Goal: Understand process/instructions: Learn how to perform a task or action

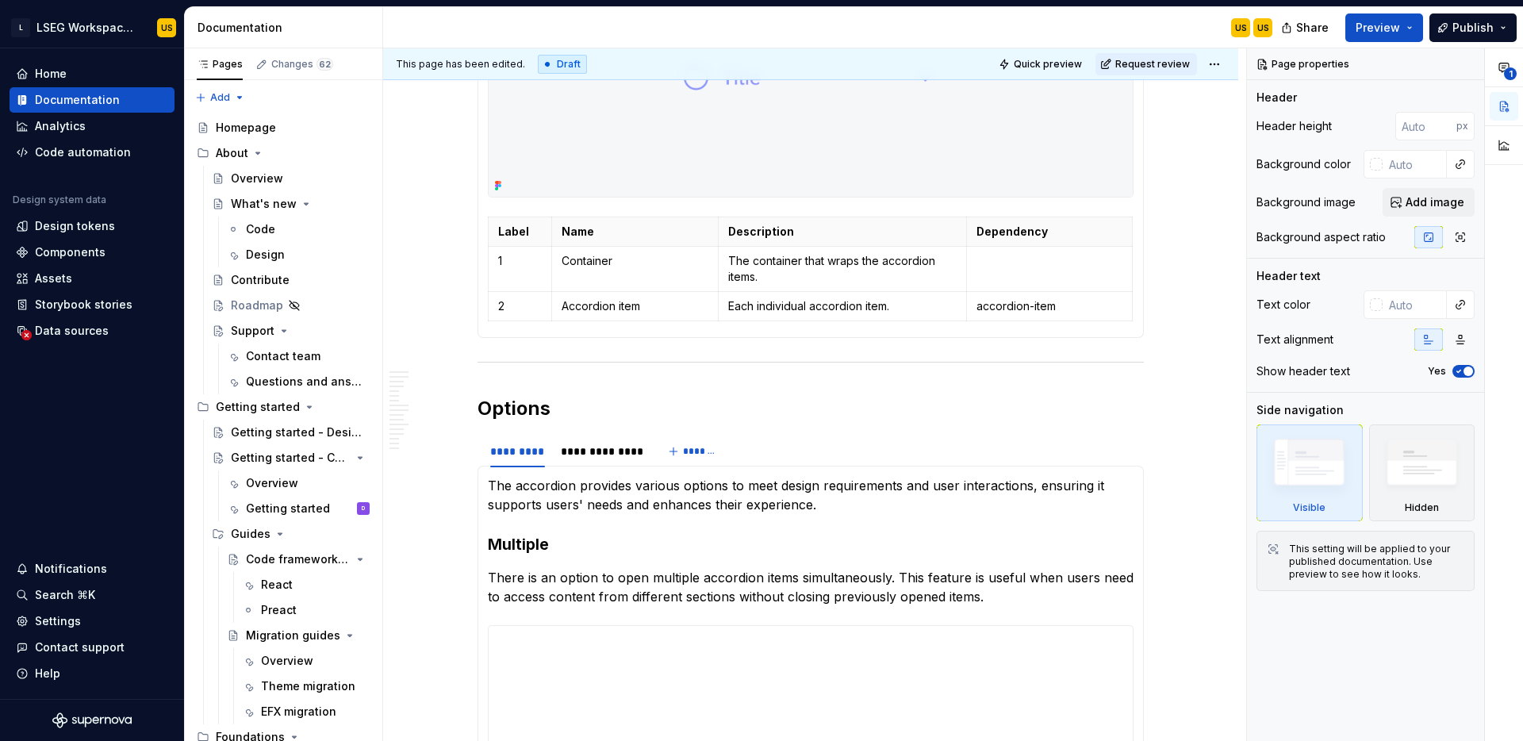
scroll to position [1250, 0]
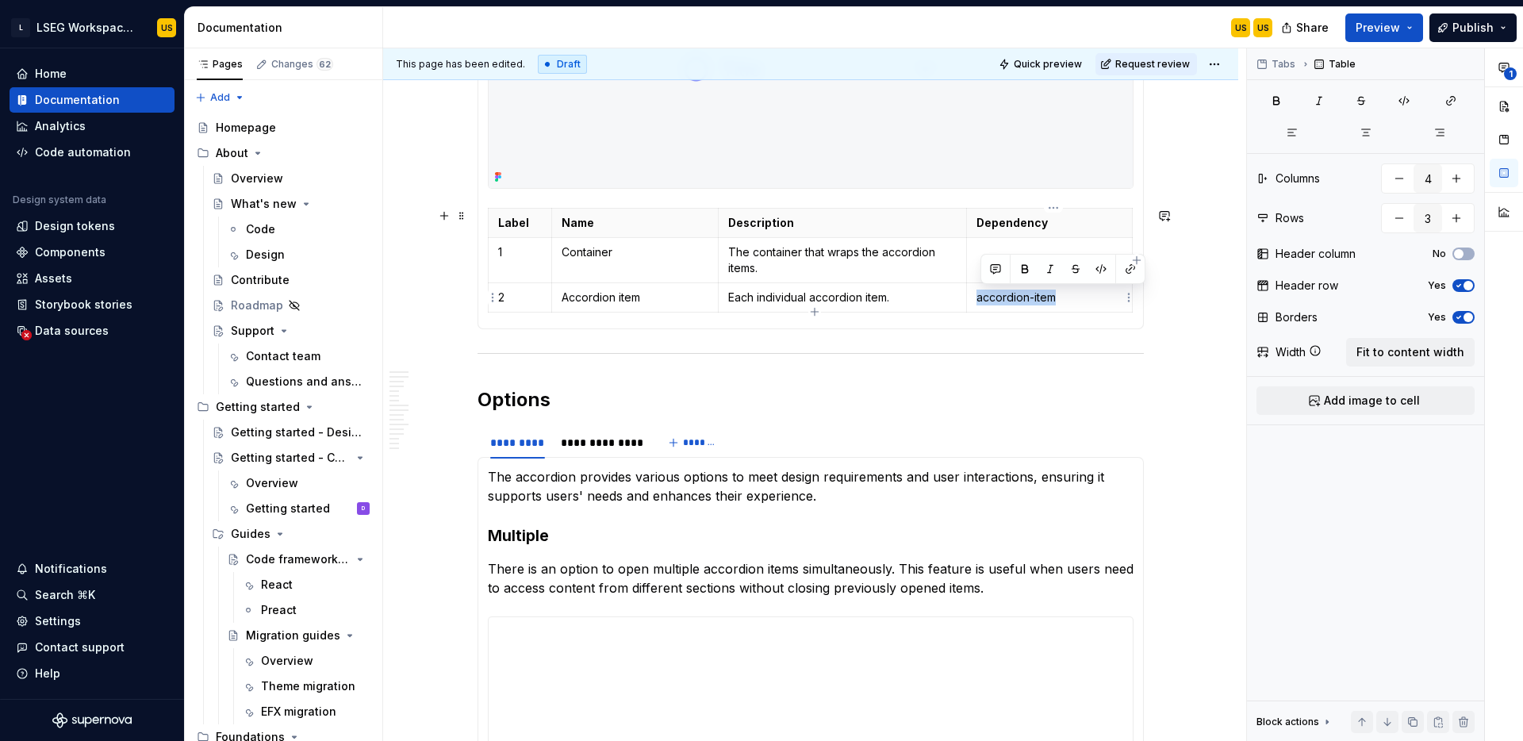
drag, startPoint x: 1070, startPoint y: 298, endPoint x: 979, endPoint y: 298, distance: 90.4
click at [978, 298] on td "accordion-item" at bounding box center [1050, 296] width 166 height 29
drag, startPoint x: 647, startPoint y: 297, endPoint x: 566, endPoint y: 298, distance: 80.1
click at [566, 298] on p "Accordion item" at bounding box center [635, 298] width 147 height 16
copy p "Accordion item"
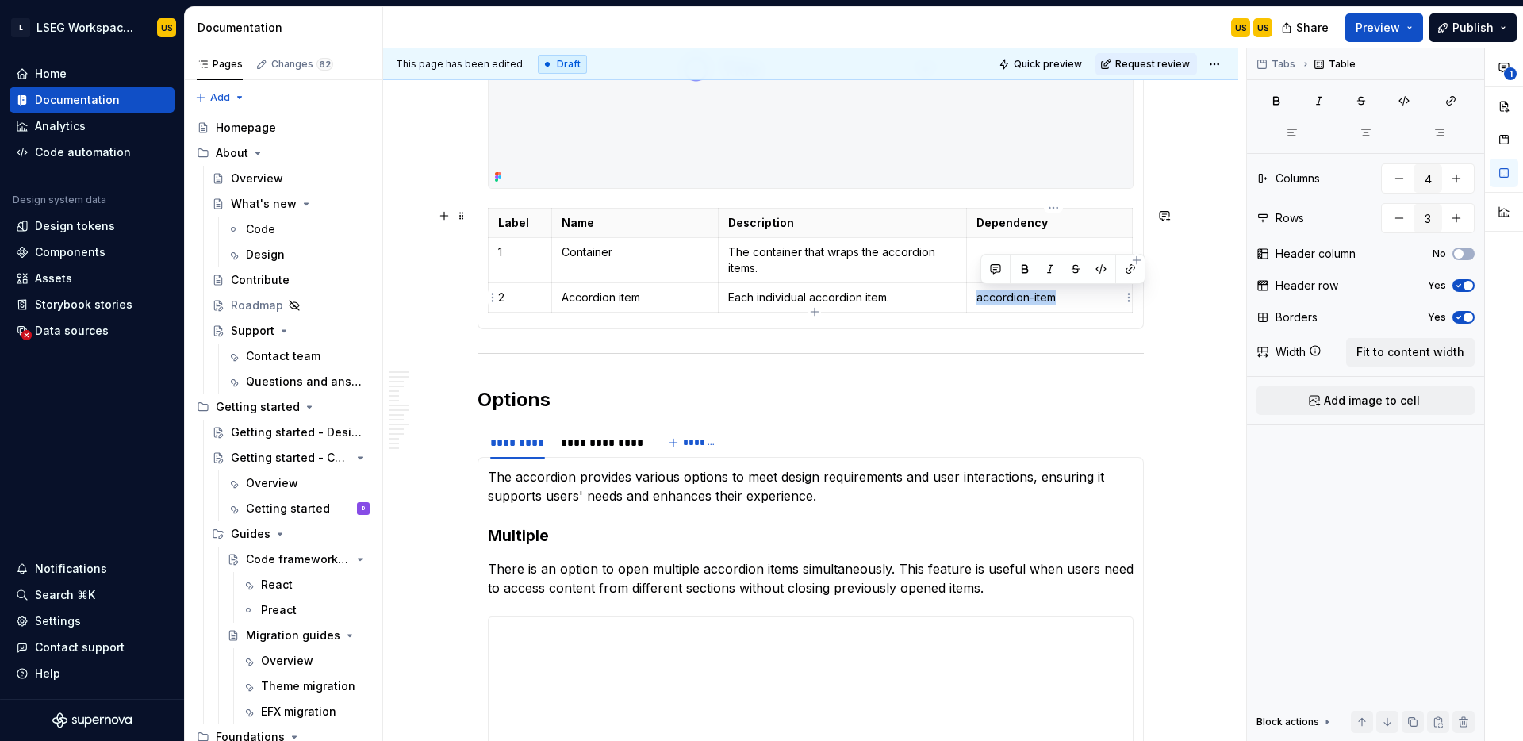
drag, startPoint x: 981, startPoint y: 298, endPoint x: 1062, endPoint y: 298, distance: 80.9
click at [1062, 299] on p "accordion-item" at bounding box center [1050, 298] width 146 height 16
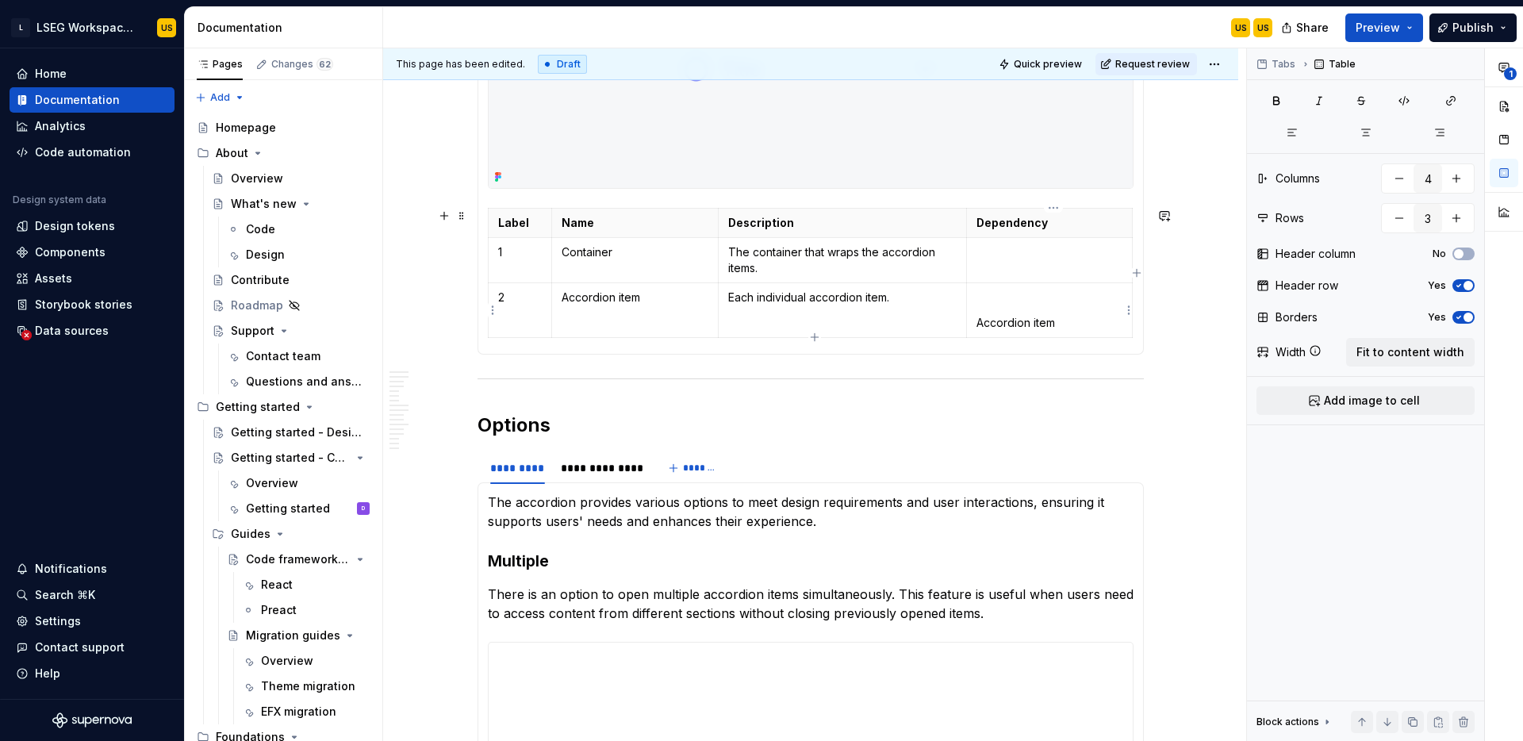
click at [981, 319] on p "Accordion item" at bounding box center [1050, 323] width 146 height 16
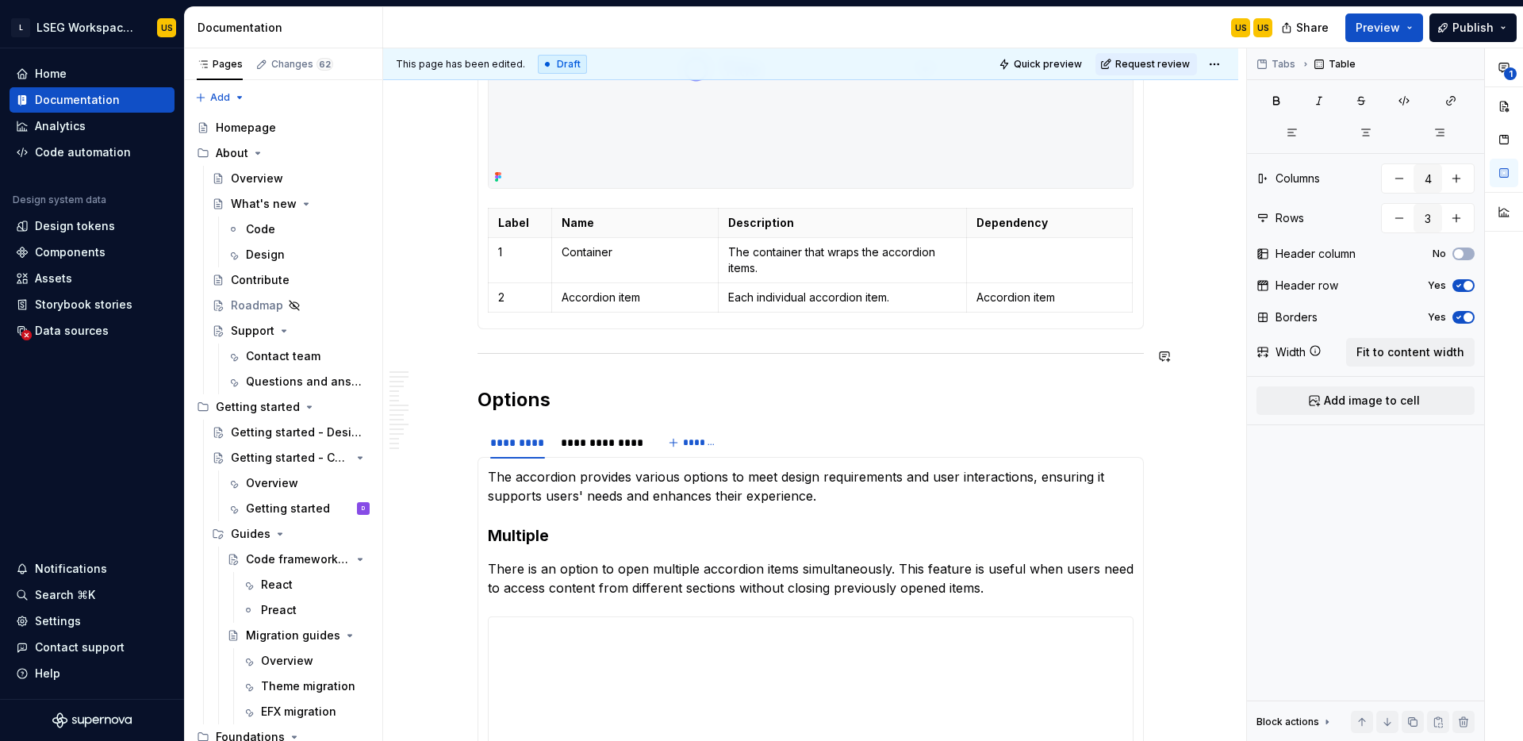
click at [901, 404] on h2 "Options" at bounding box center [811, 399] width 666 height 25
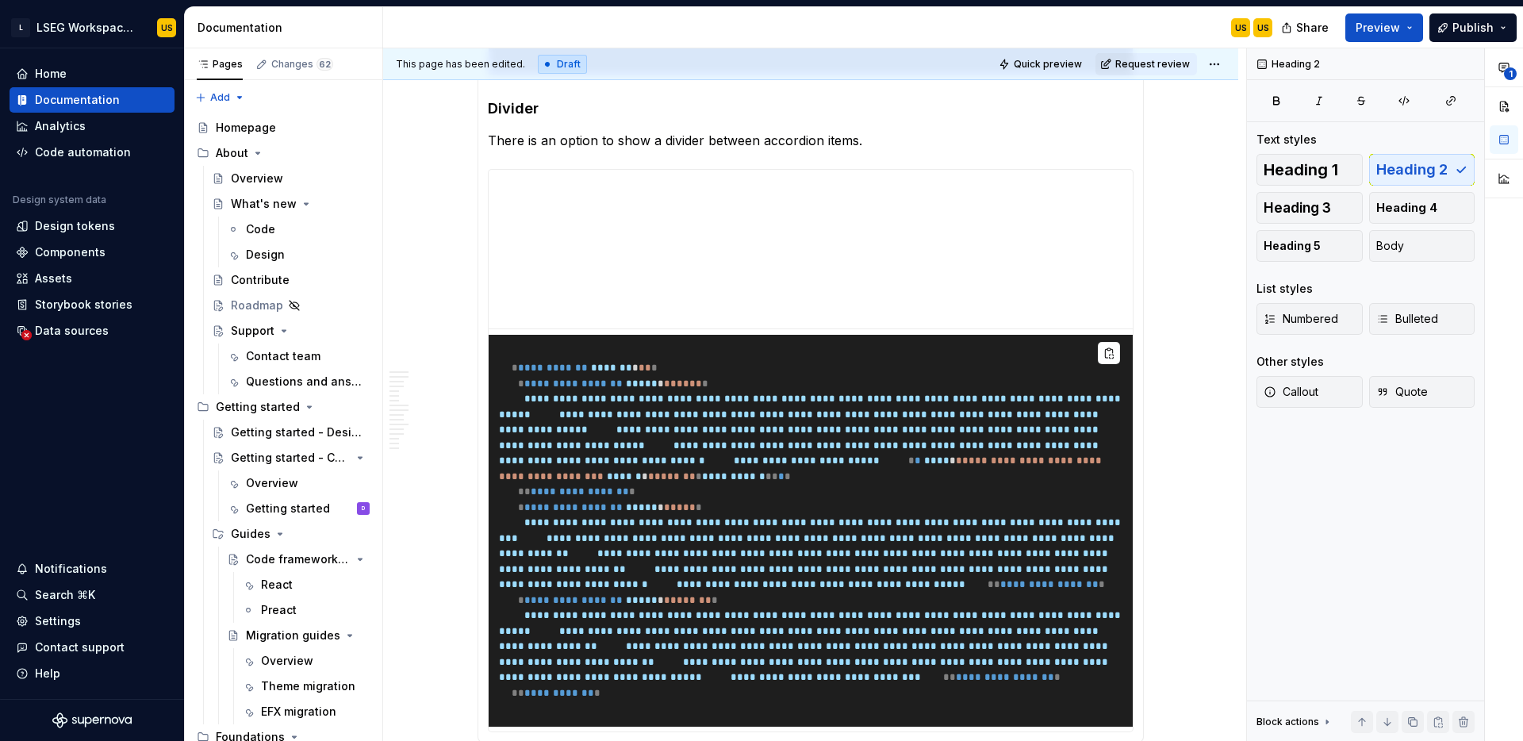
scroll to position [2708, 0]
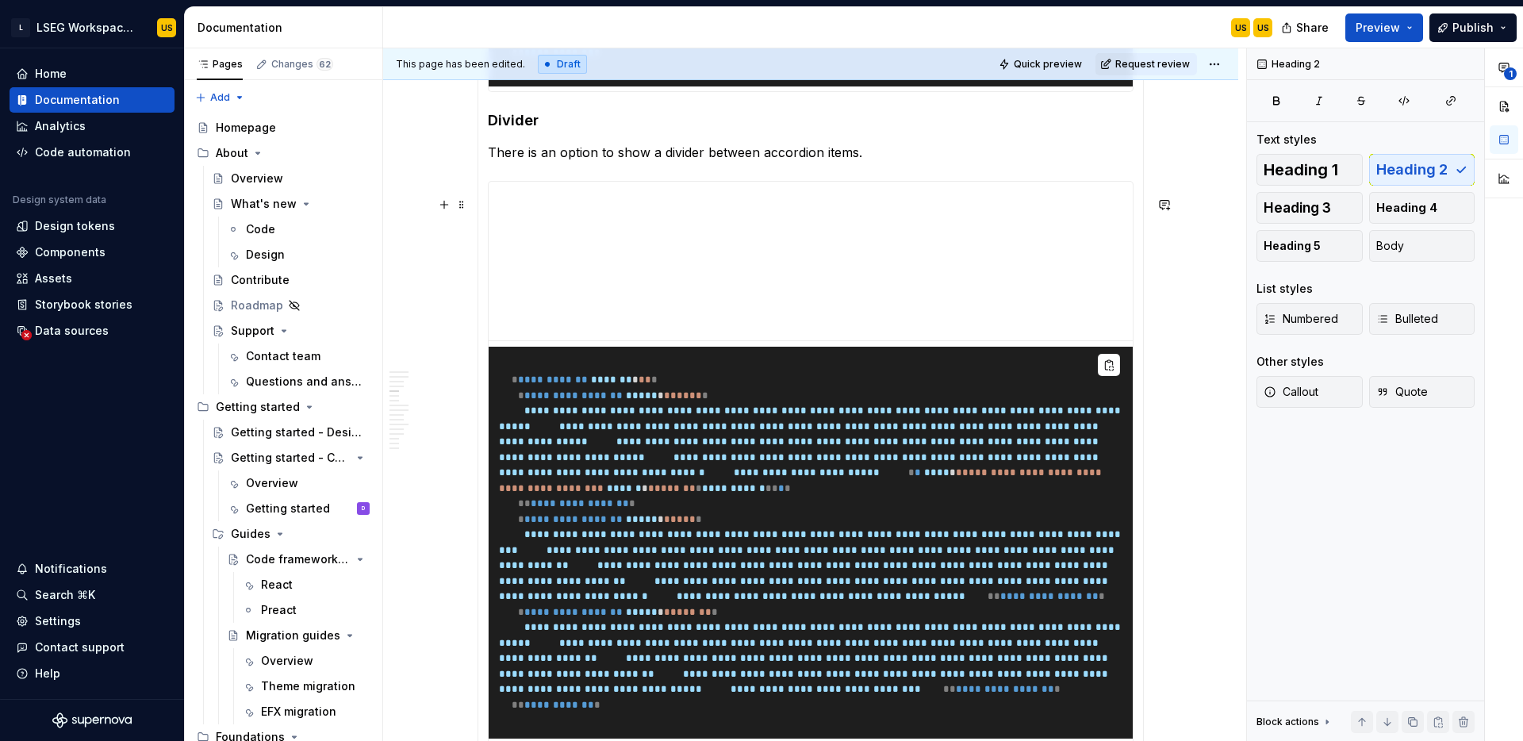
click at [835, 399] on pre "**********" at bounding box center [811, 543] width 644 height 392
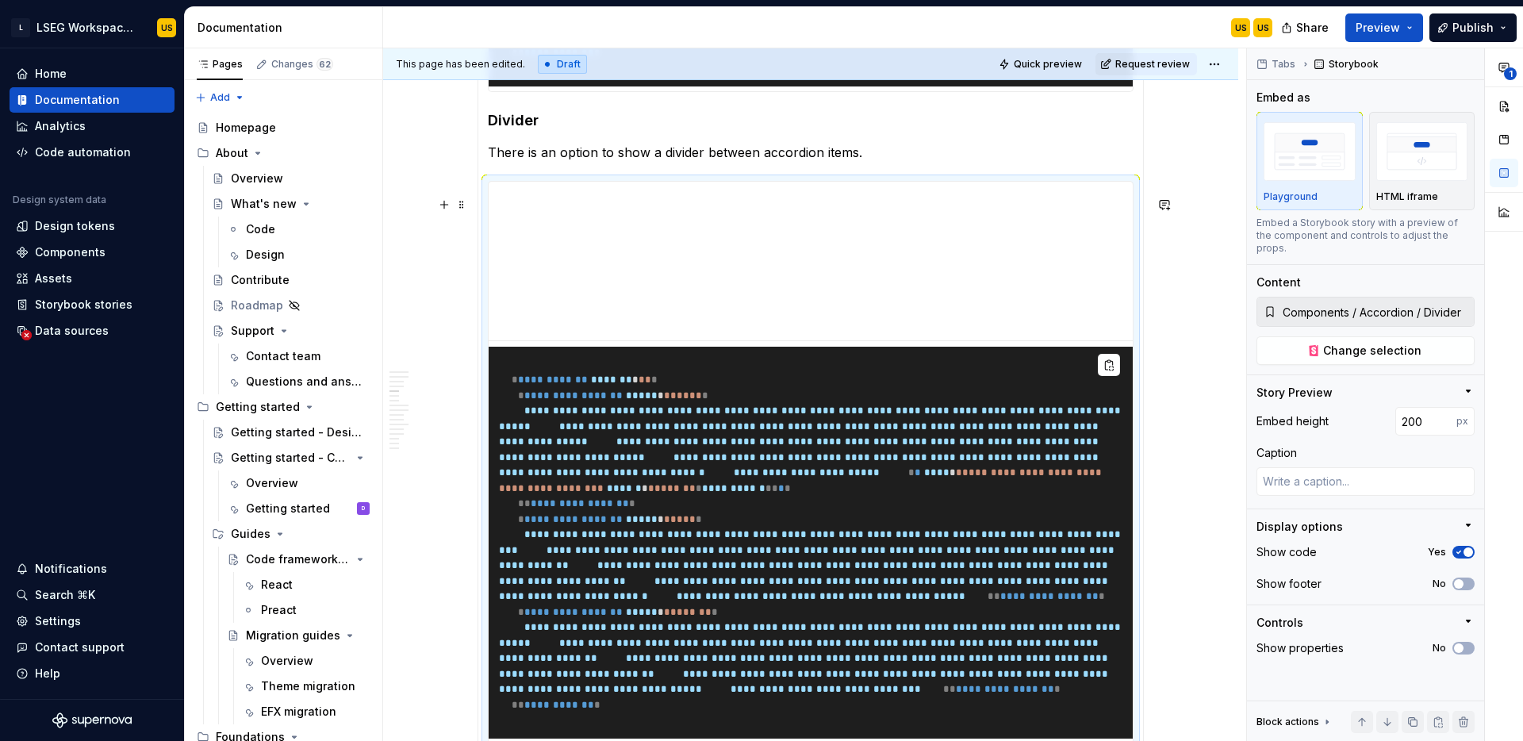
click at [961, 431] on span "**********" at bounding box center [811, 418] width 625 height 26
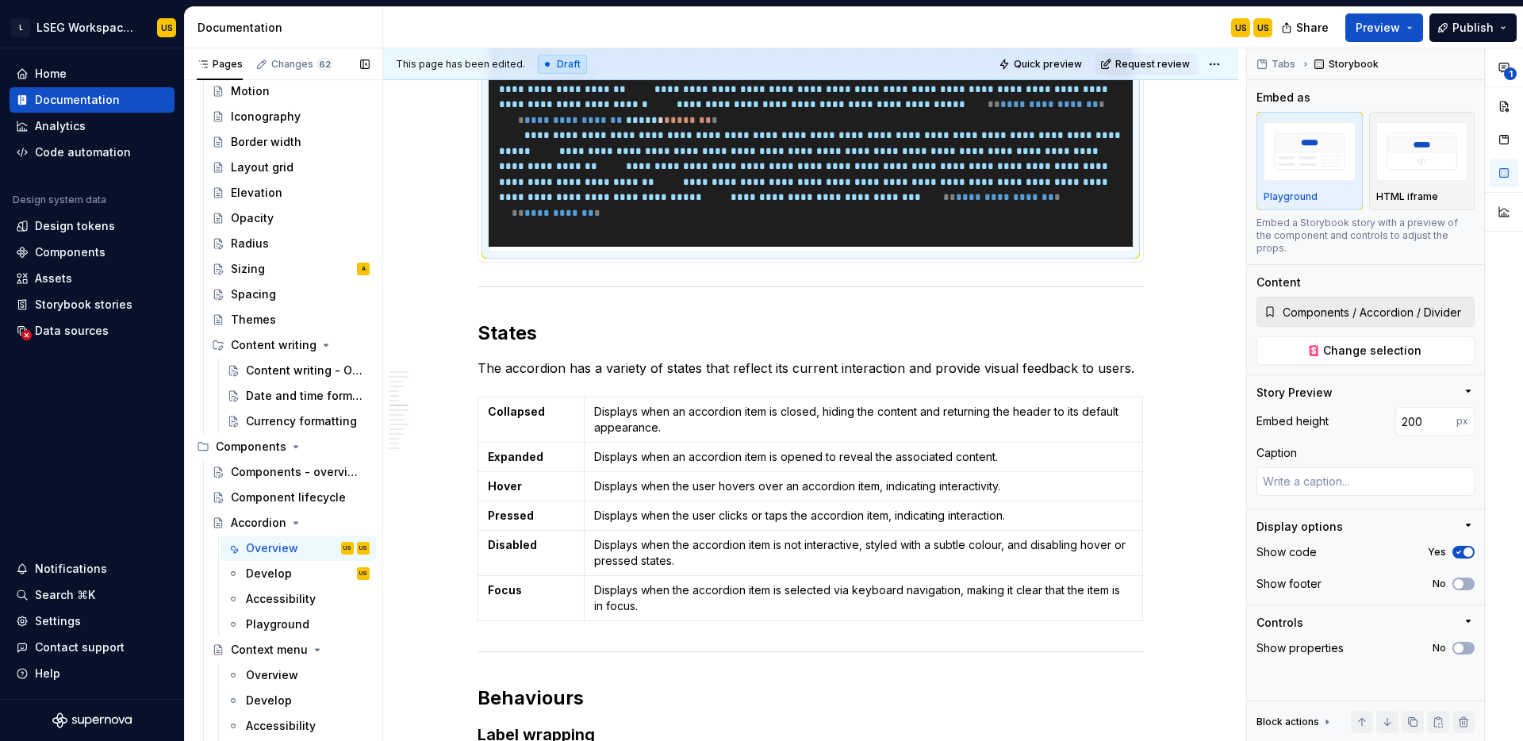
scroll to position [1029, 0]
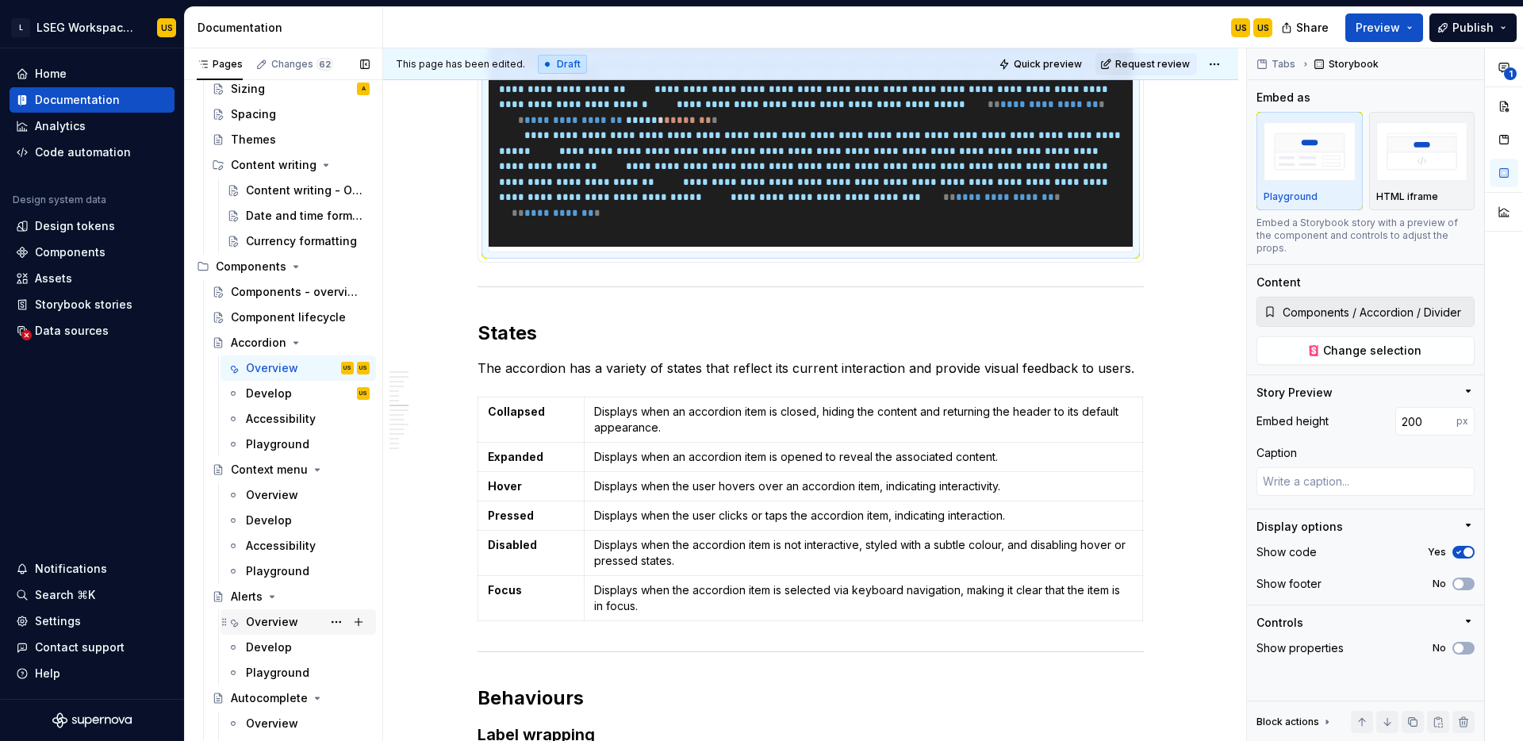
click at [261, 628] on div "Overview" at bounding box center [272, 622] width 52 height 16
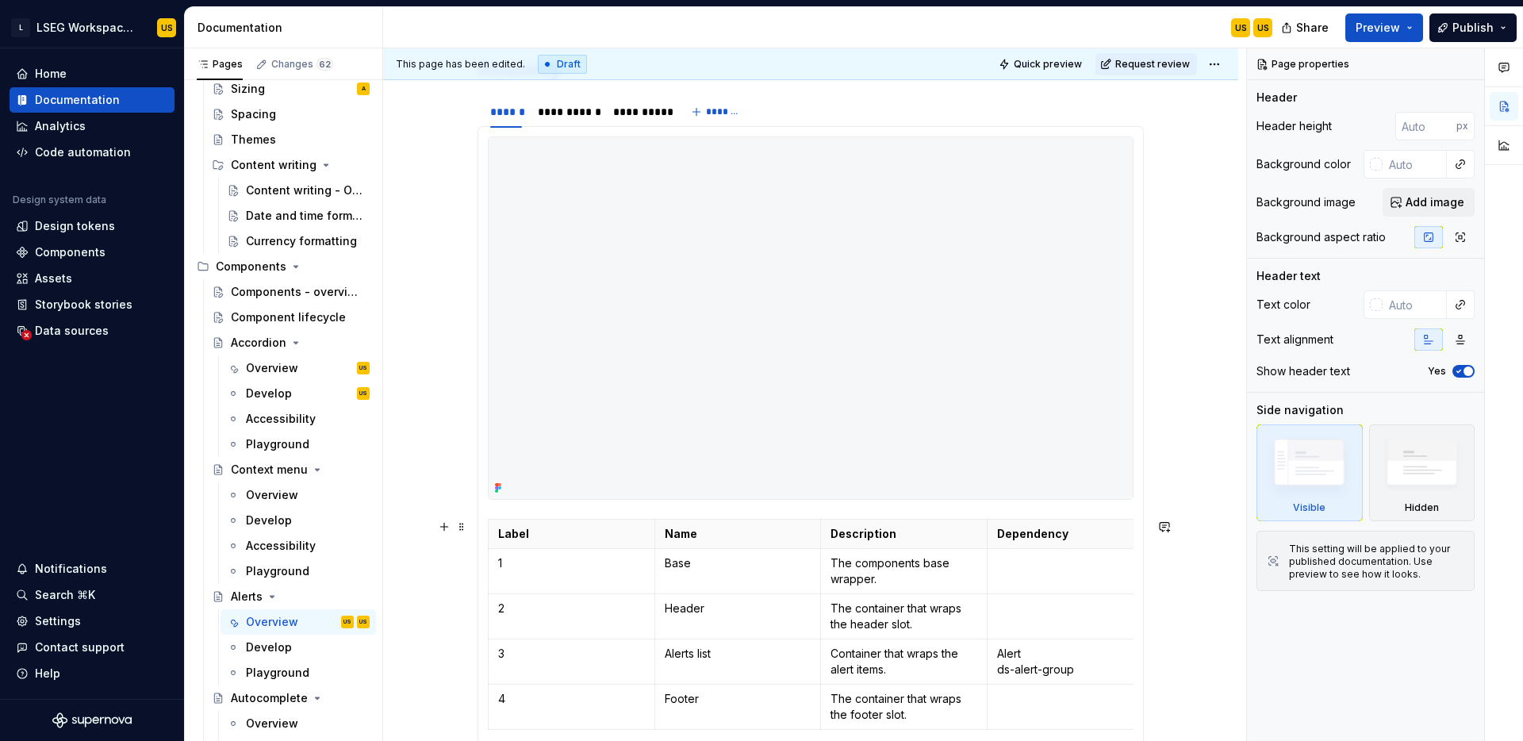
scroll to position [768, 0]
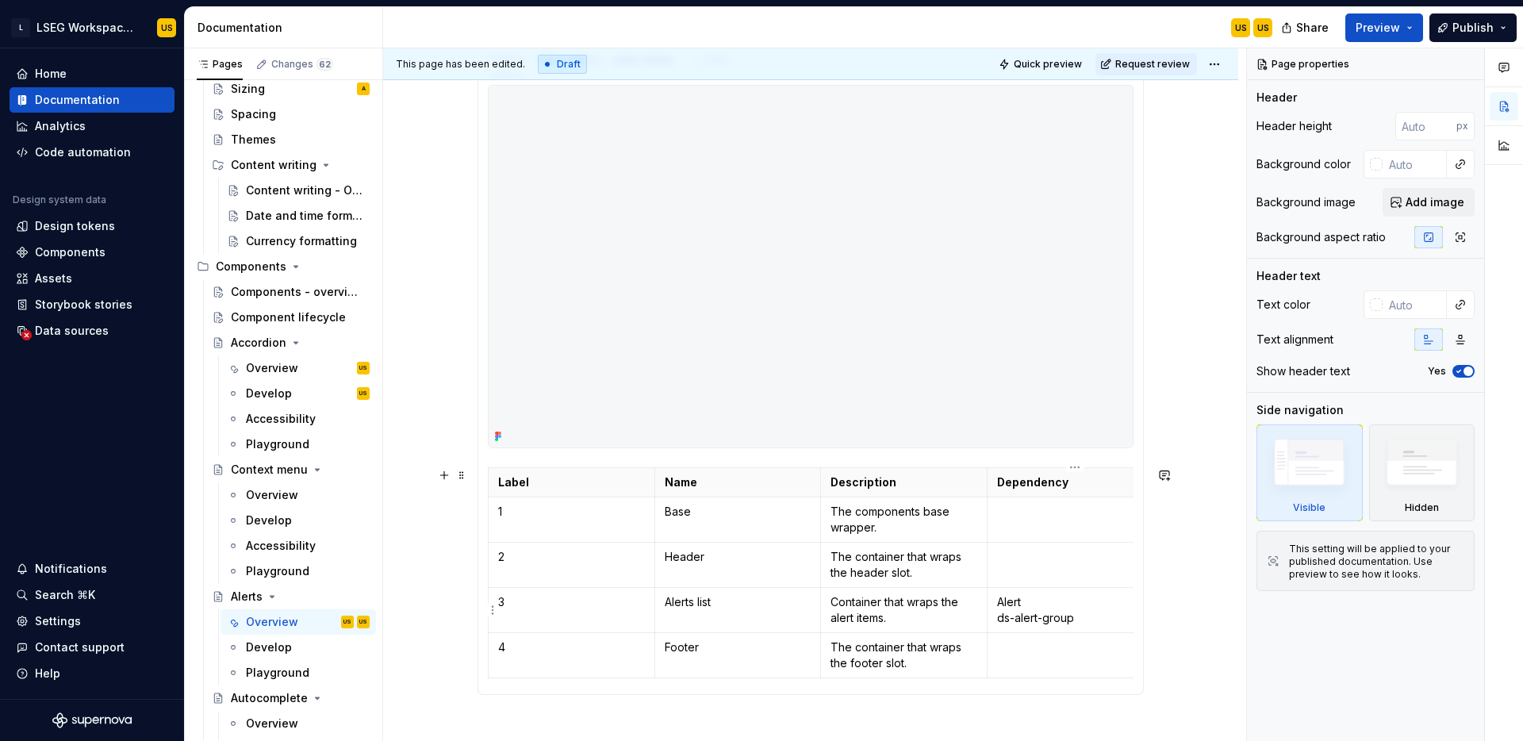
type textarea "*"
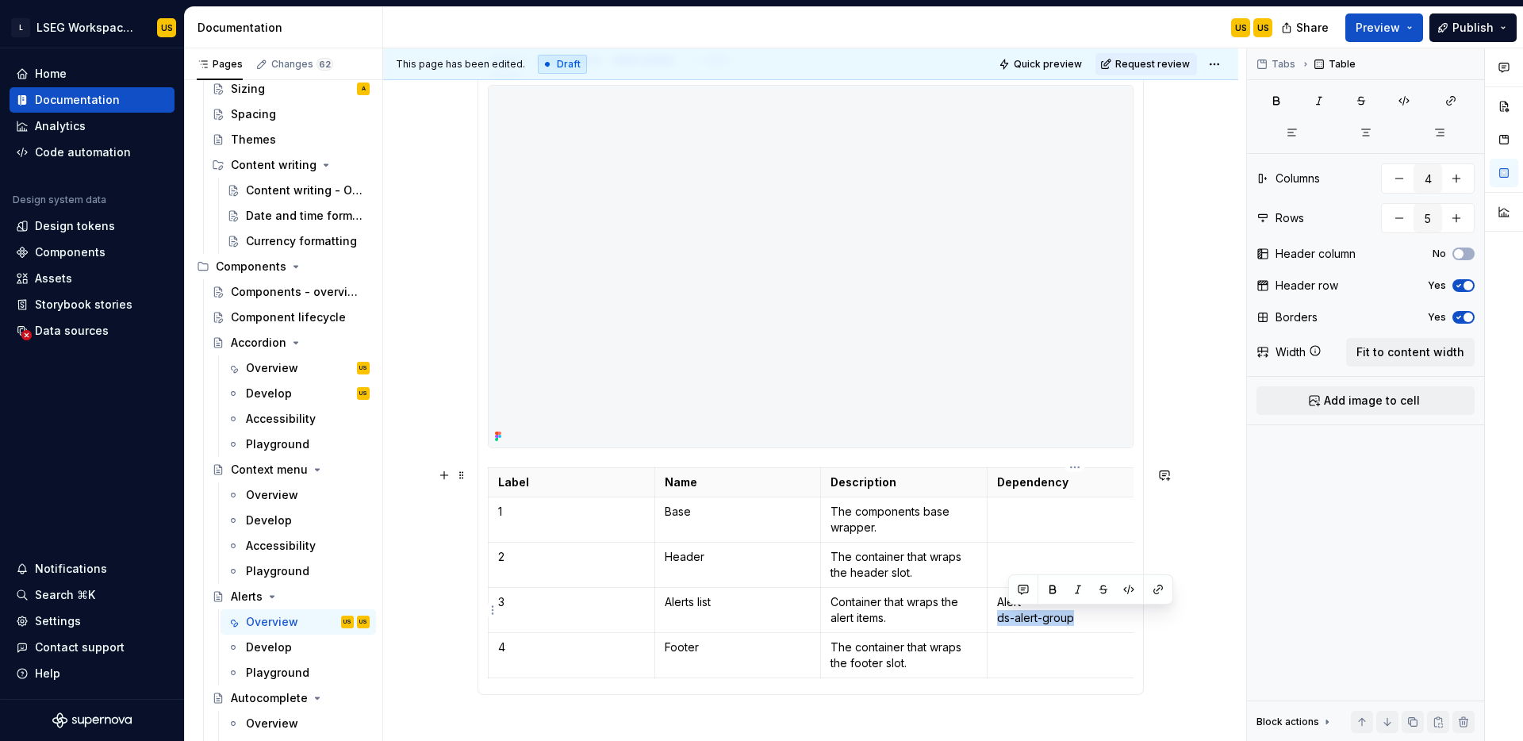
drag, startPoint x: 1085, startPoint y: 616, endPoint x: 1001, endPoint y: 617, distance: 83.3
click at [1001, 617] on p "Alert ds-alert-group" at bounding box center [1070, 610] width 147 height 32
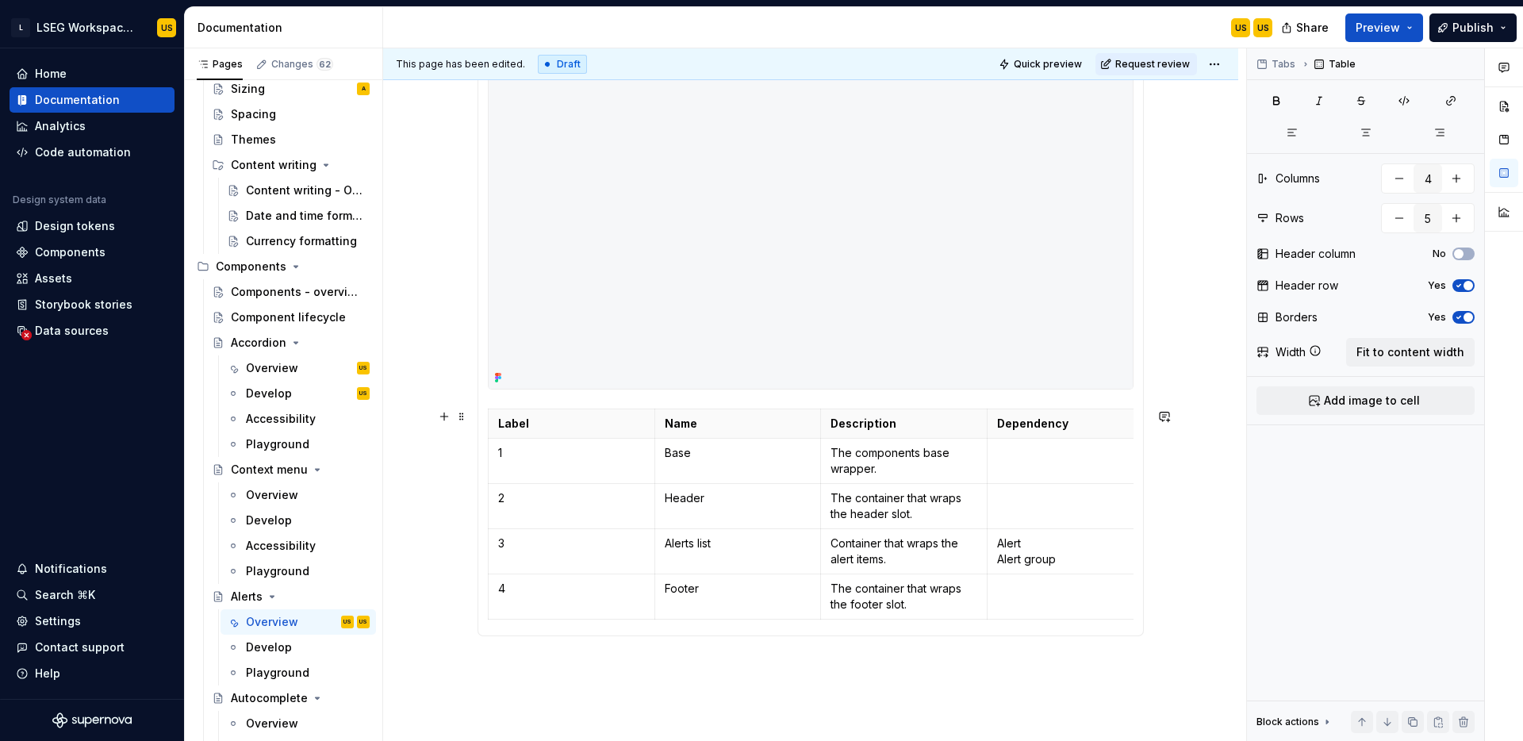
scroll to position [828, 0]
click at [1063, 550] on p "Alert Alert group" at bounding box center [1070, 550] width 147 height 32
click at [1053, 540] on p "Alert Alert group" at bounding box center [1070, 550] width 147 height 32
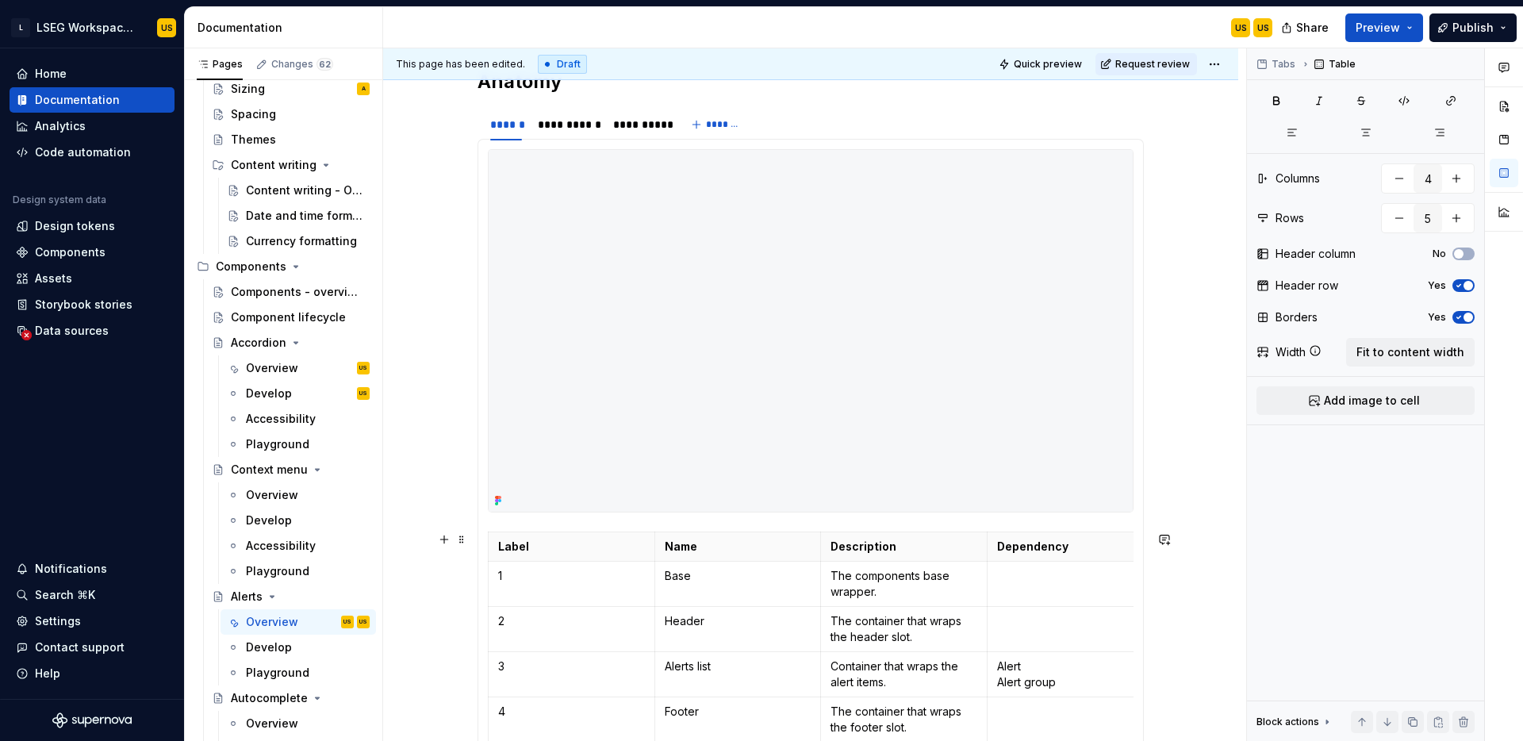
scroll to position [705, 0]
click at [566, 127] on div "**********" at bounding box center [568, 123] width 60 height 16
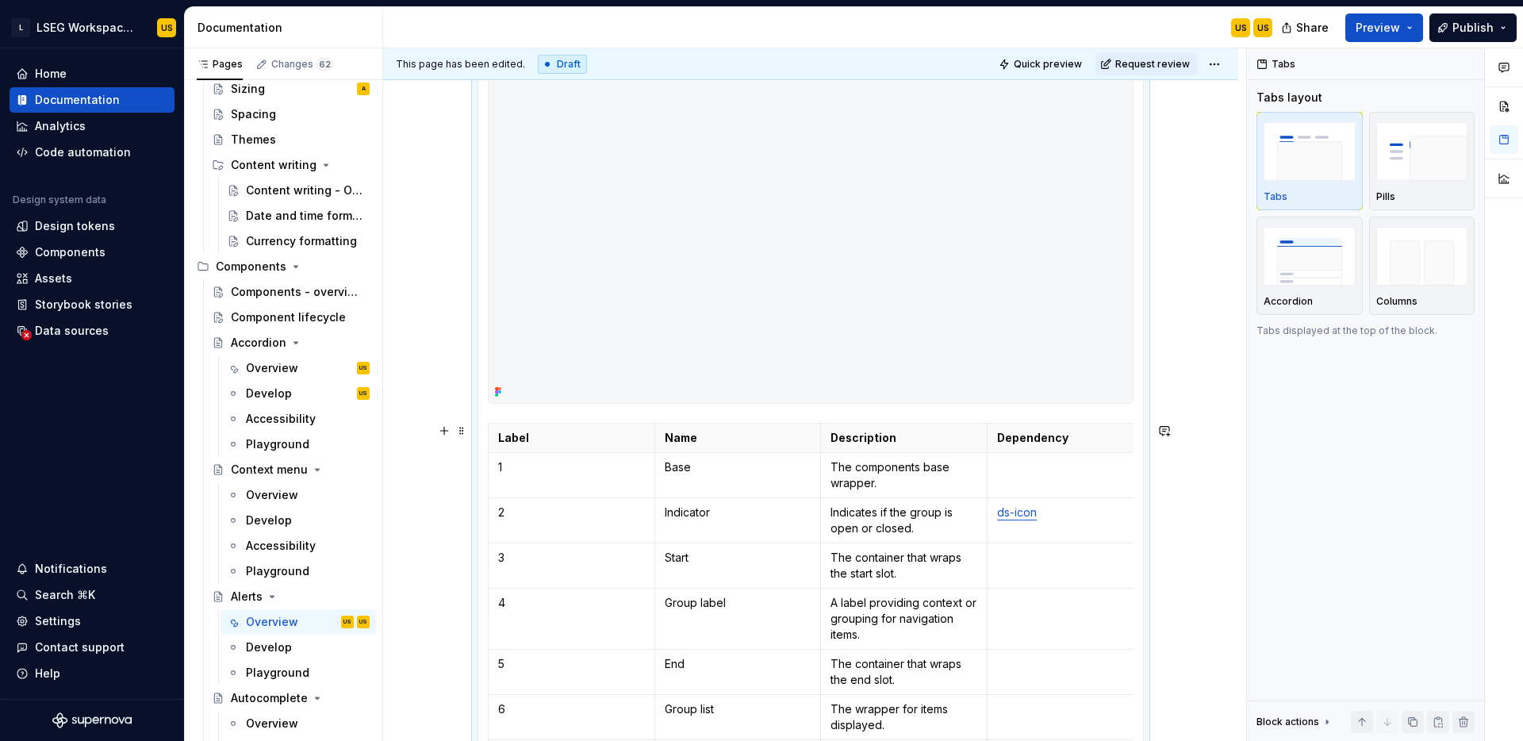
scroll to position [824, 0]
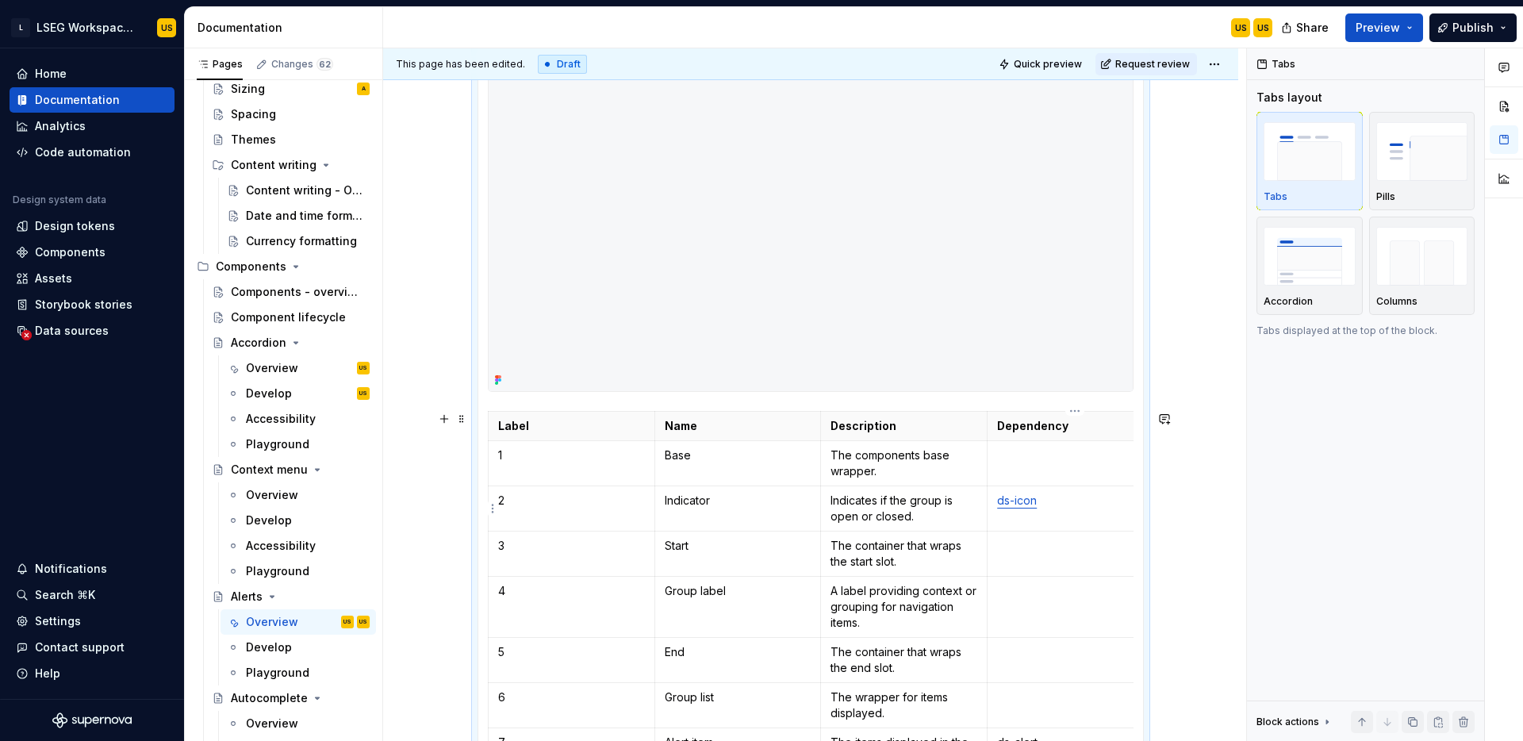
click at [1028, 503] on link "ds-icon" at bounding box center [1017, 499] width 40 height 13
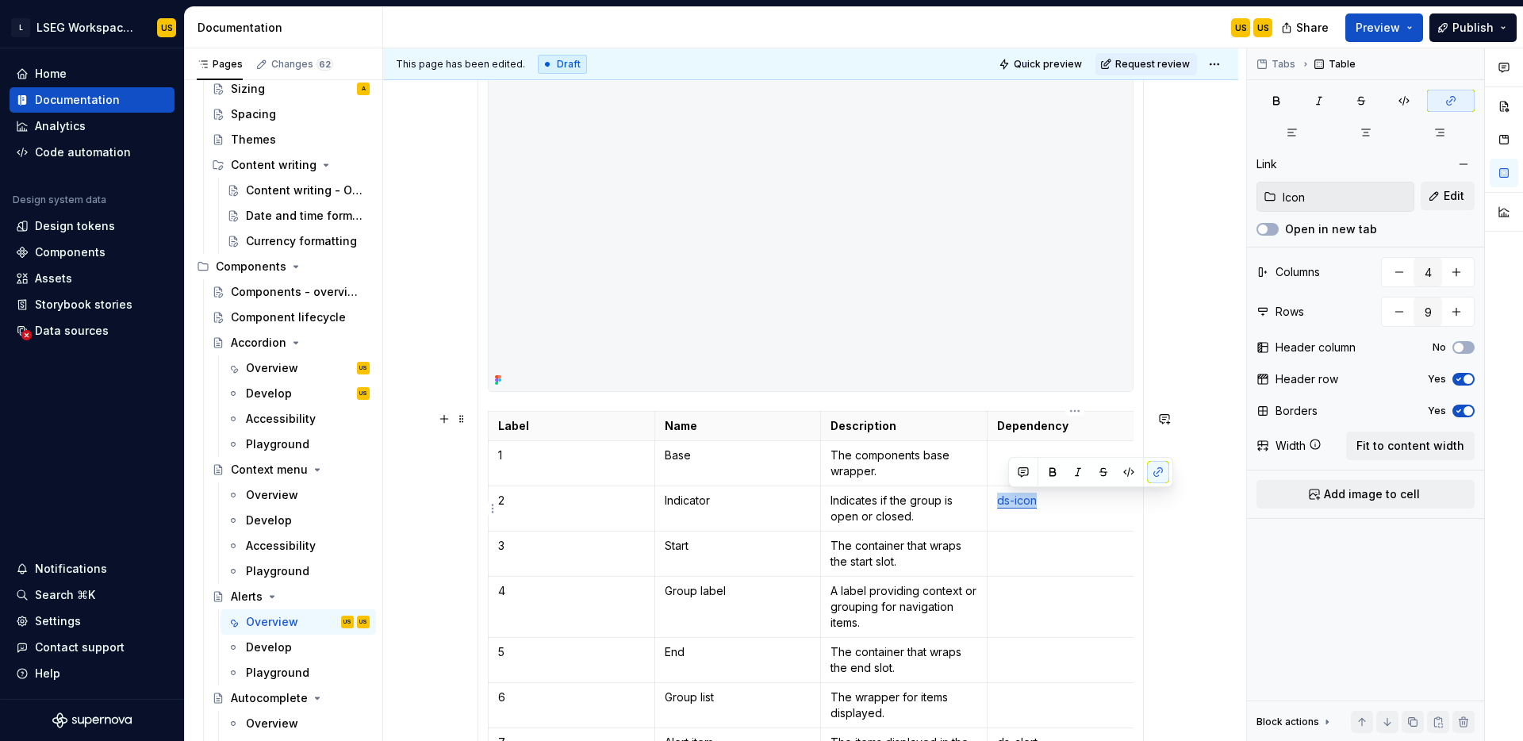
drag, startPoint x: 1039, startPoint y: 501, endPoint x: 1003, endPoint y: 501, distance: 35.7
click at [1003, 501] on link "ds-icon" at bounding box center [1017, 499] width 40 height 13
type textarea "*"
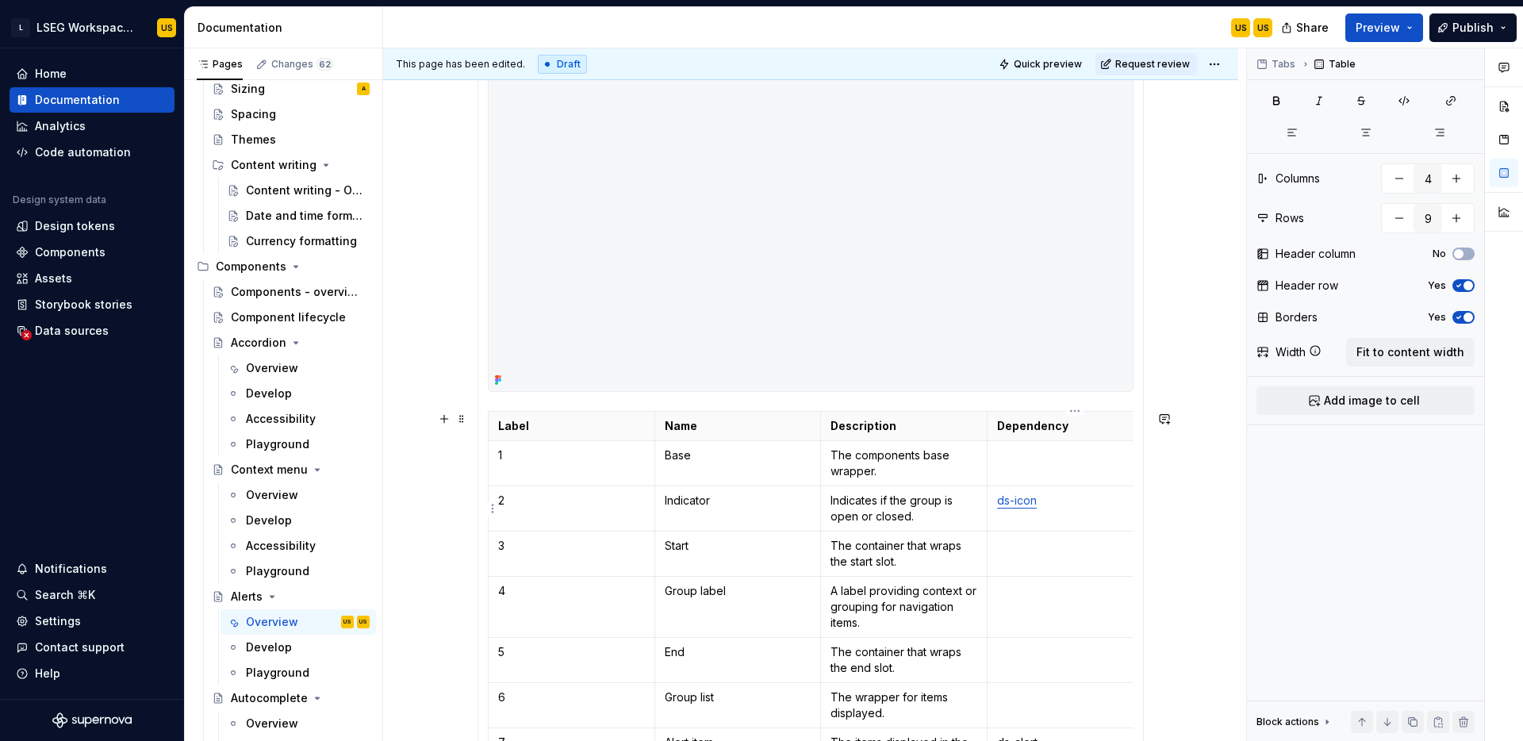
click at [1027, 501] on link "ds-icon" at bounding box center [1017, 499] width 40 height 13
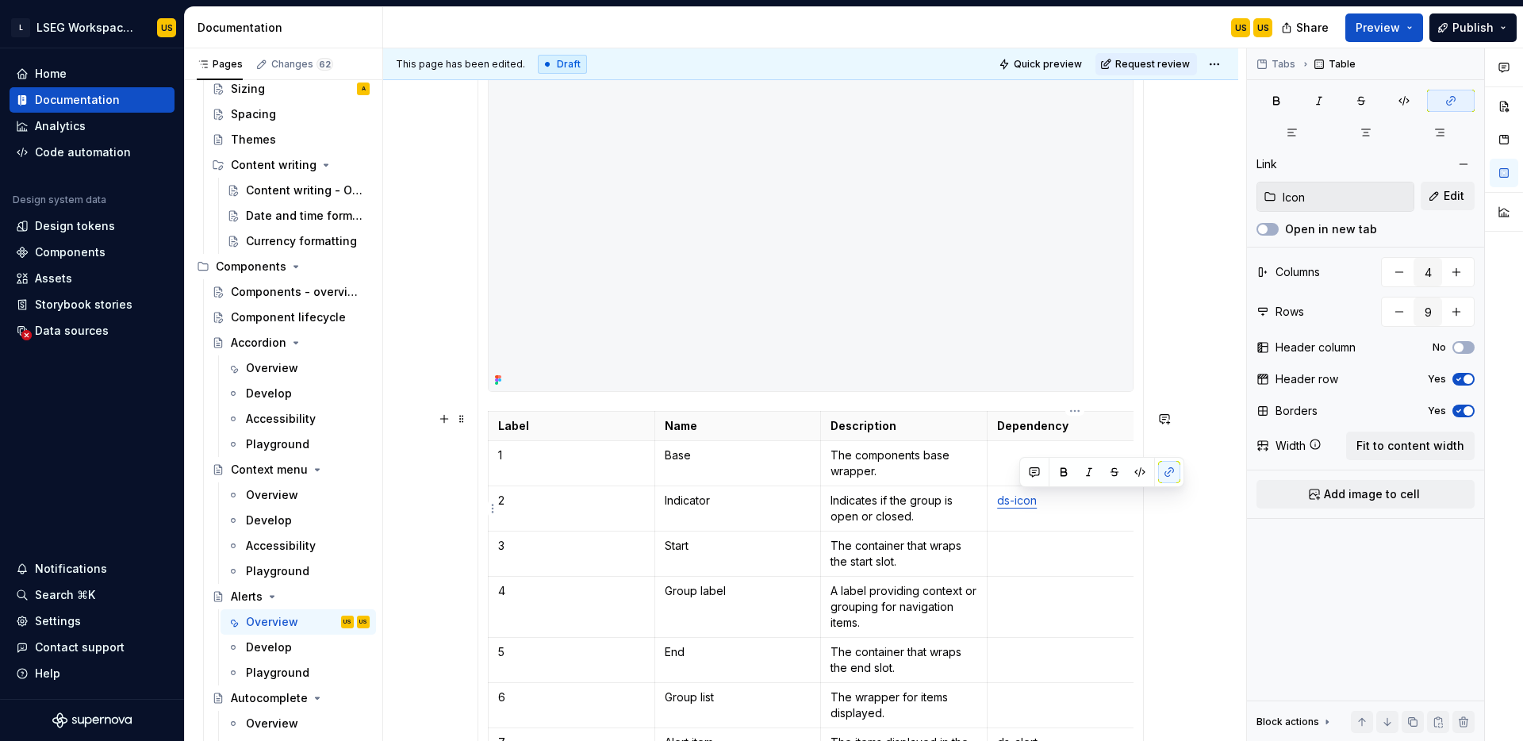
click at [1027, 501] on link "ds-icon" at bounding box center [1017, 499] width 40 height 13
click at [1020, 504] on link "ds-icon" at bounding box center [1017, 499] width 40 height 13
drag, startPoint x: 1001, startPoint y: 502, endPoint x: 1041, endPoint y: 504, distance: 39.7
click at [1037, 504] on link "ds-icon" at bounding box center [1017, 499] width 40 height 13
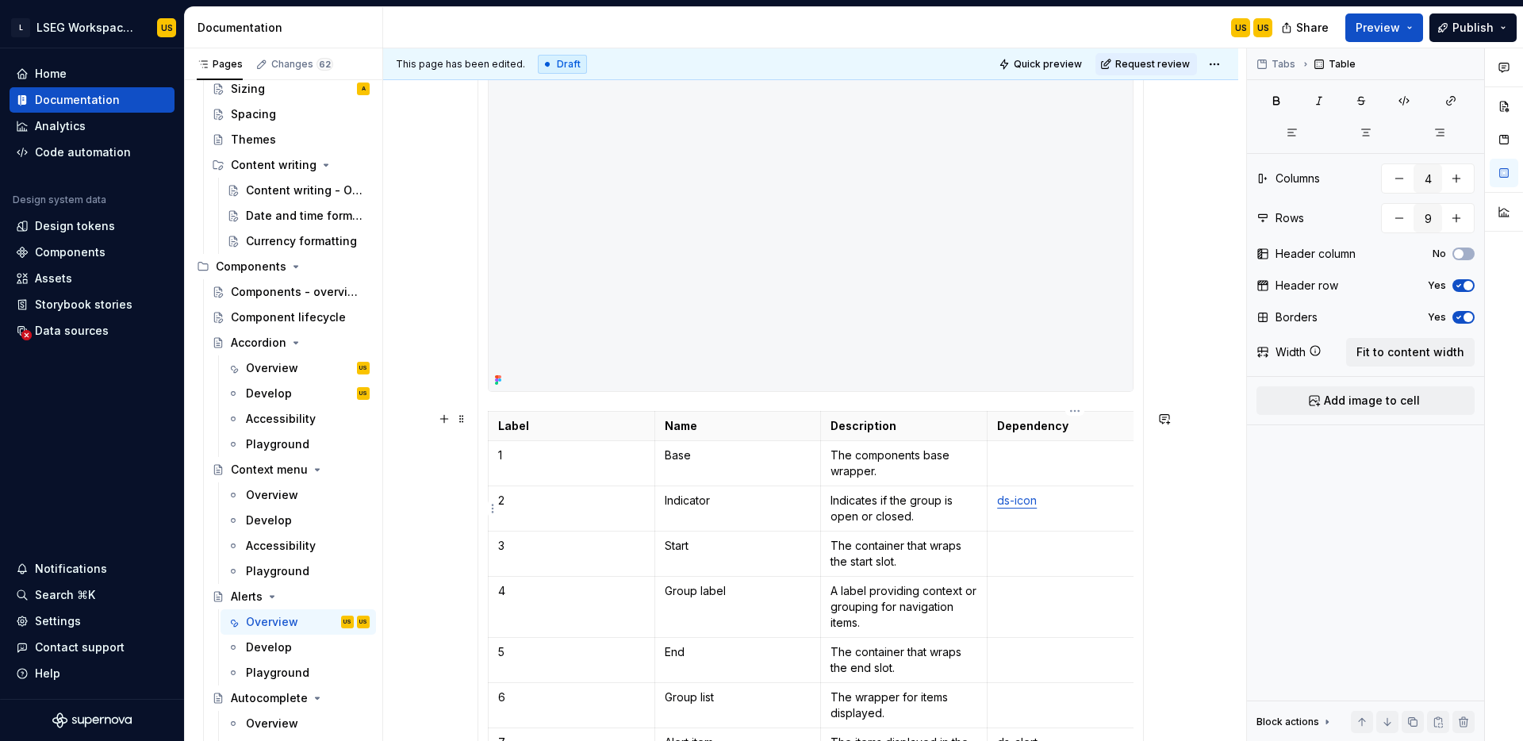
click at [1033, 503] on link "ds-icon" at bounding box center [1017, 499] width 40 height 13
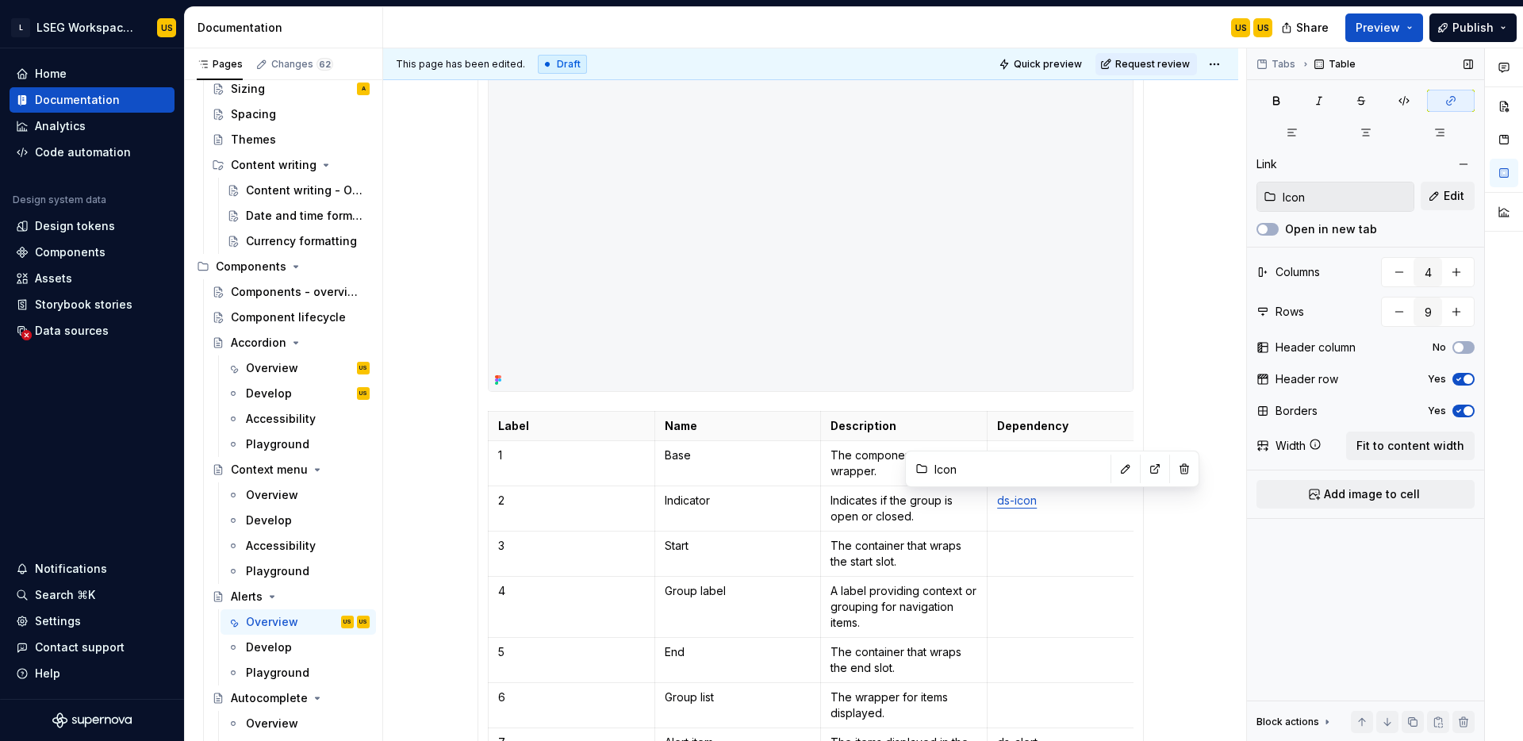
click at [1314, 193] on input "Icon" at bounding box center [1345, 196] width 137 height 29
click at [1115, 472] on button "button" at bounding box center [1126, 469] width 22 height 22
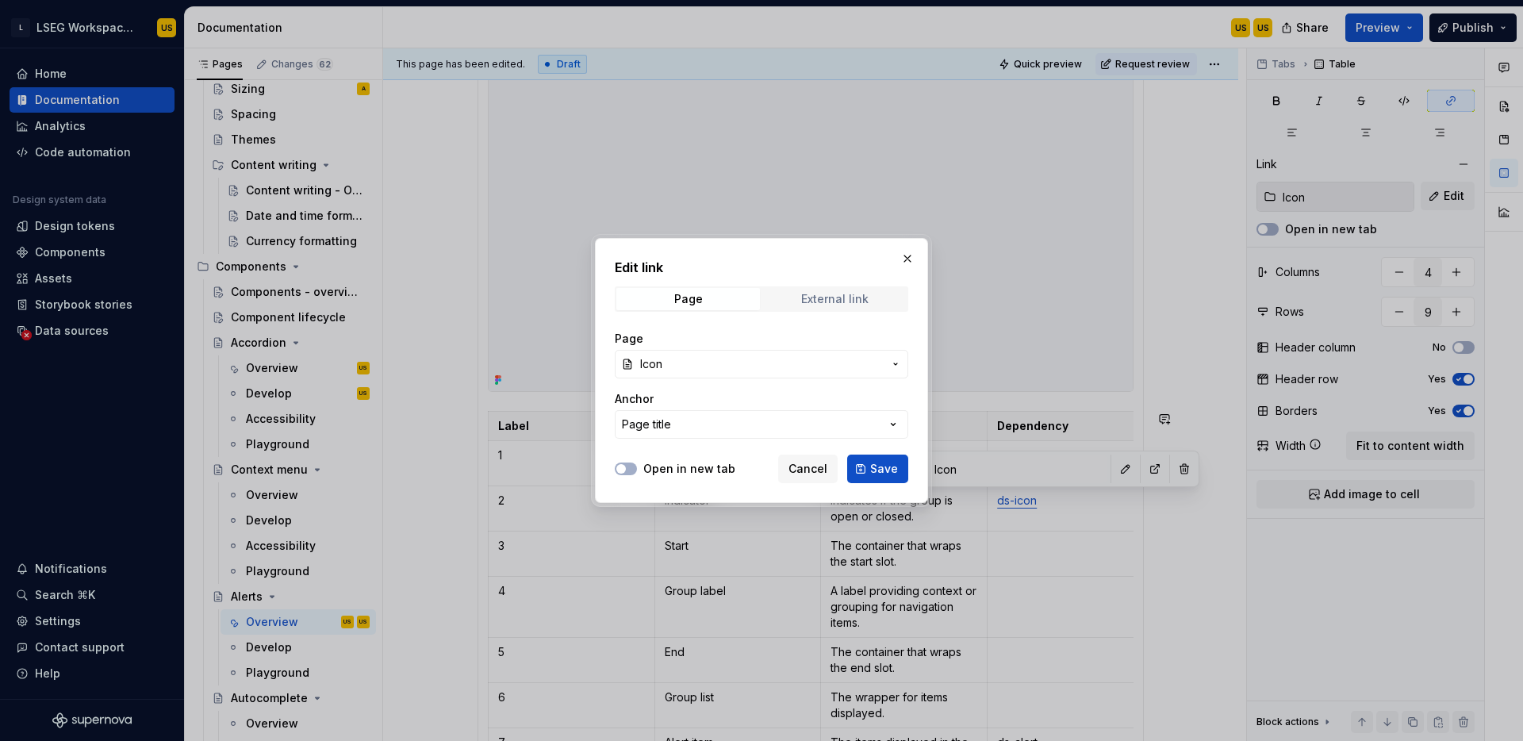
click at [808, 305] on div "External link" at bounding box center [834, 299] width 67 height 13
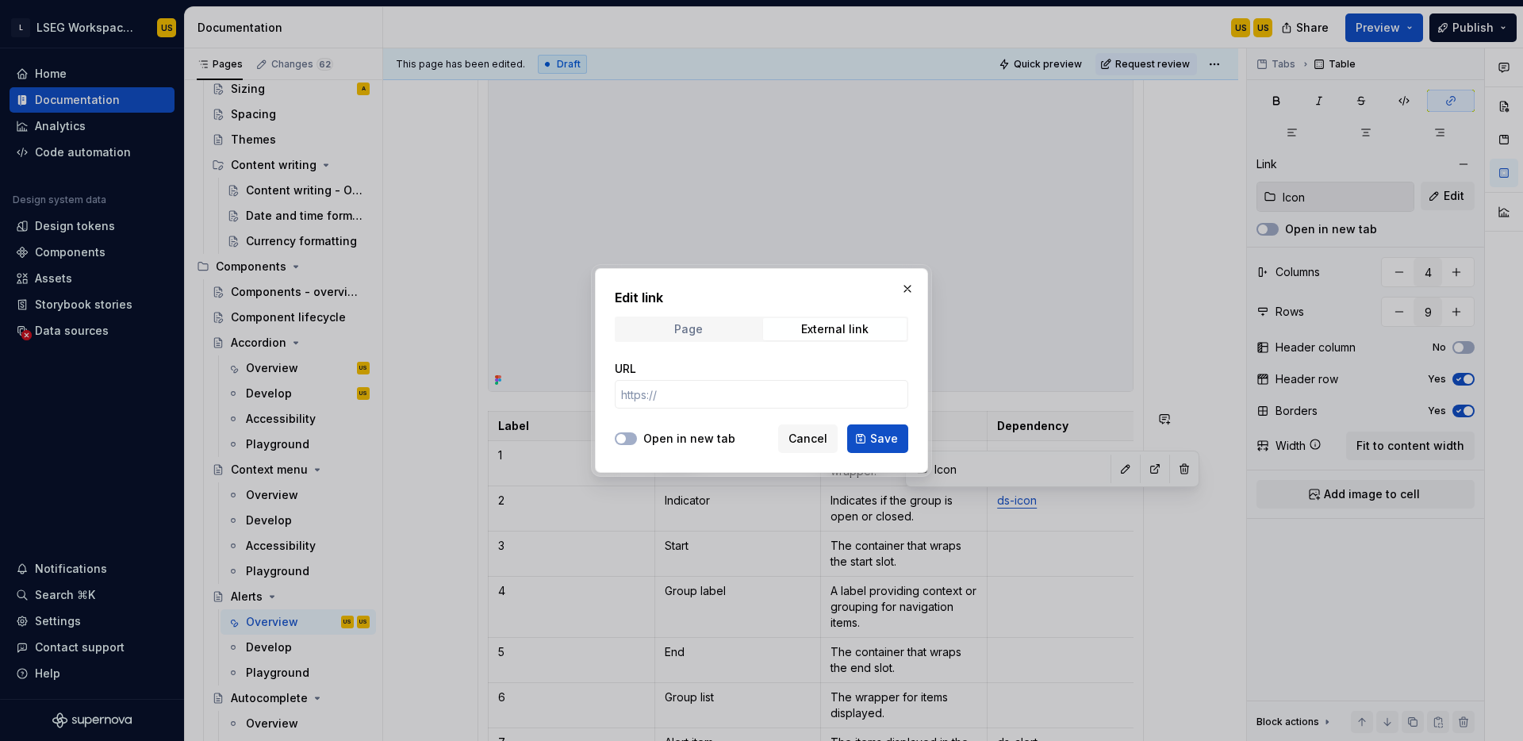
click at [716, 329] on span "Page" at bounding box center [688, 329] width 144 height 22
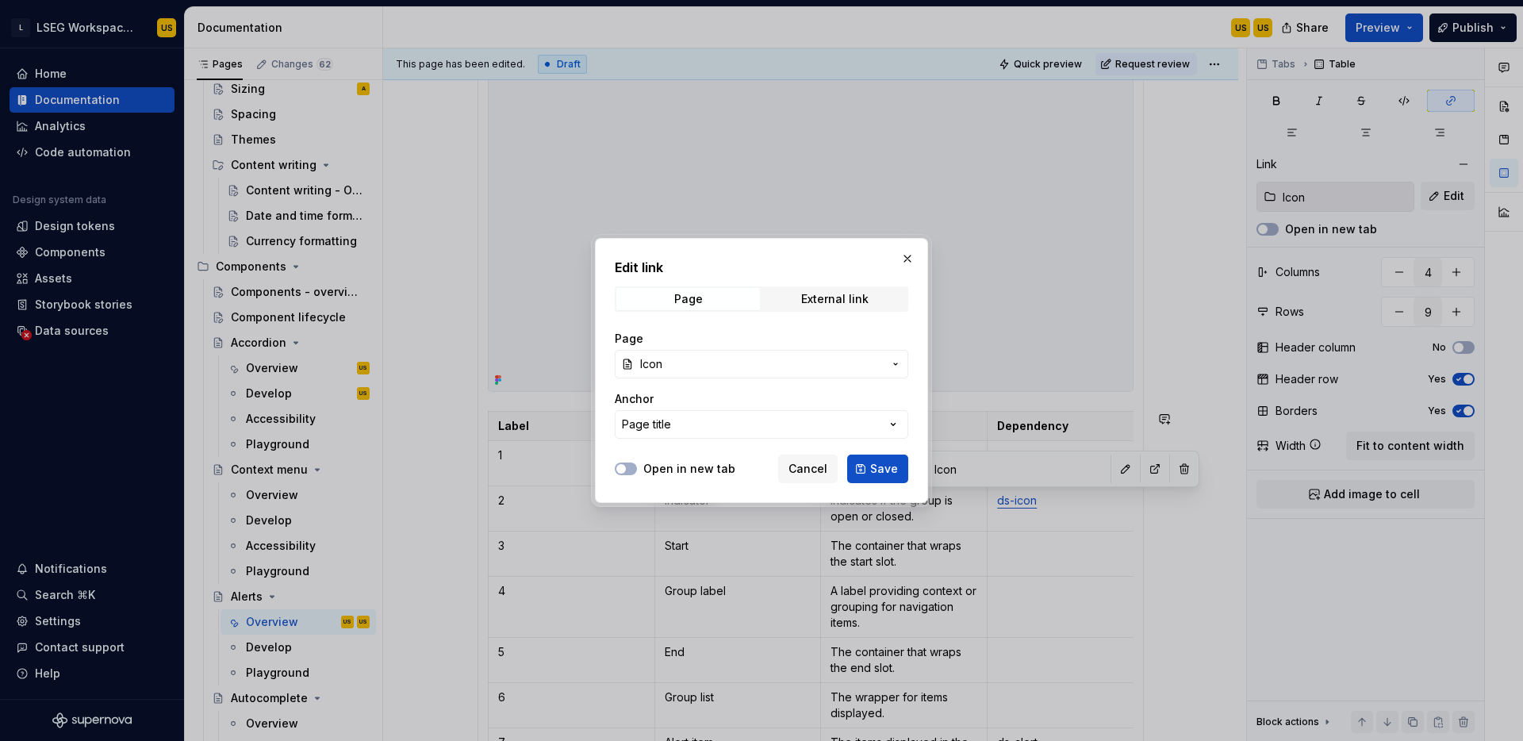
click at [705, 374] on button "Icon" at bounding box center [762, 364] width 294 height 29
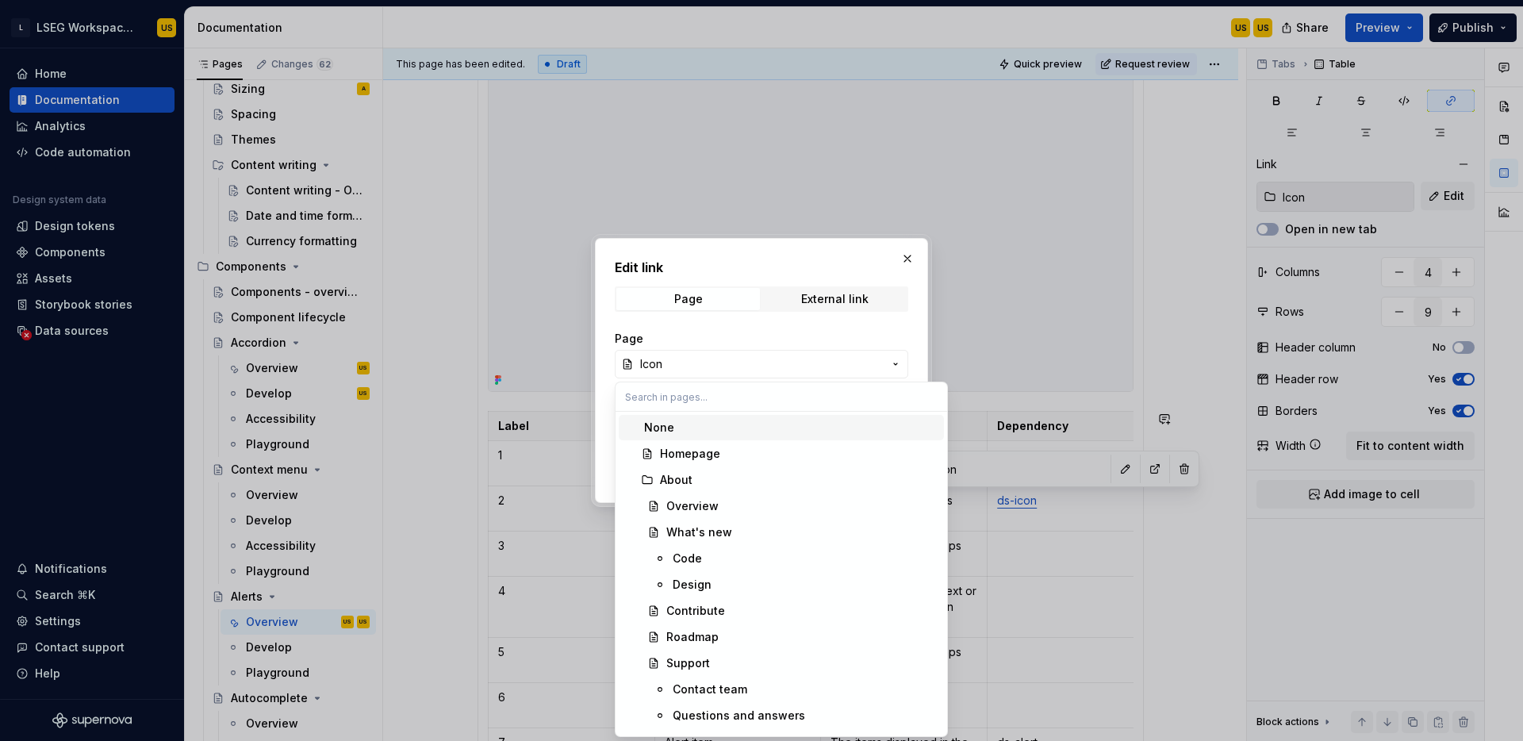
click at [724, 363] on div "Edit link Page External link Page Icon Anchor Page title Open in new tab Cancel…" at bounding box center [761, 370] width 1523 height 741
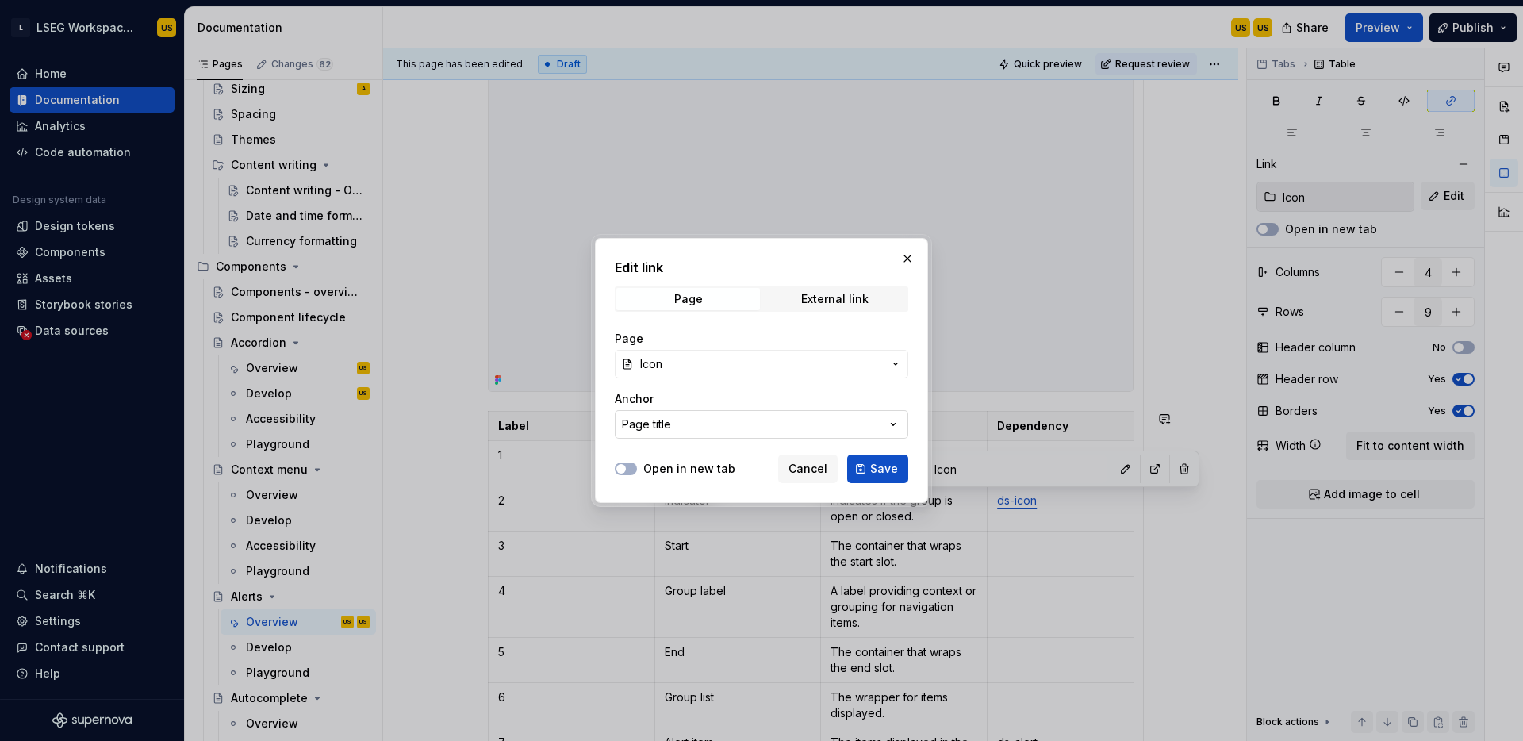
click at [707, 421] on button "Page title" at bounding box center [762, 424] width 294 height 29
click at [715, 428] on div "Edit link Page External link Page Icon Anchor Page title Open in new tab Cancel…" at bounding box center [761, 370] width 1523 height 741
click at [871, 286] on div "Page External link" at bounding box center [762, 298] width 294 height 25
click at [909, 252] on button "button" at bounding box center [908, 259] width 22 height 22
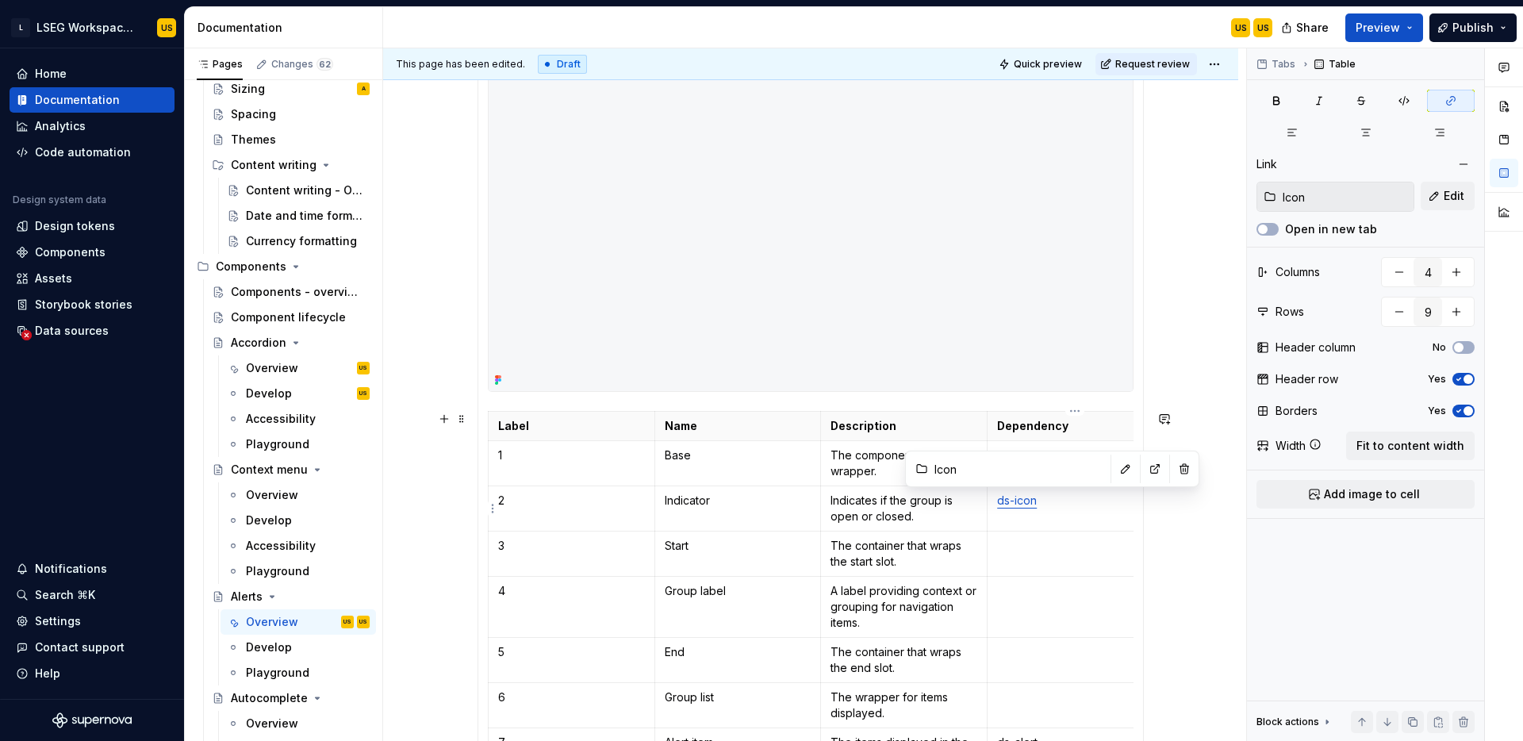
click at [1031, 501] on link "ds-icon" at bounding box center [1017, 499] width 40 height 13
drag, startPoint x: 1002, startPoint y: 502, endPoint x: 1040, endPoint y: 502, distance: 38.1
click at [1037, 502] on link "ds-icon" at bounding box center [1017, 499] width 40 height 13
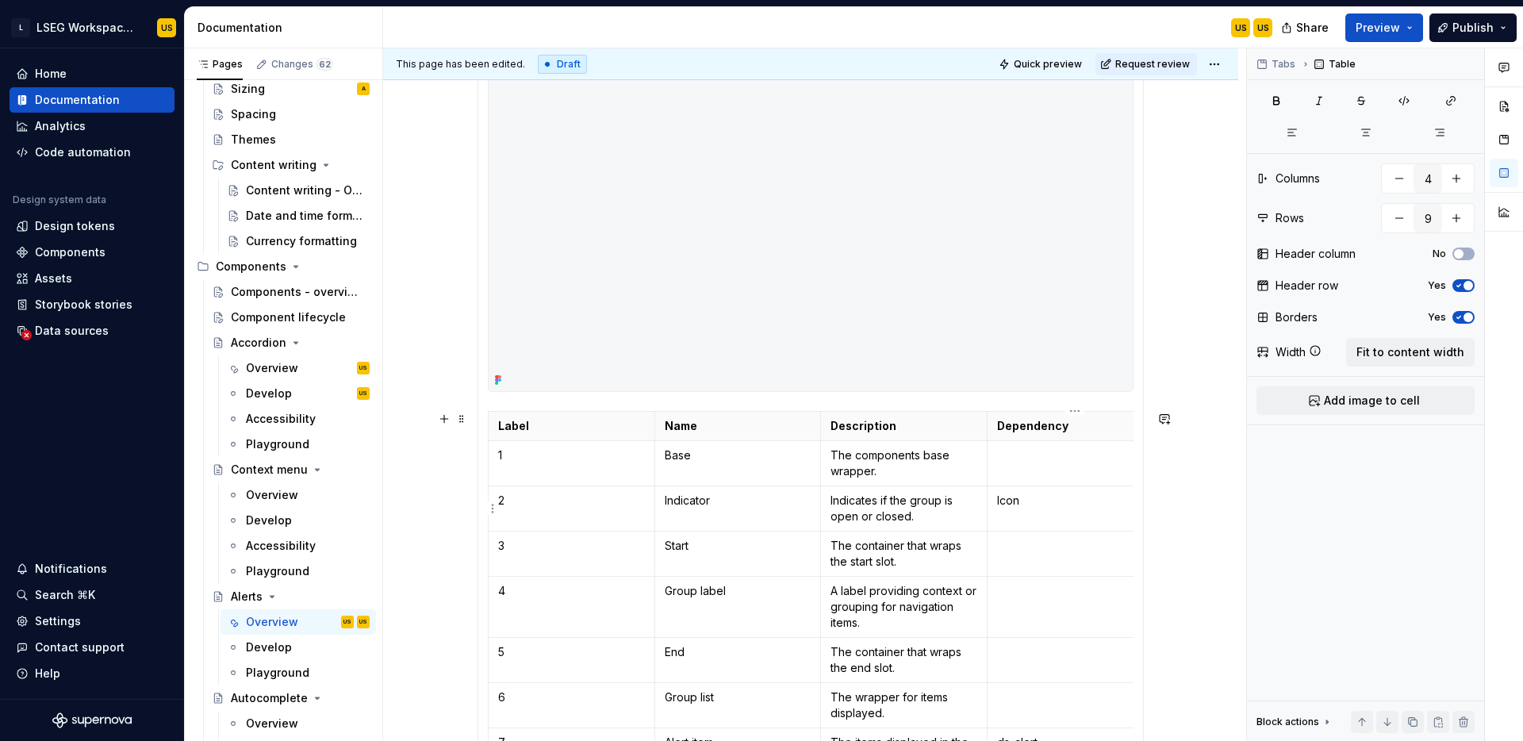
click at [1016, 516] on td "Icon" at bounding box center [1071, 508] width 167 height 45
click at [1192, 531] on div "**********" at bounding box center [814, 394] width 863 height 693
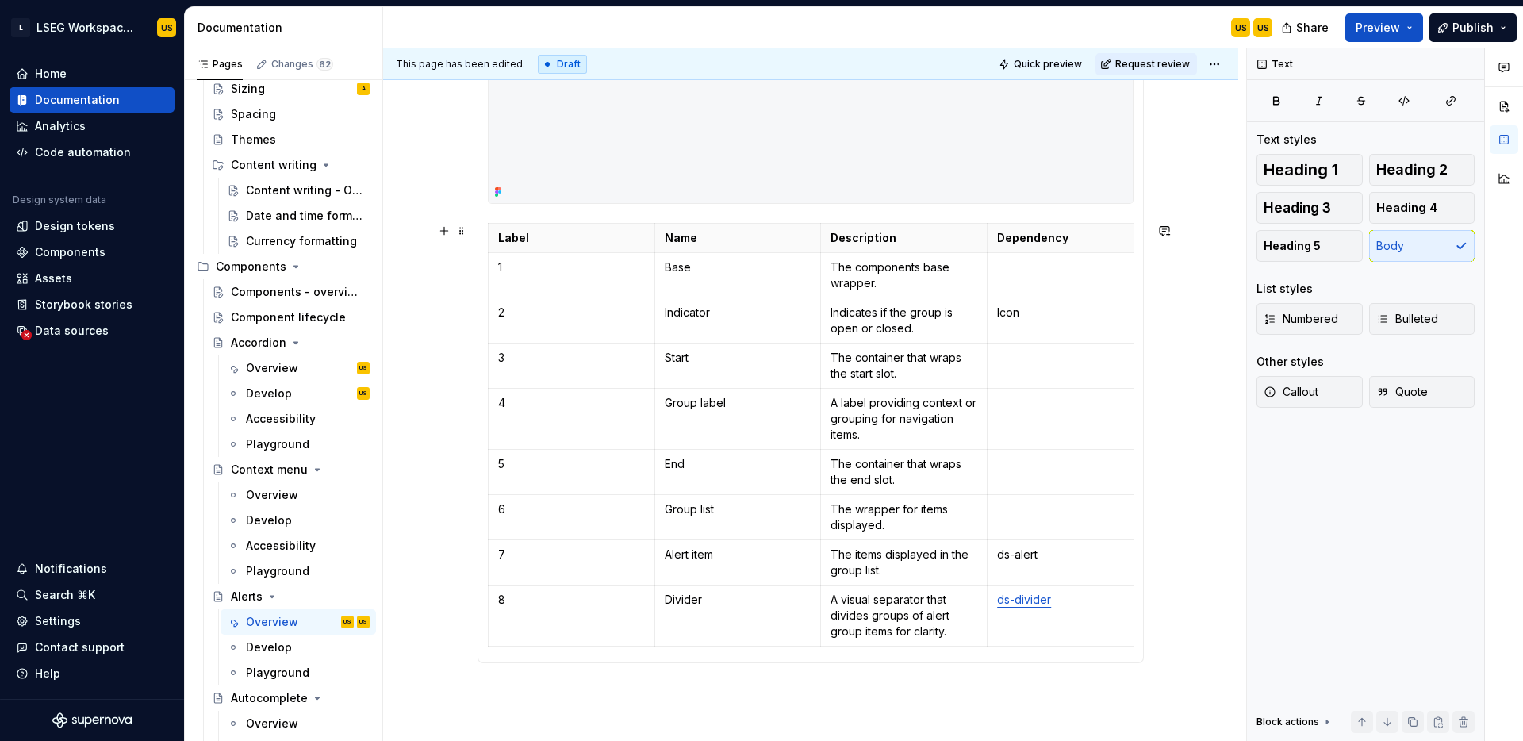
scroll to position [1017, 0]
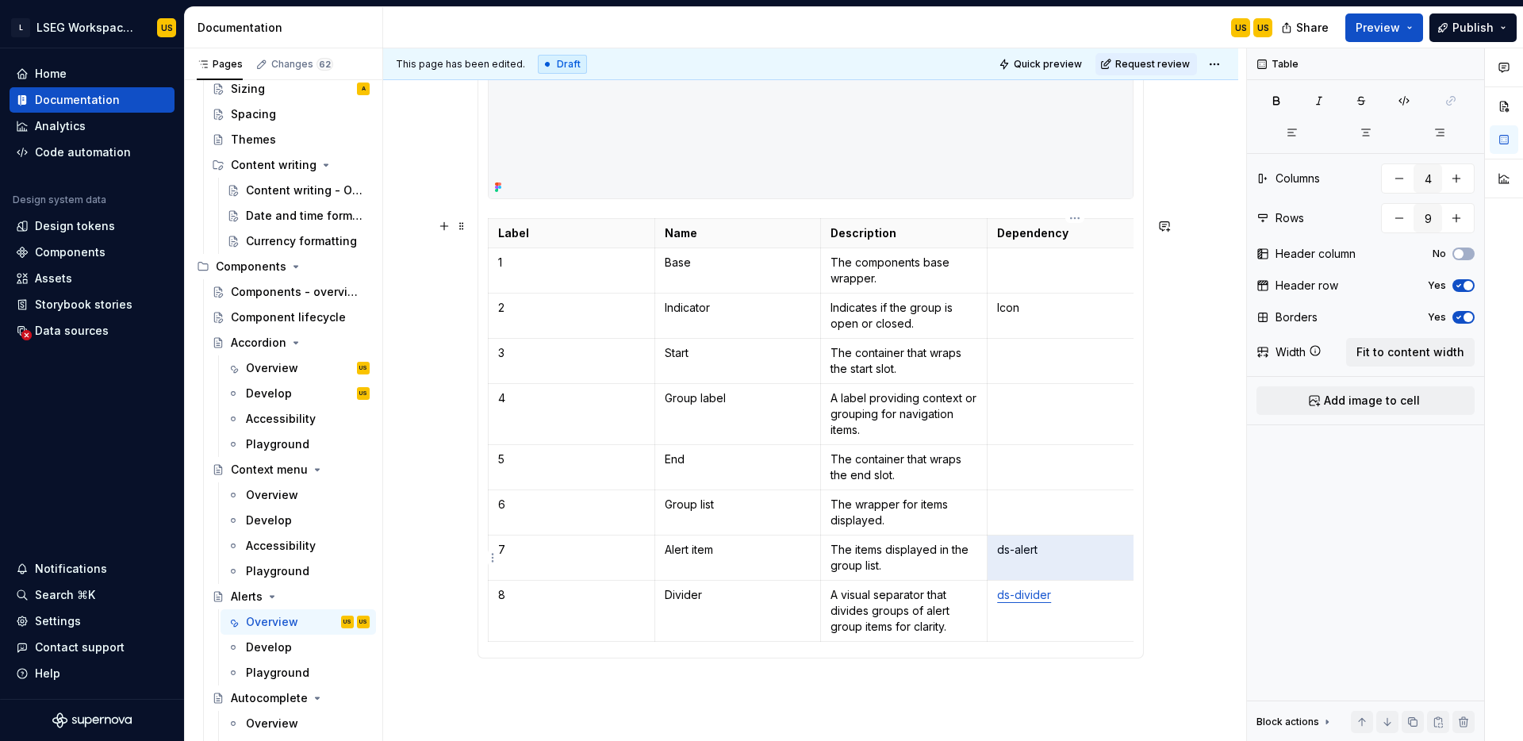
drag, startPoint x: 1062, startPoint y: 555, endPoint x: 1000, endPoint y: 551, distance: 61.2
click at [1000, 551] on p "ds-alert" at bounding box center [1070, 550] width 147 height 16
click at [1074, 580] on td "ds-divider" at bounding box center [1071, 610] width 167 height 61
drag, startPoint x: 1081, startPoint y: 555, endPoint x: 1004, endPoint y: 549, distance: 77.2
click at [1004, 549] on p "ds-alert" at bounding box center [1070, 550] width 147 height 16
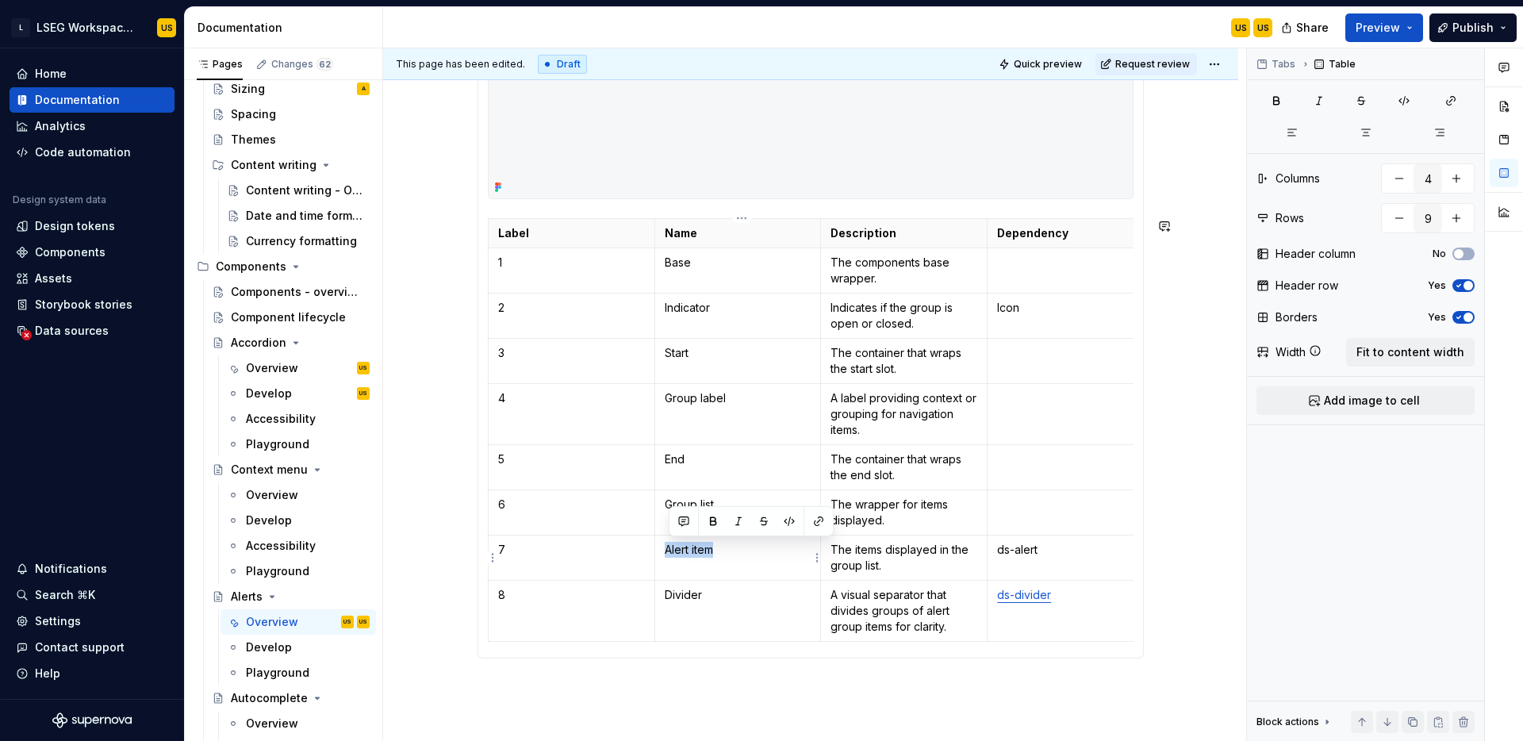
drag, startPoint x: 732, startPoint y: 551, endPoint x: 666, endPoint y: 551, distance: 65.9
click at [666, 551] on td "Alert item" at bounding box center [738, 557] width 167 height 45
copy p "Alert item"
drag, startPoint x: 1001, startPoint y: 558, endPoint x: 1031, endPoint y: 555, distance: 30.3
click at [1032, 555] on td "ds-alert" at bounding box center [1071, 557] width 167 height 45
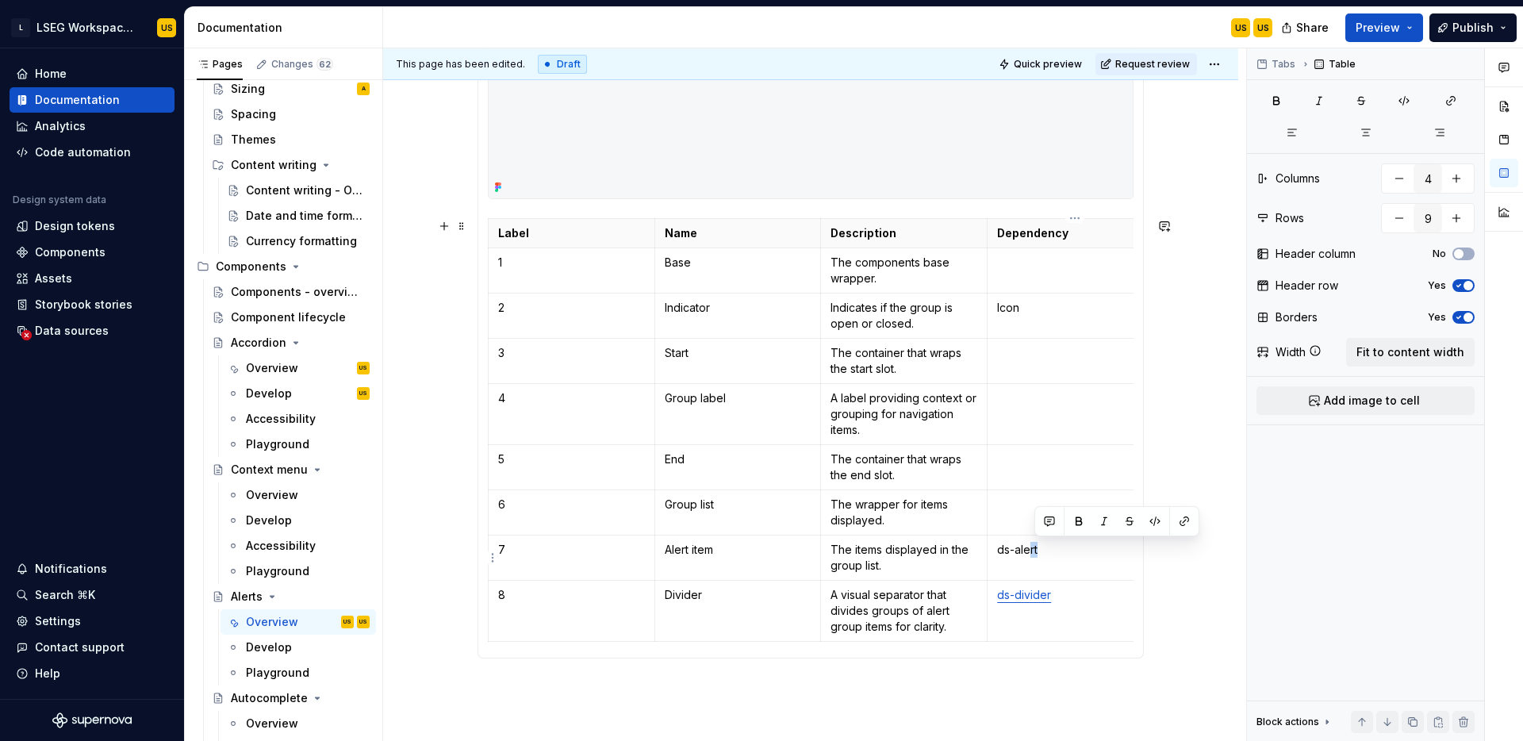
click at [1049, 552] on p "ds-alert" at bounding box center [1070, 550] width 147 height 16
drag, startPoint x: 1043, startPoint y: 550, endPoint x: 1003, endPoint y: 550, distance: 40.5
click at [1003, 550] on p "ds-alert" at bounding box center [1070, 550] width 147 height 16
click at [1003, 573] on p "Alert item" at bounding box center [1070, 575] width 147 height 16
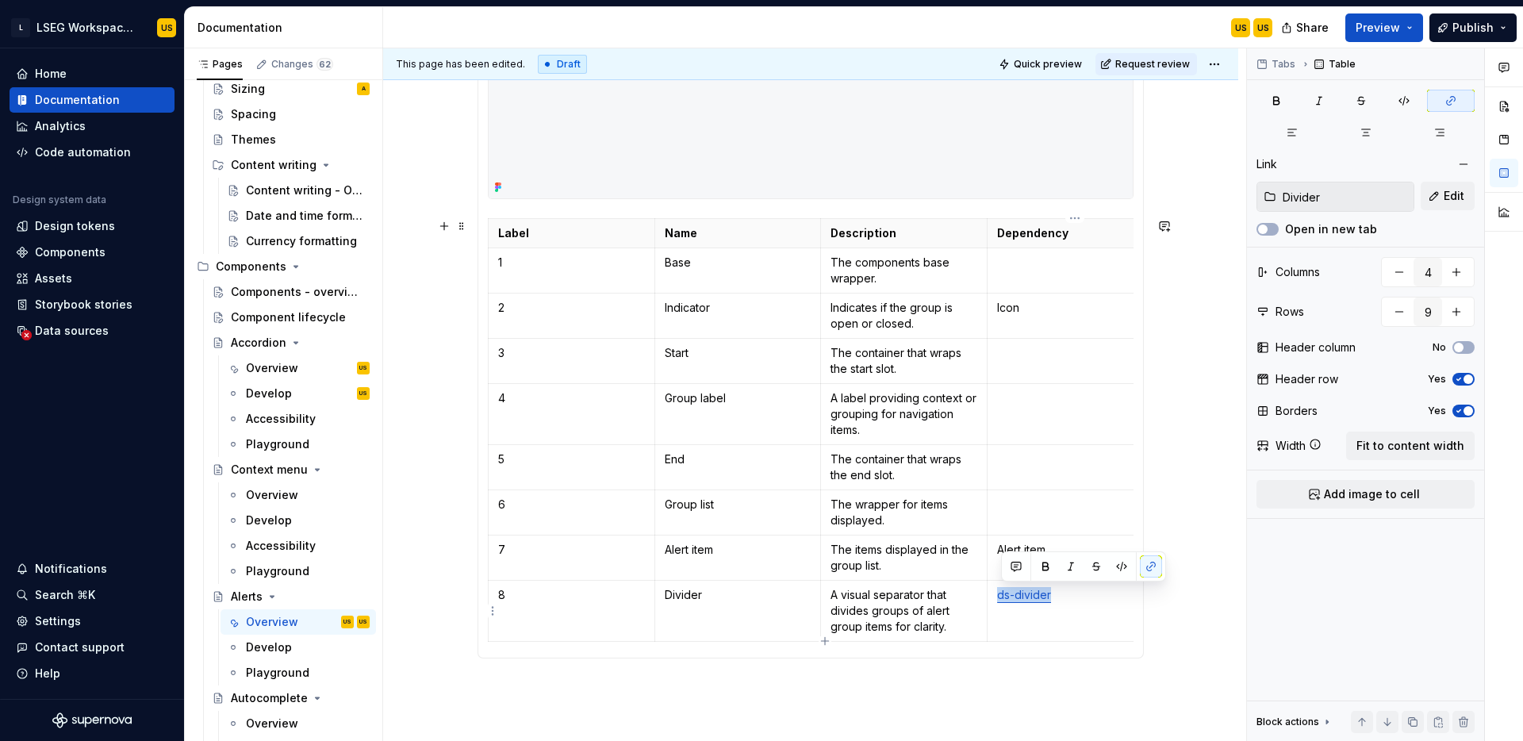
drag, startPoint x: 1060, startPoint y: 597, endPoint x: 1000, endPoint y: 596, distance: 60.3
click at [1000, 596] on td "ds-divider" at bounding box center [1071, 610] width 167 height 61
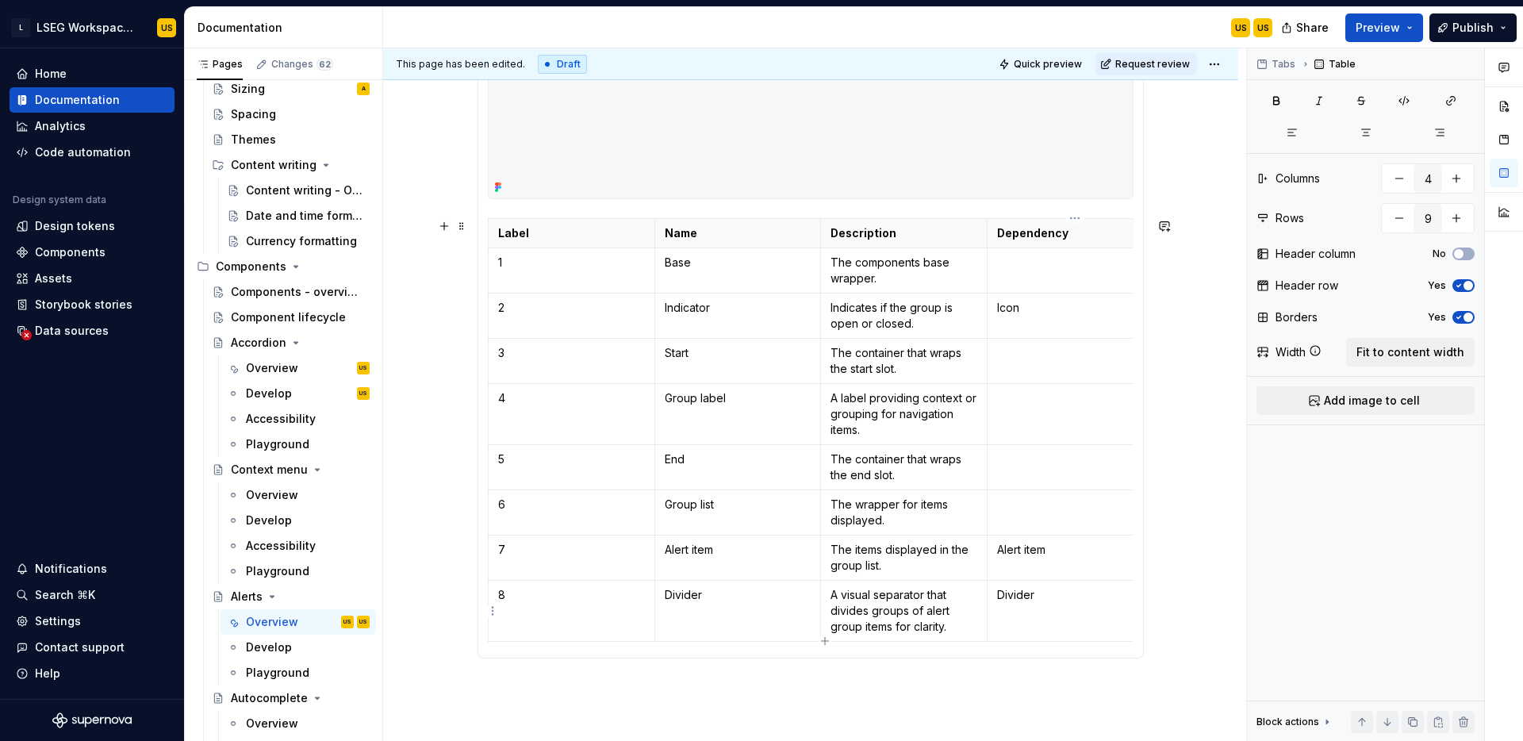
click at [1024, 588] on p "Divider" at bounding box center [1070, 595] width 147 height 16
click at [1150, 567] on button "button" at bounding box center [1151, 566] width 22 height 22
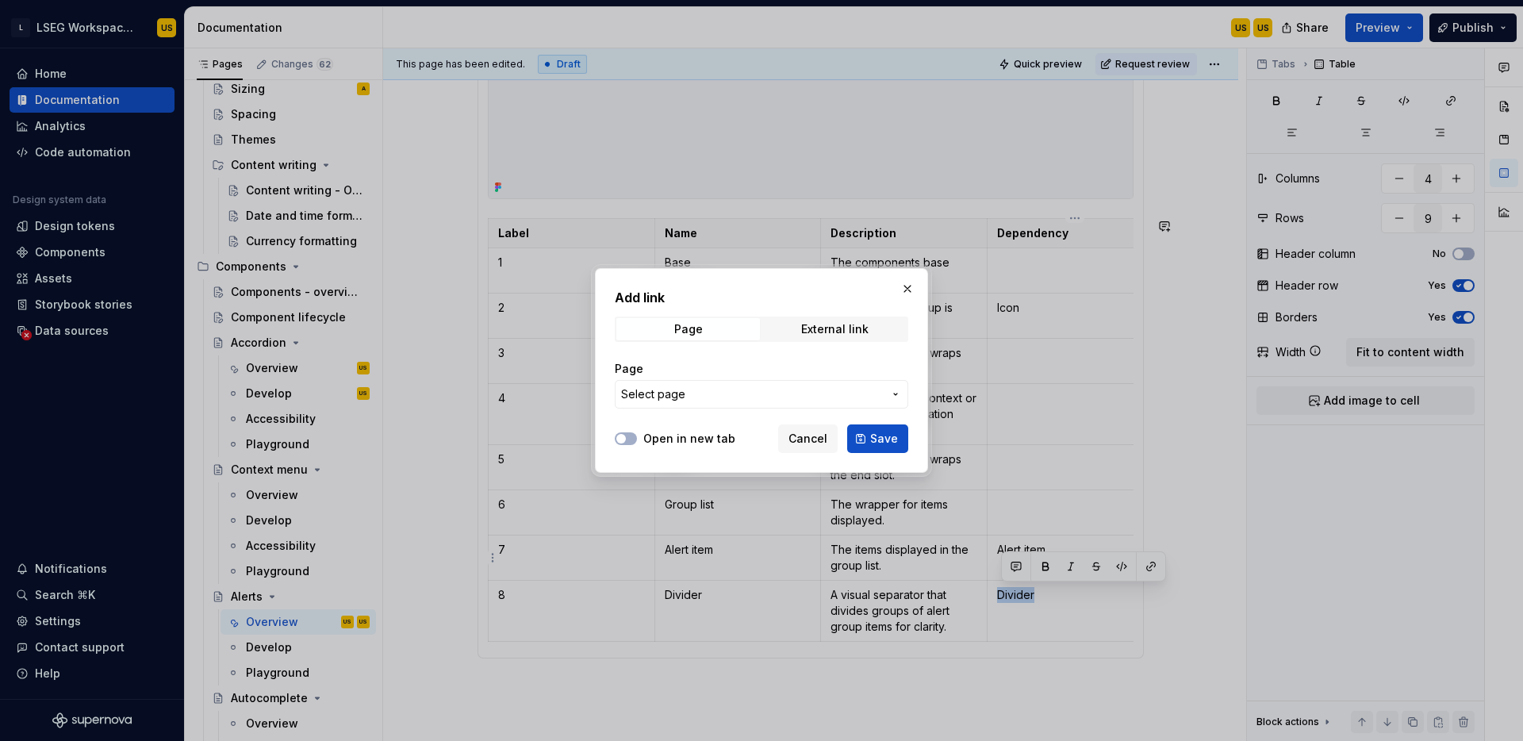
click at [828, 385] on button "Select page" at bounding box center [762, 394] width 294 height 29
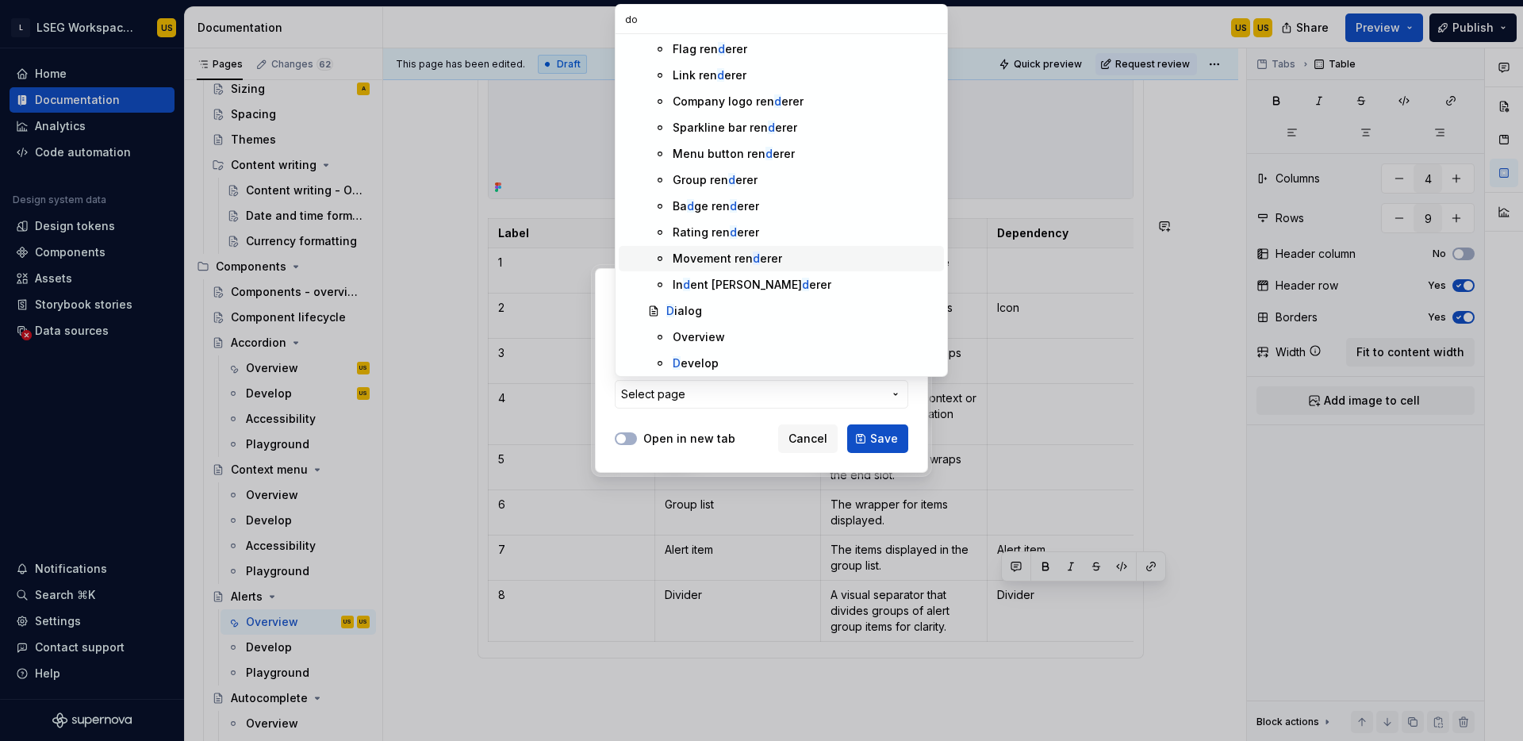
scroll to position [0, 0]
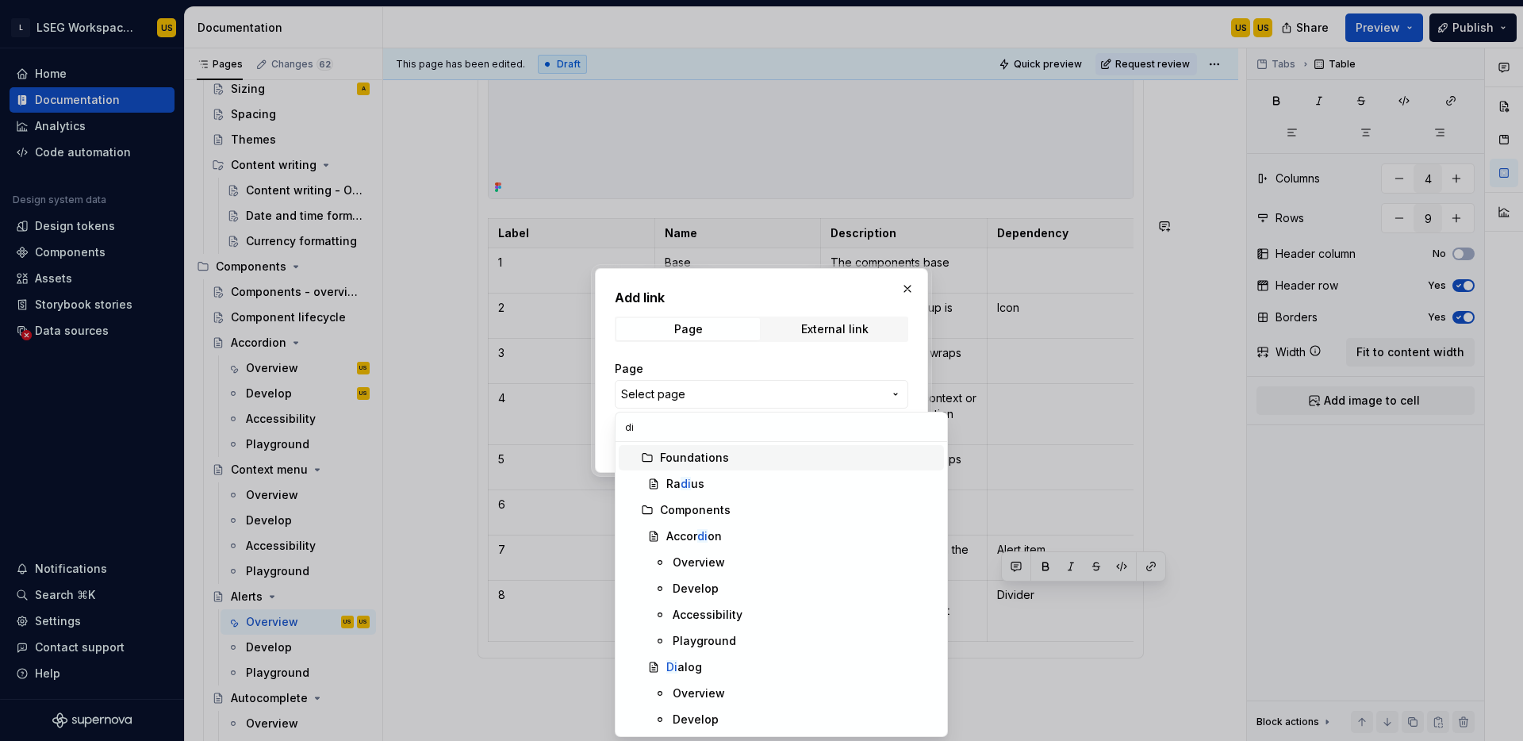
type input "div"
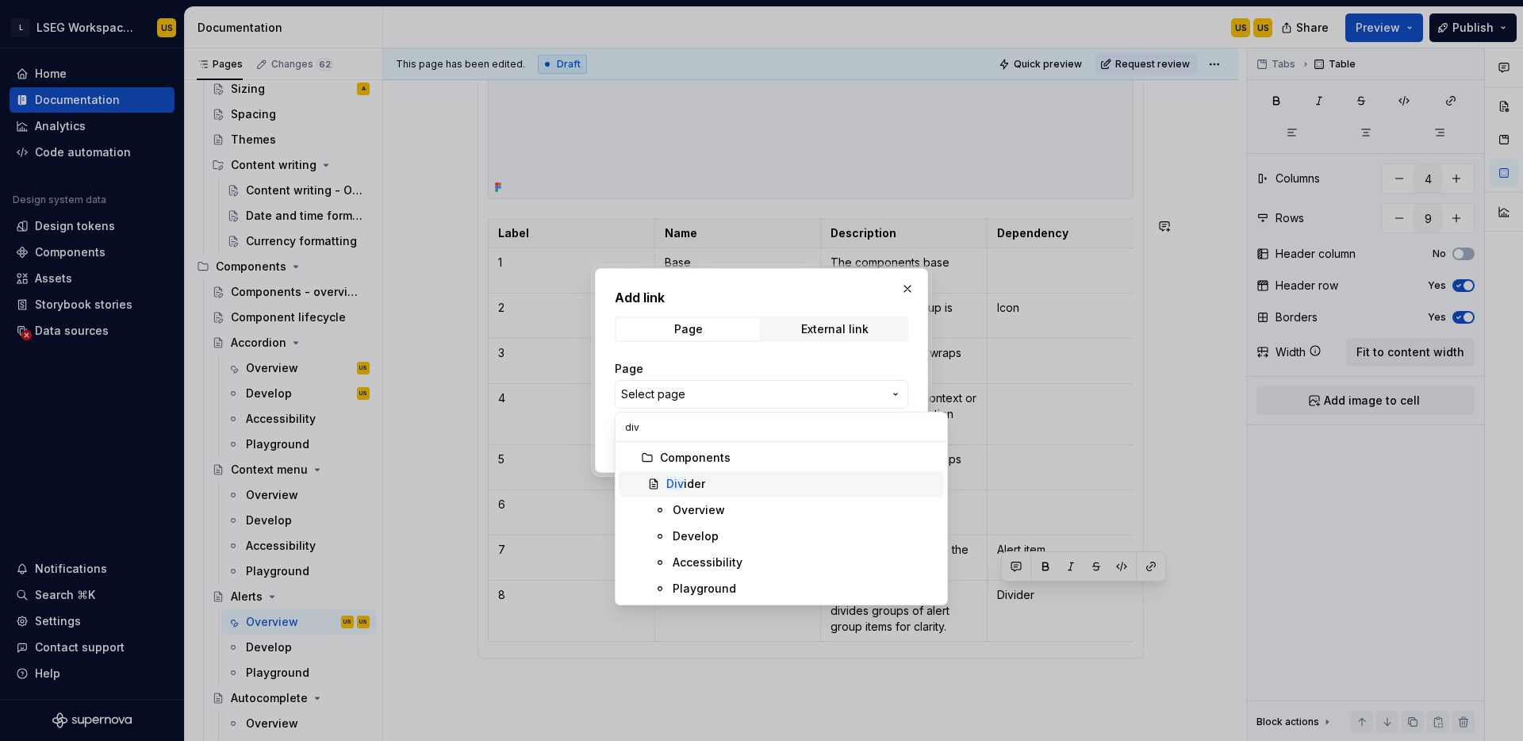
click at [725, 487] on div "Div ider" at bounding box center [801, 484] width 271 height 16
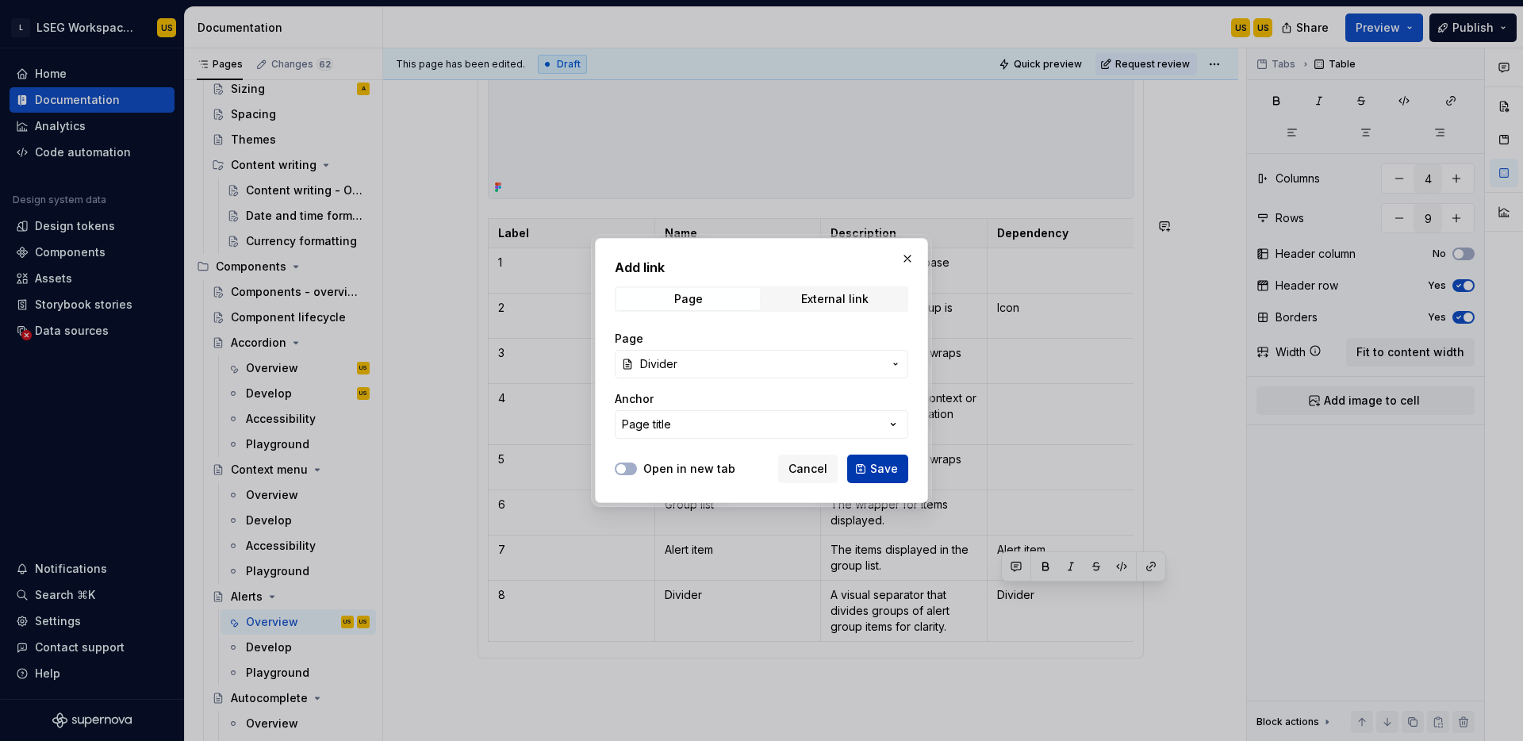
click at [889, 474] on span "Save" at bounding box center [884, 469] width 28 height 16
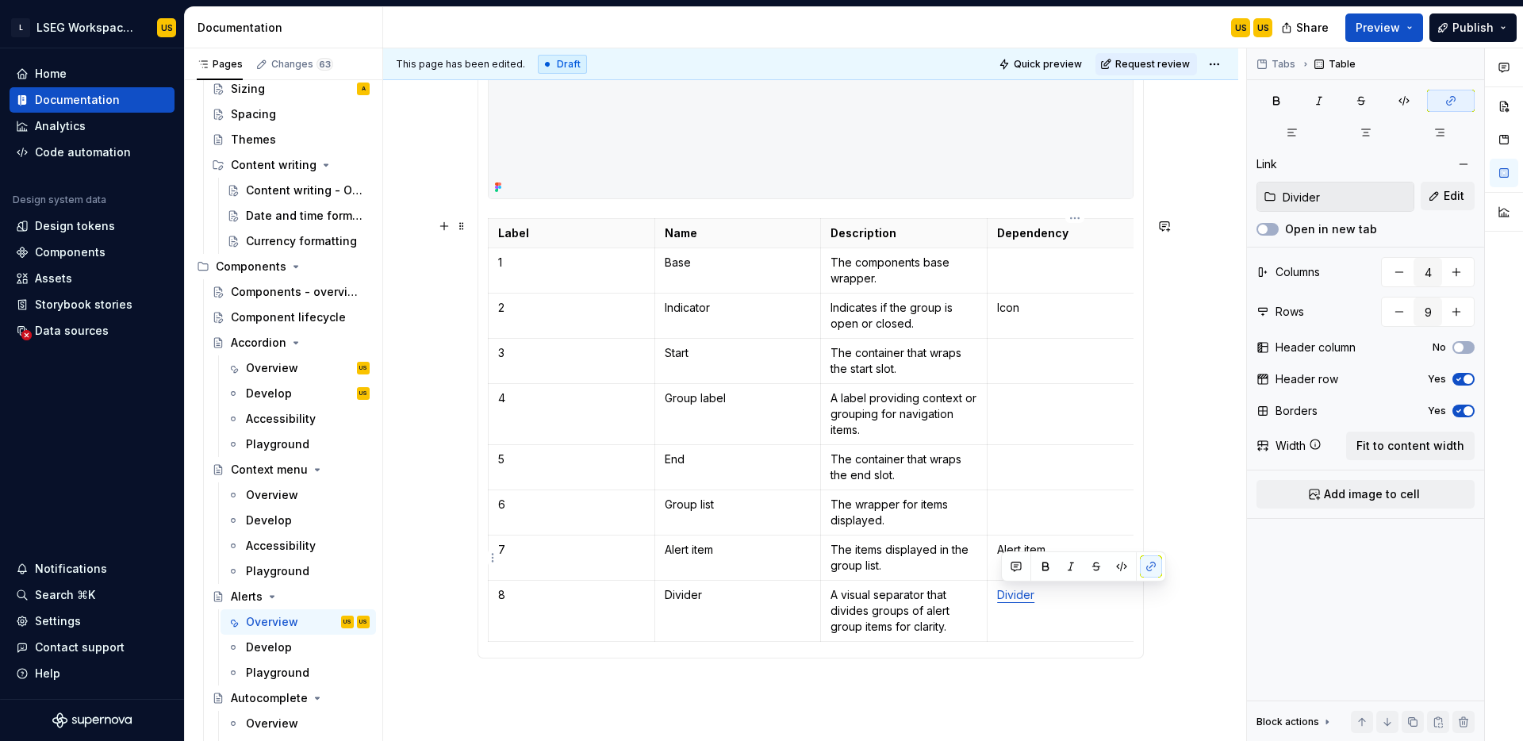
click at [1020, 544] on p "Alert item" at bounding box center [1070, 550] width 147 height 16
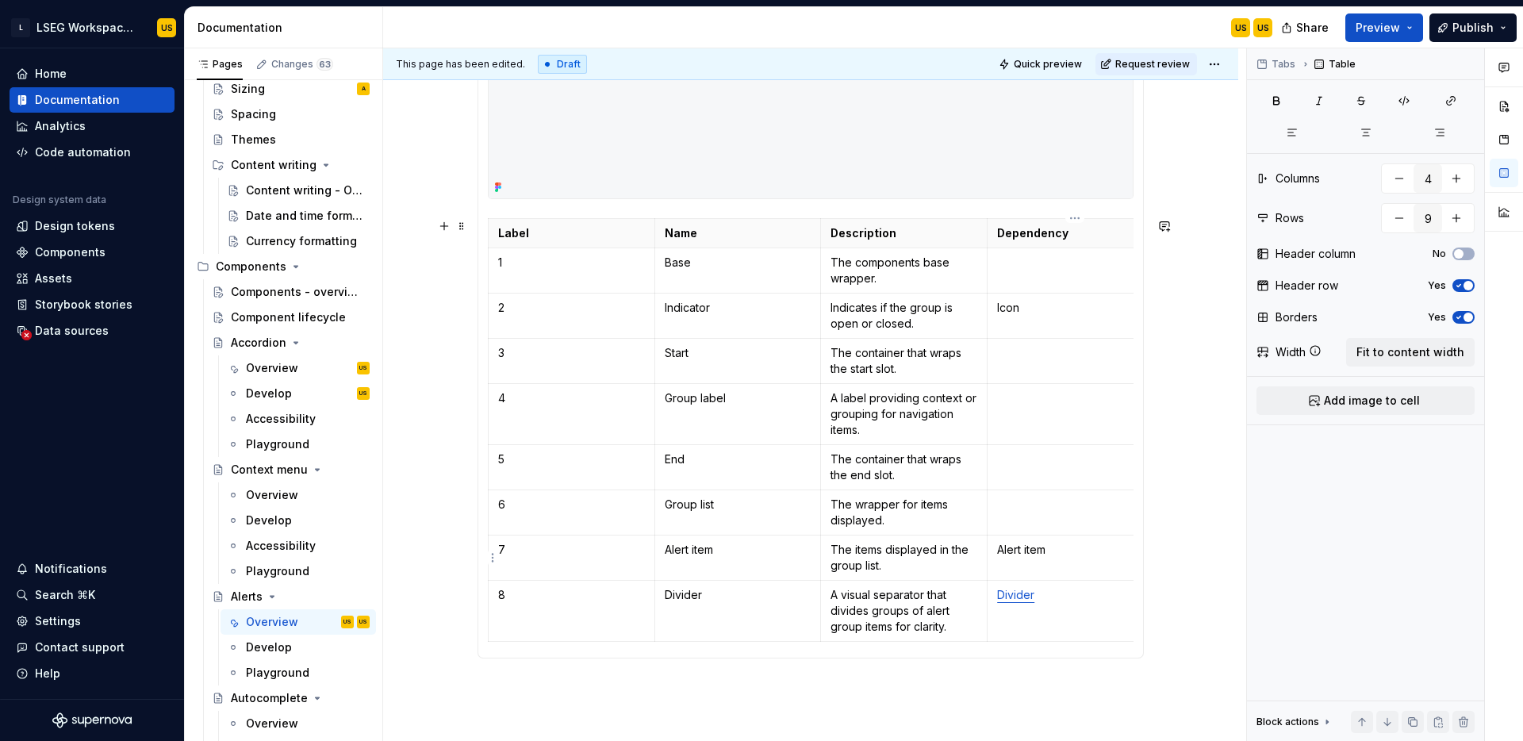
click at [1022, 547] on p "Alert item" at bounding box center [1070, 550] width 147 height 16
click at [1016, 310] on p "Icon" at bounding box center [1070, 308] width 147 height 16
click at [1121, 284] on button "button" at bounding box center [1122, 279] width 22 height 22
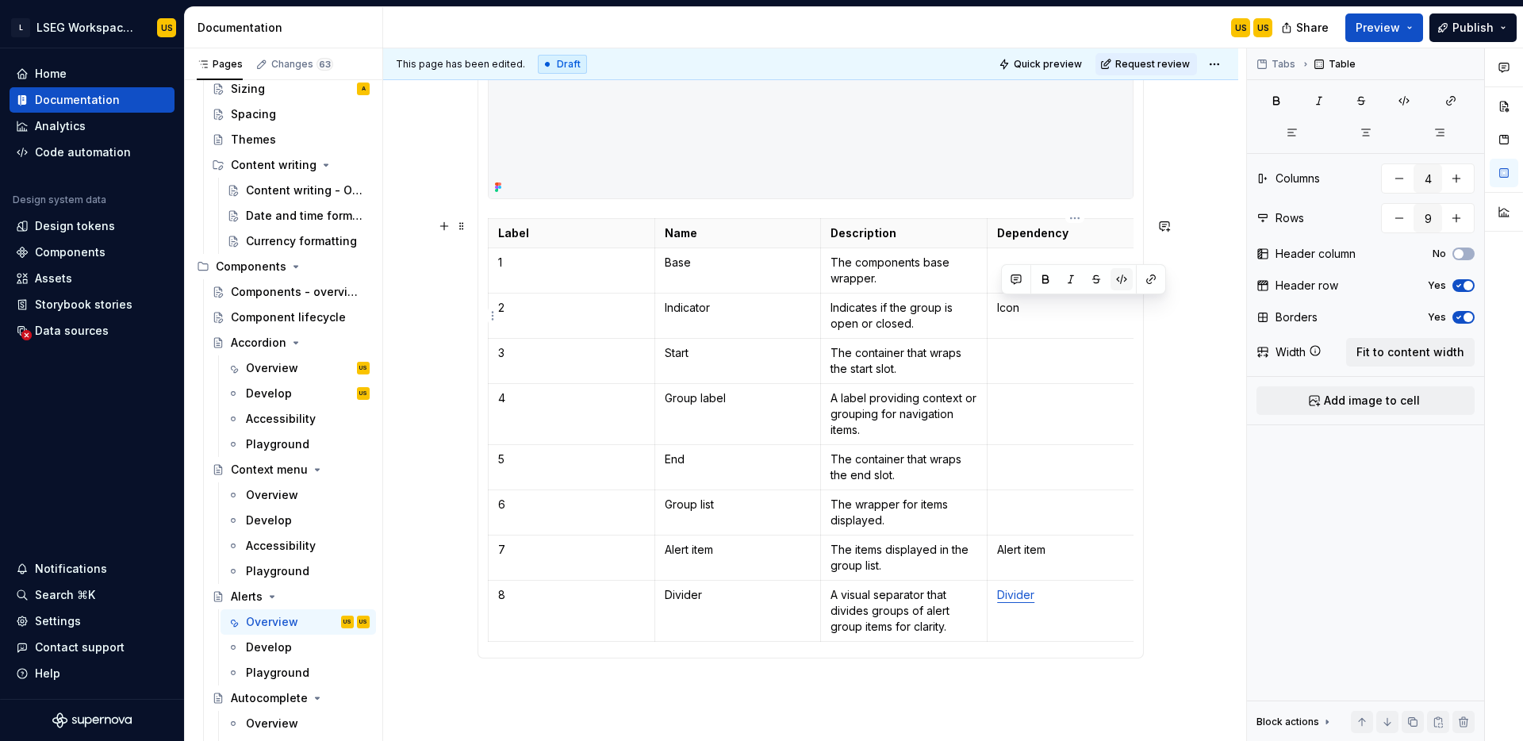
type textarea "*"
click at [1122, 280] on button "button" at bounding box center [1124, 282] width 22 height 22
click at [1160, 281] on button "button" at bounding box center [1151, 279] width 22 height 22
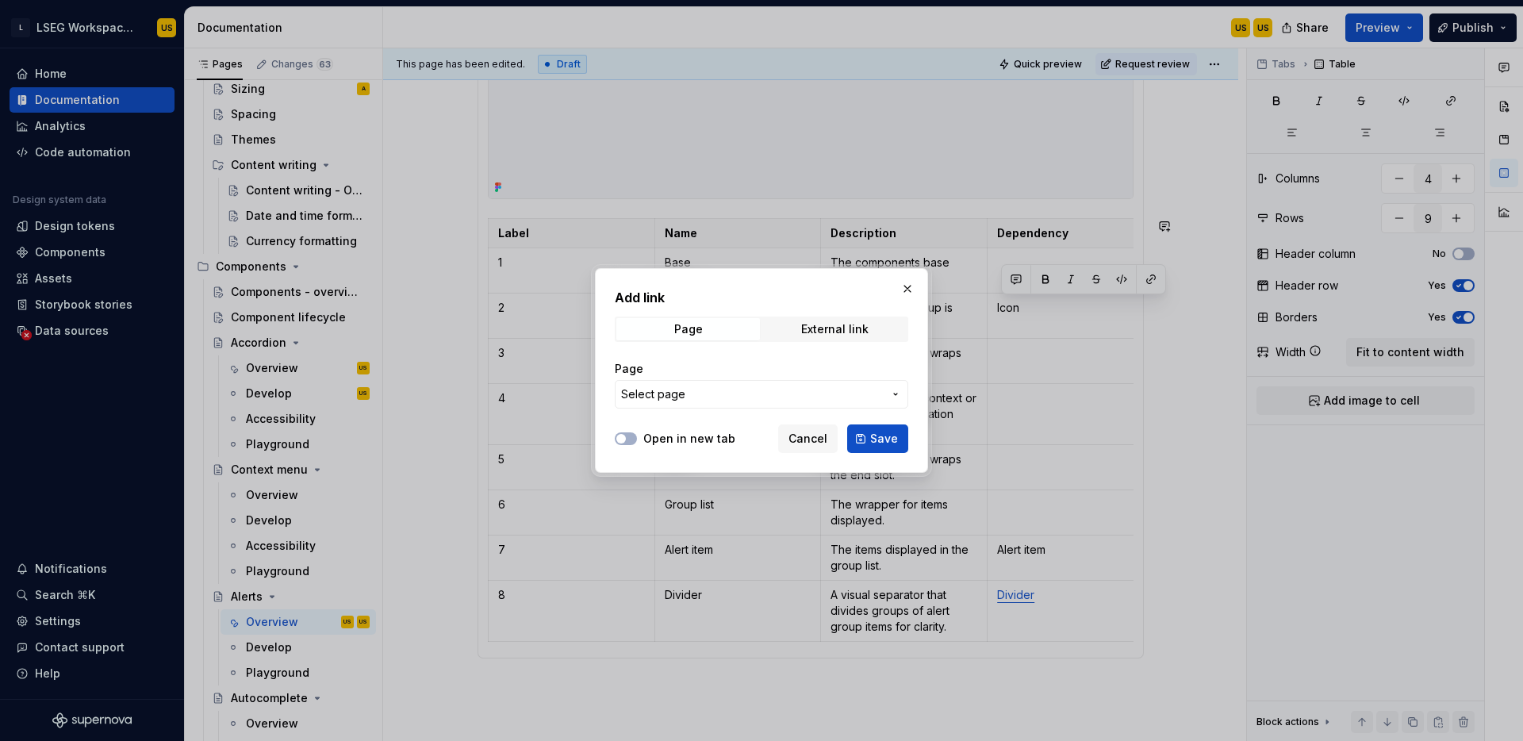
click at [750, 379] on div "Page Select page" at bounding box center [762, 385] width 294 height 48
click at [746, 387] on span "Select page" at bounding box center [752, 394] width 262 height 16
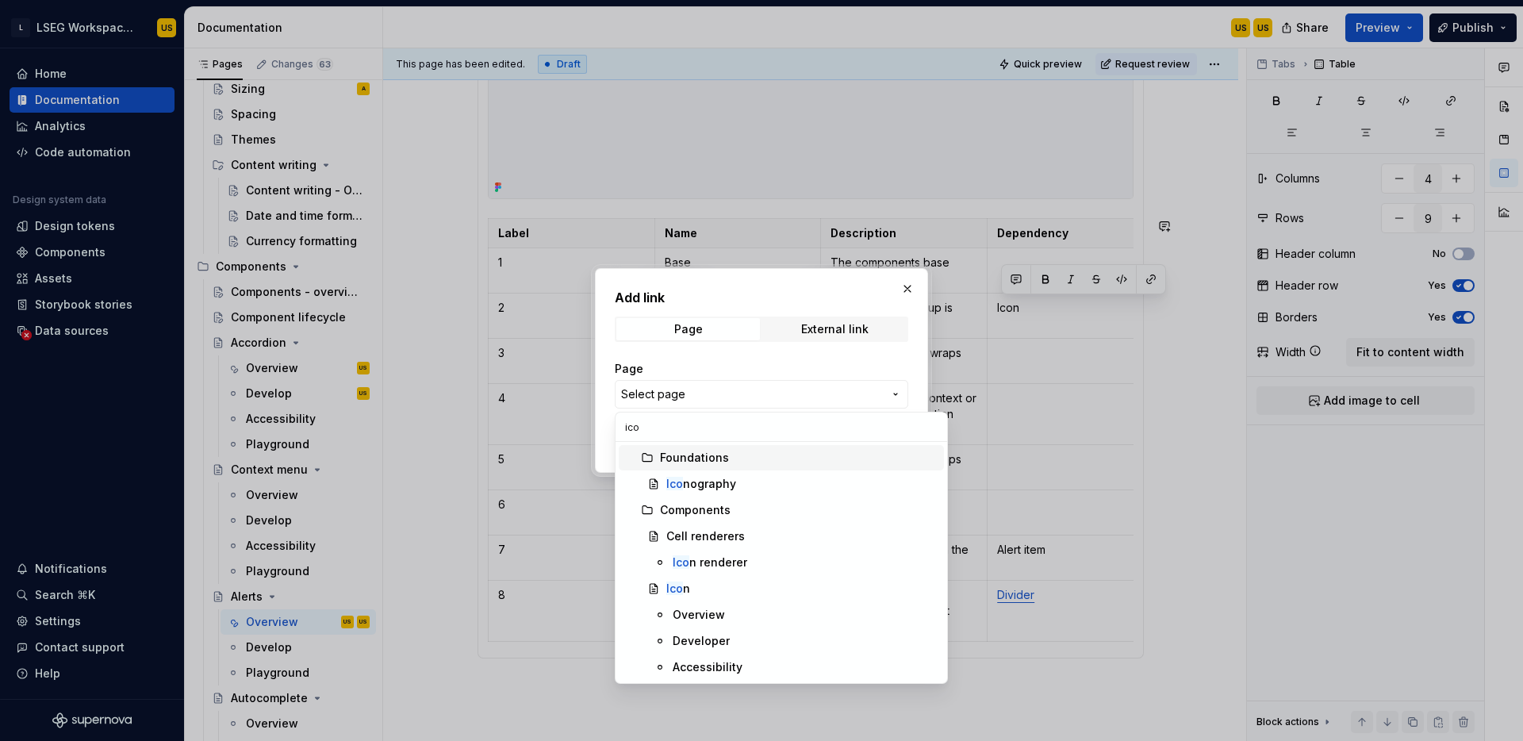
type input "icon"
click at [720, 593] on div "Icon" at bounding box center [801, 589] width 271 height 16
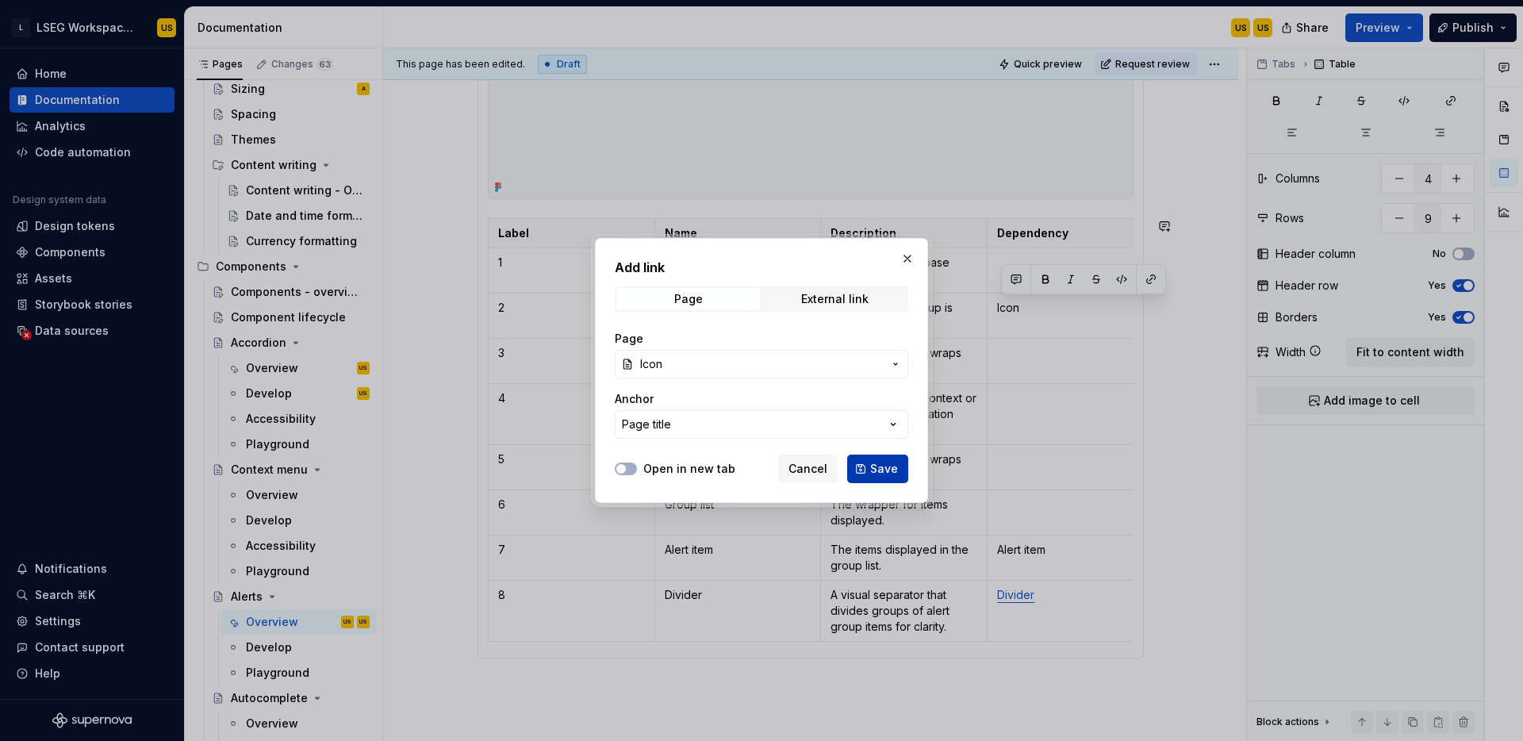
click at [889, 465] on span "Save" at bounding box center [884, 469] width 28 height 16
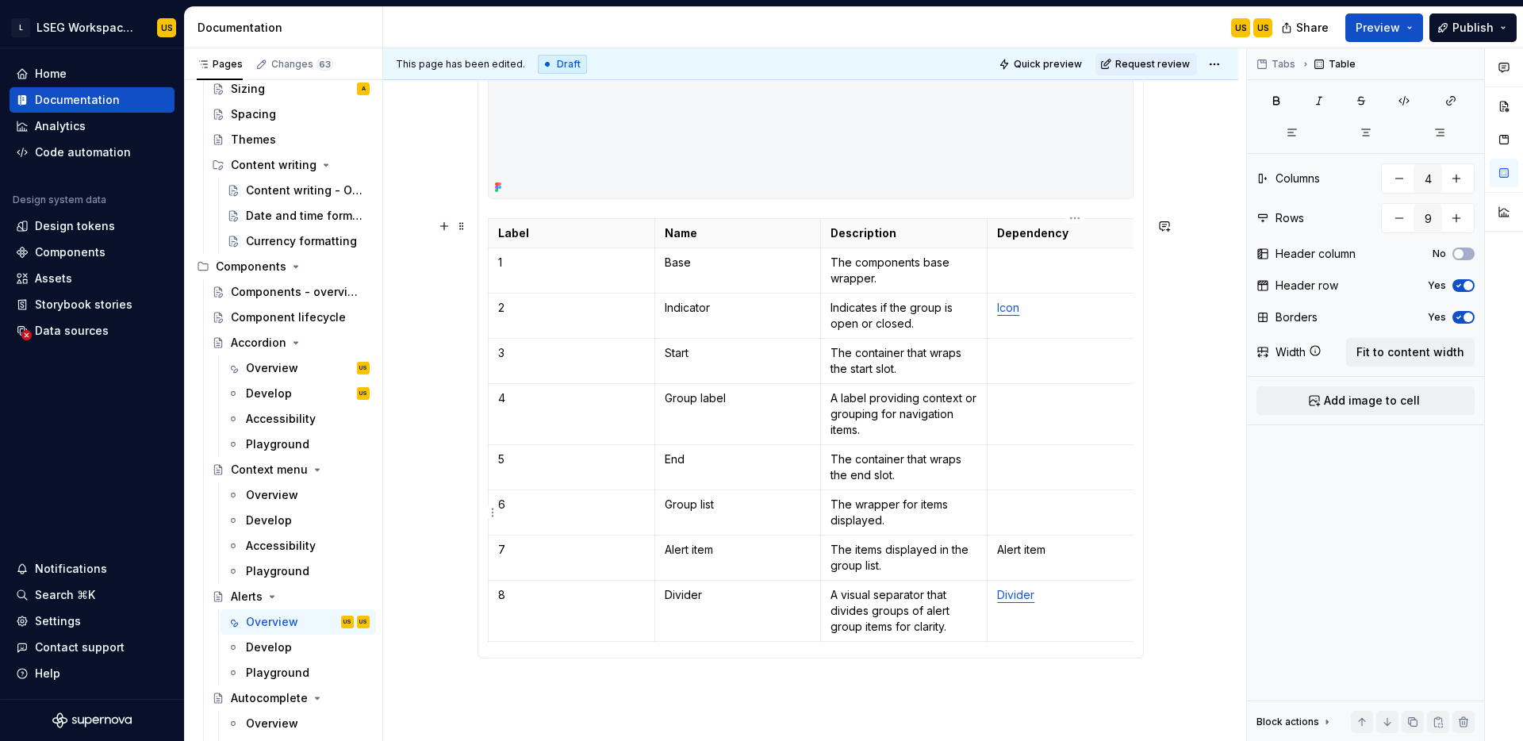
click at [1081, 499] on p at bounding box center [1070, 505] width 147 height 16
click at [1075, 303] on p "Icon" at bounding box center [1070, 308] width 147 height 16
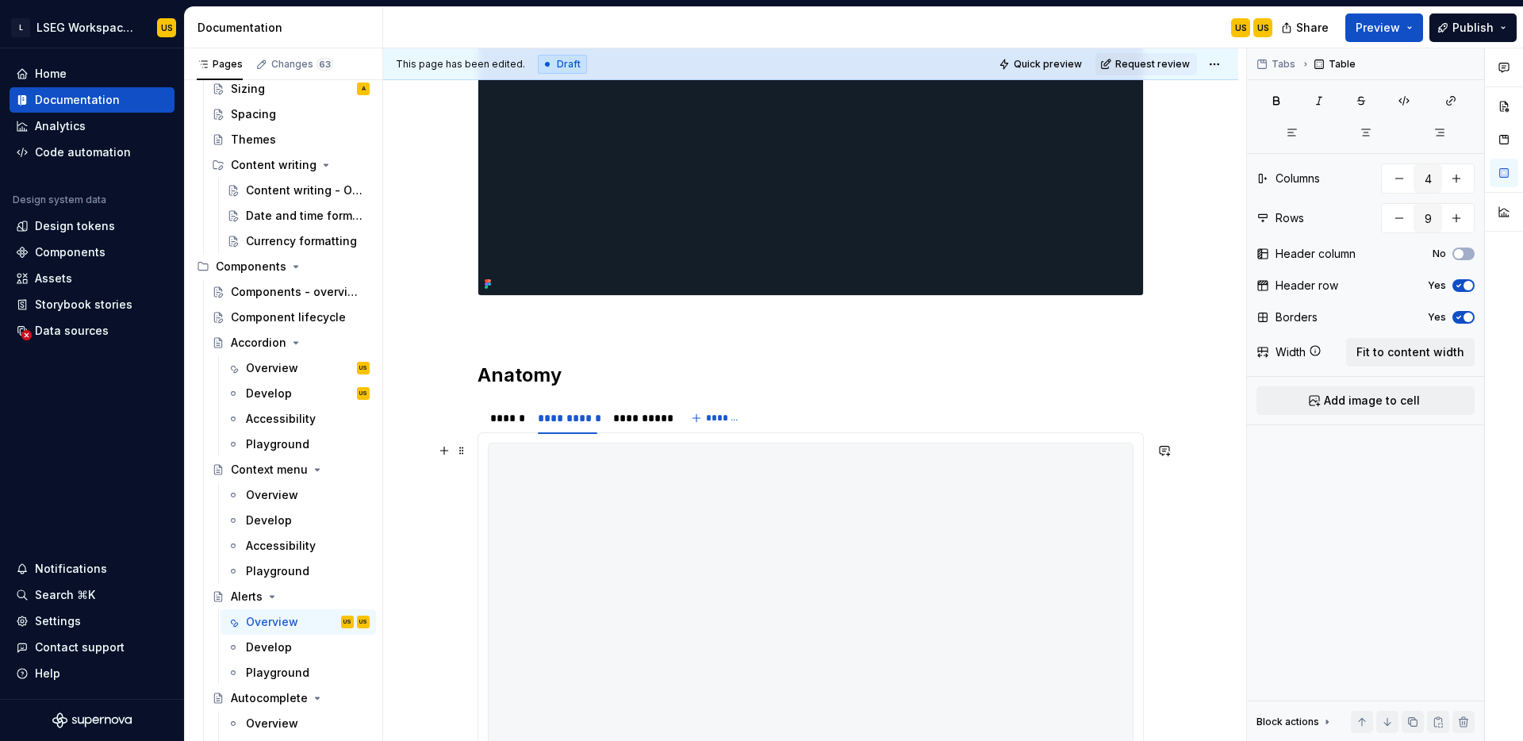
scroll to position [406, 0]
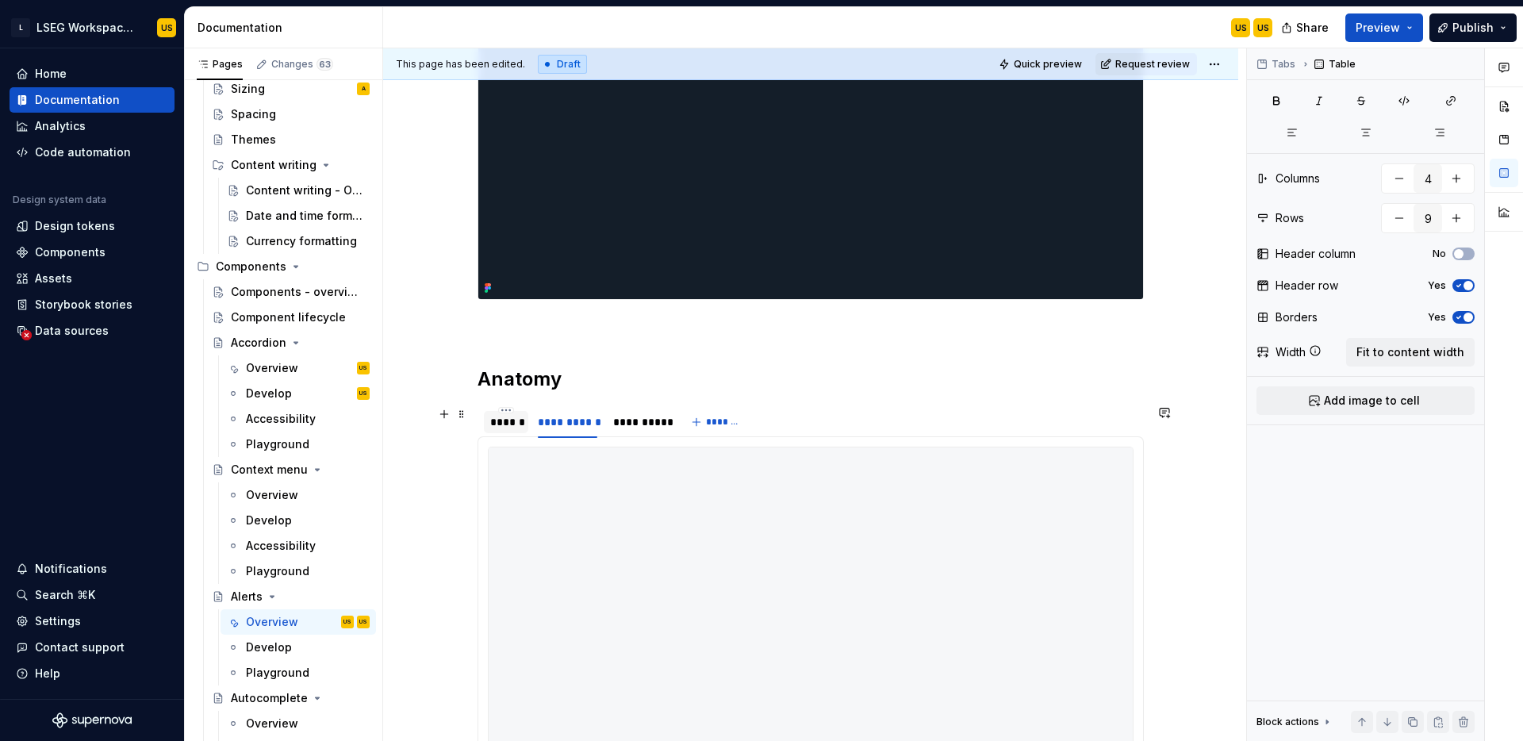
click at [513, 435] on div at bounding box center [506, 436] width 44 height 2
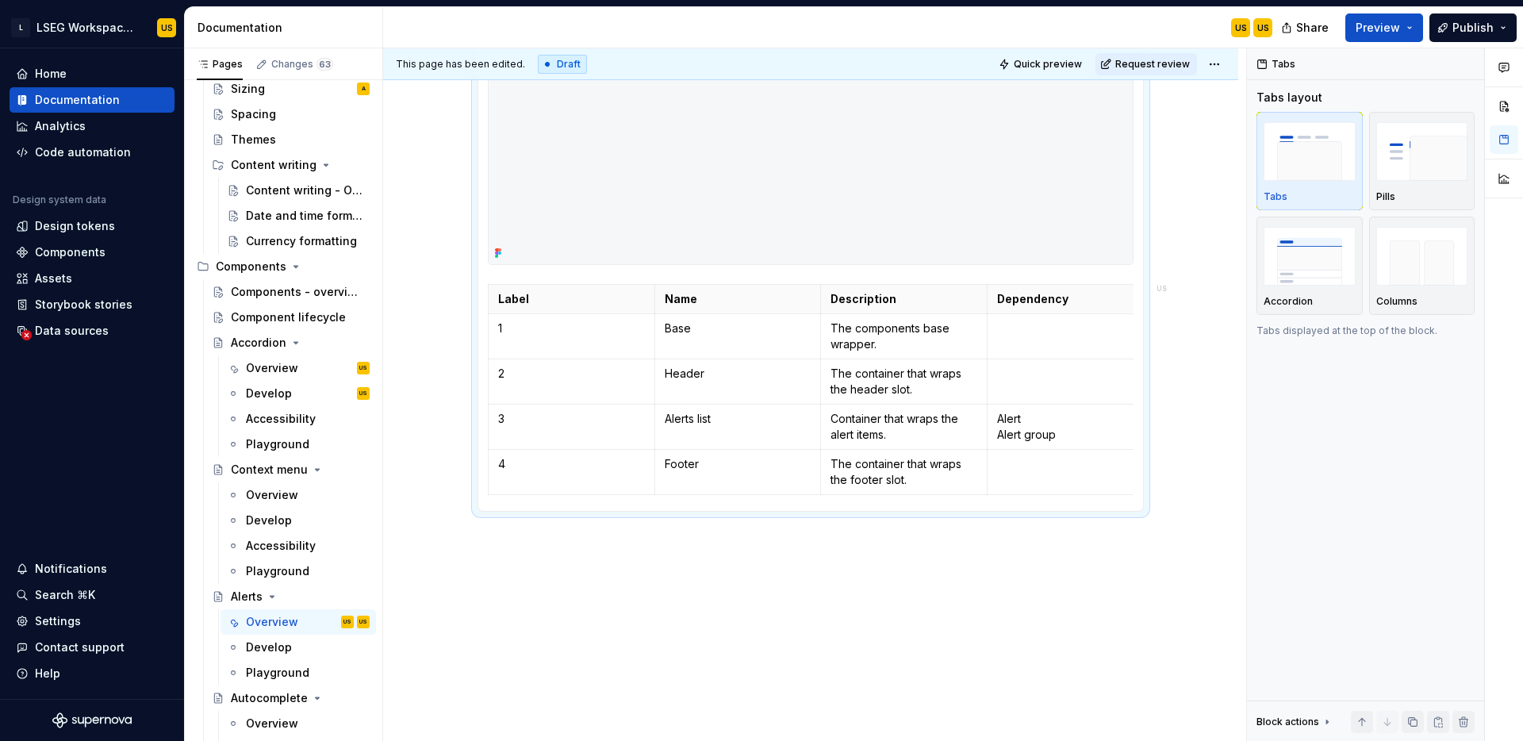
scroll to position [954, 0]
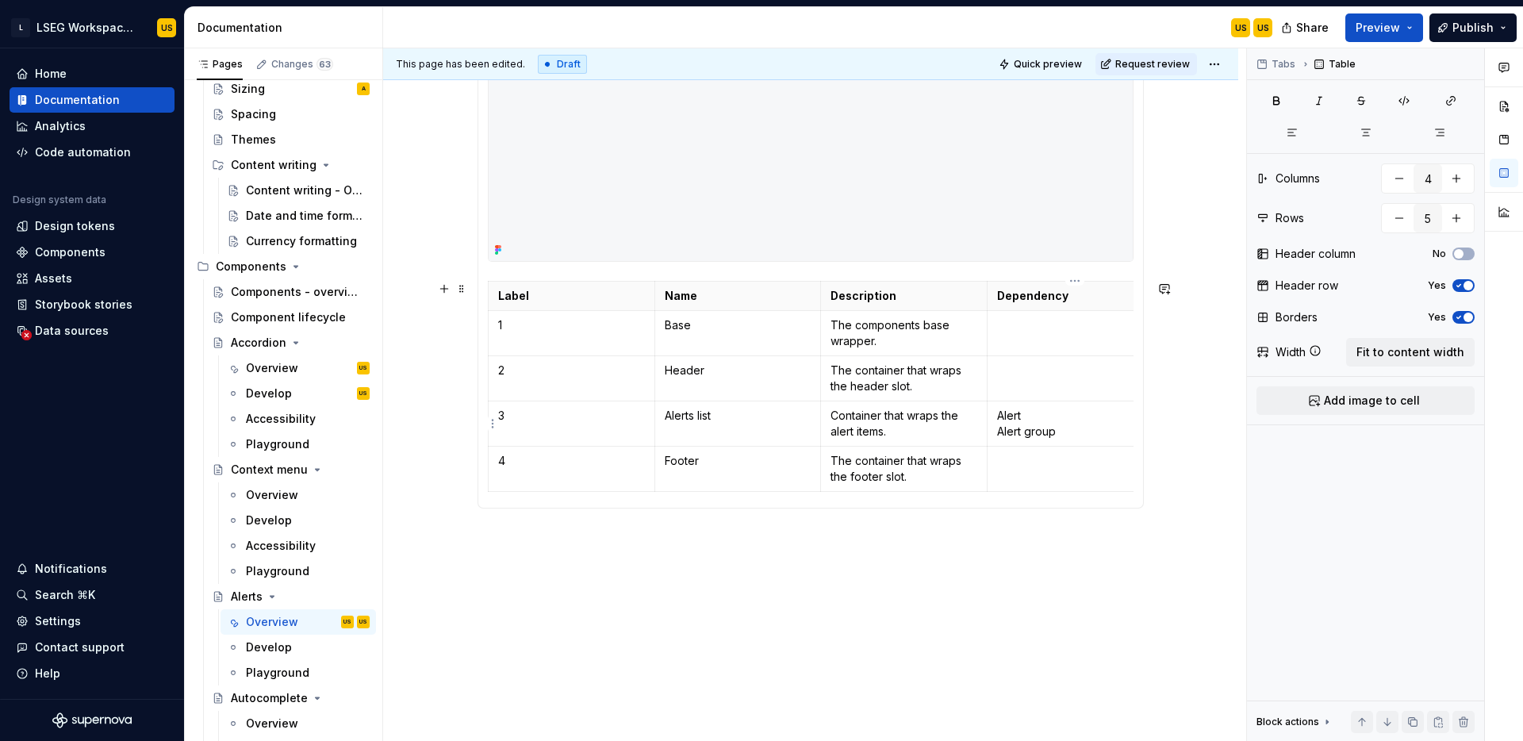
click at [1041, 418] on p "Alert Alert group" at bounding box center [1070, 424] width 147 height 32
click at [1001, 428] on p "Alert Item Alert group" at bounding box center [1070, 424] width 147 height 32
click at [987, 576] on div "**********" at bounding box center [810, 51] width 855 height 1423
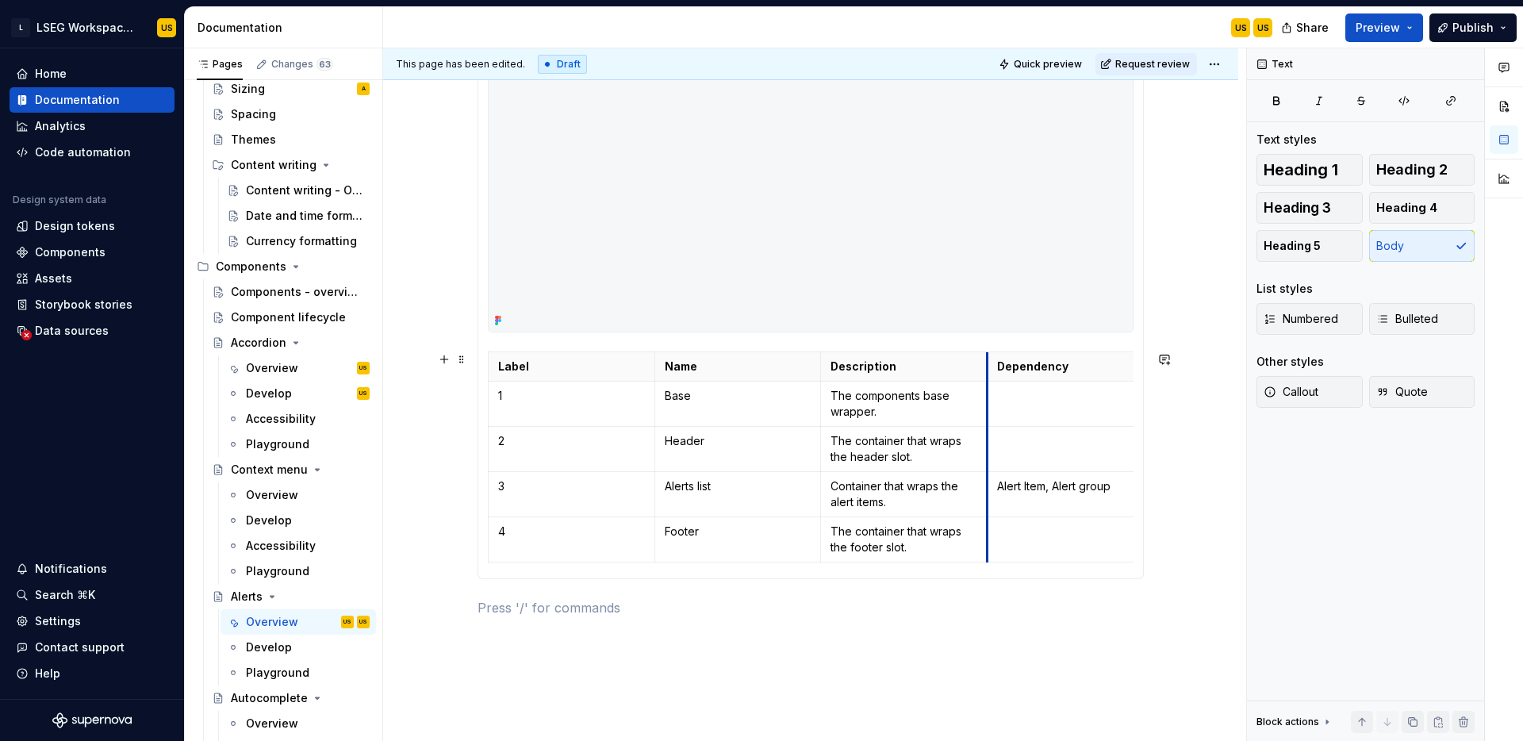
scroll to position [897, 0]
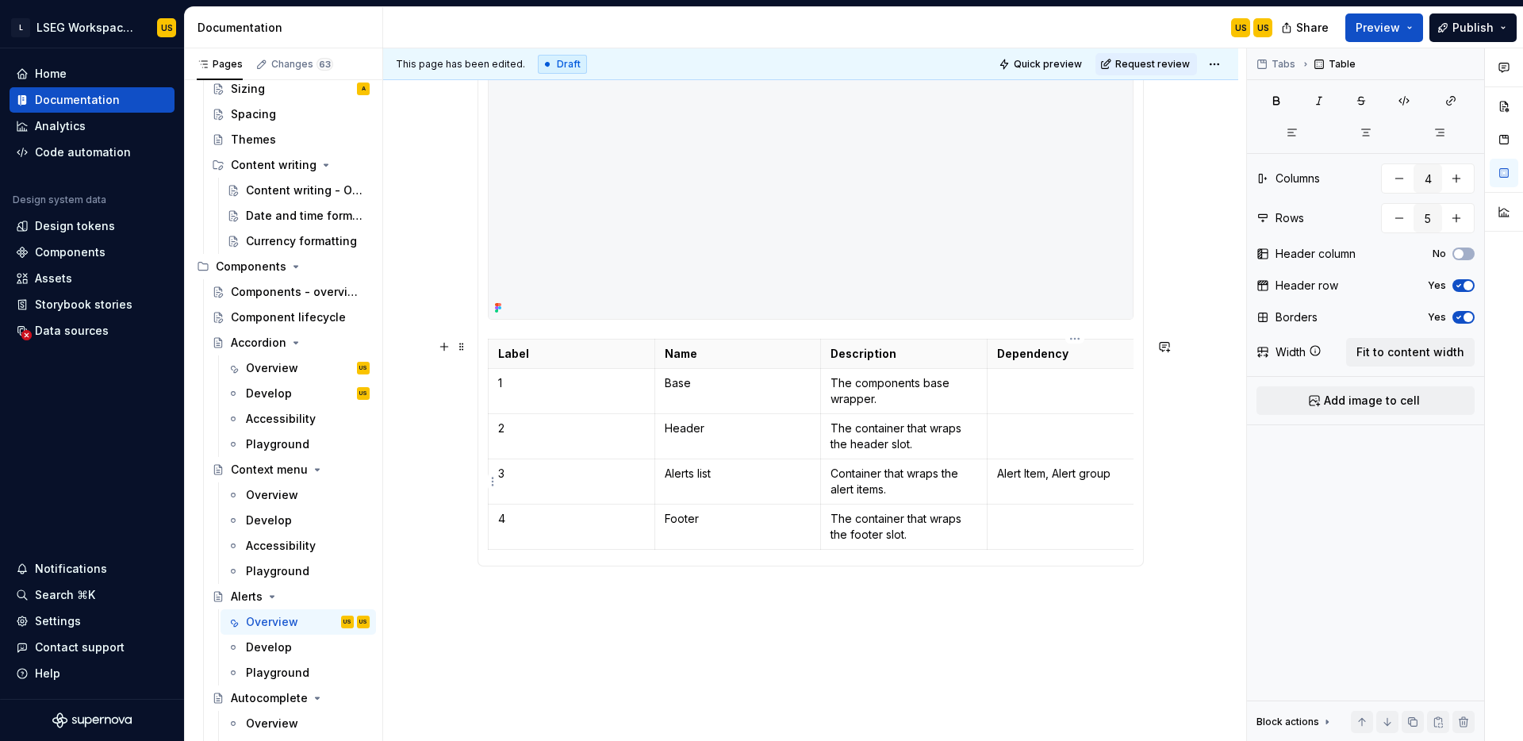
click at [1058, 478] on p "Alert Item, Alert group" at bounding box center [1070, 474] width 147 height 16
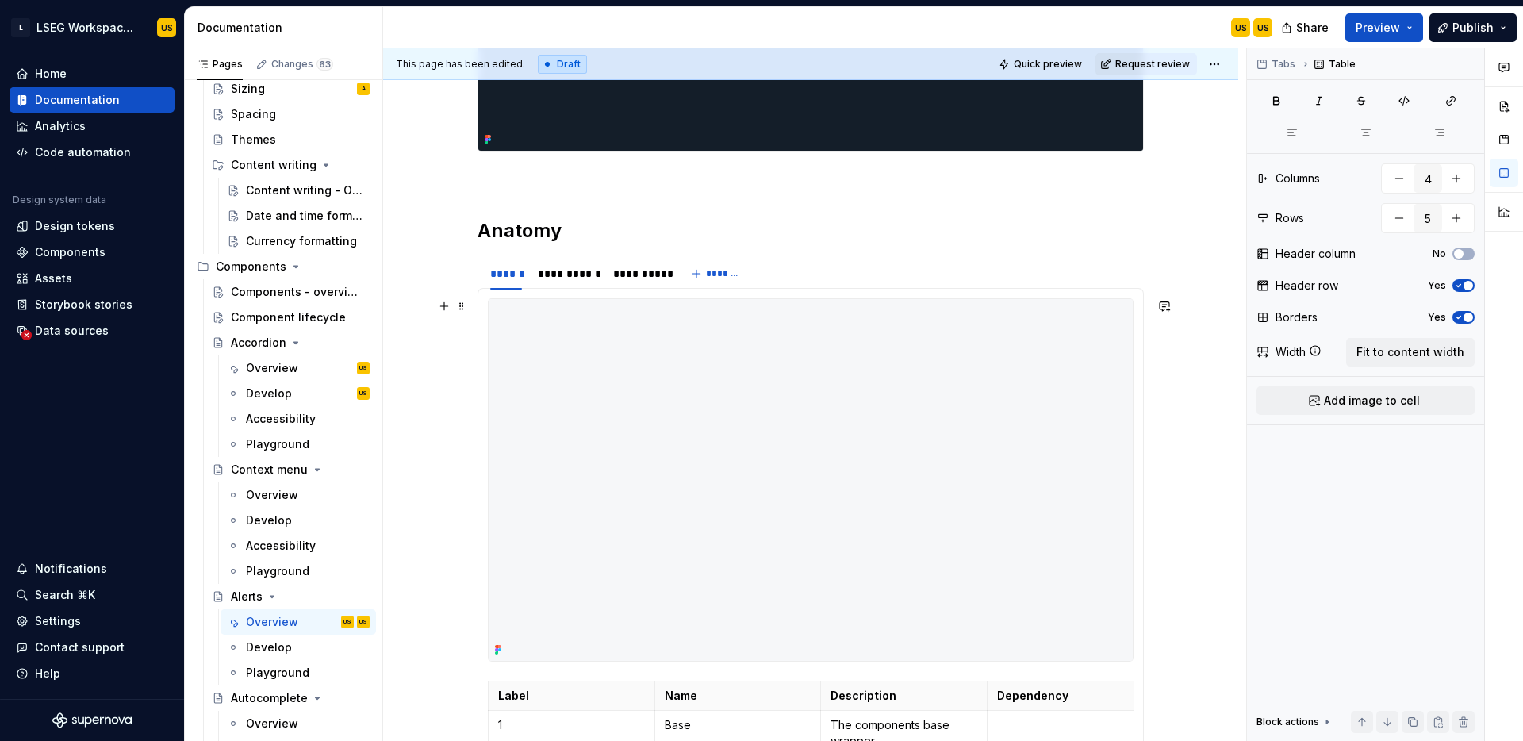
scroll to position [486, 0]
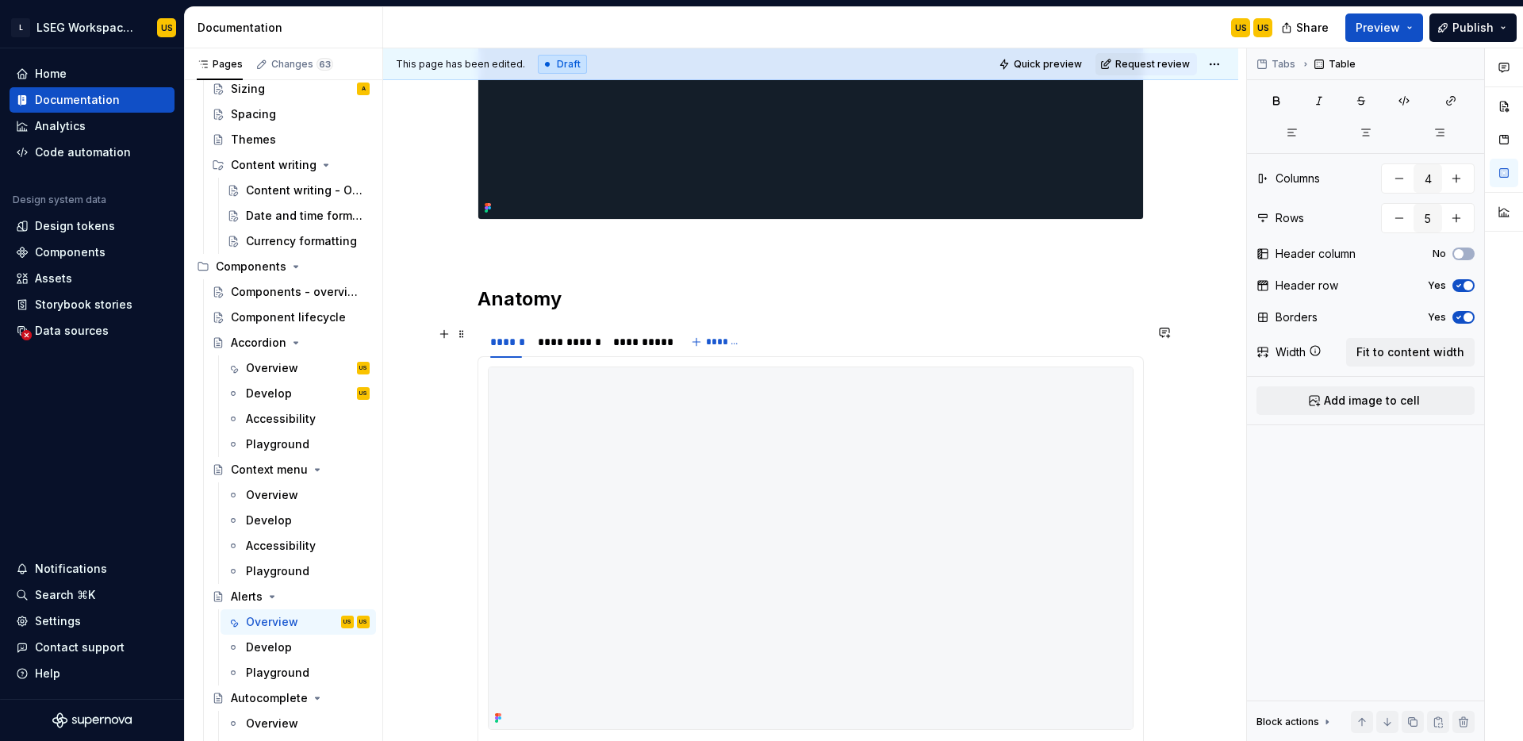
click at [591, 356] on div "**********" at bounding box center [577, 346] width 199 height 40
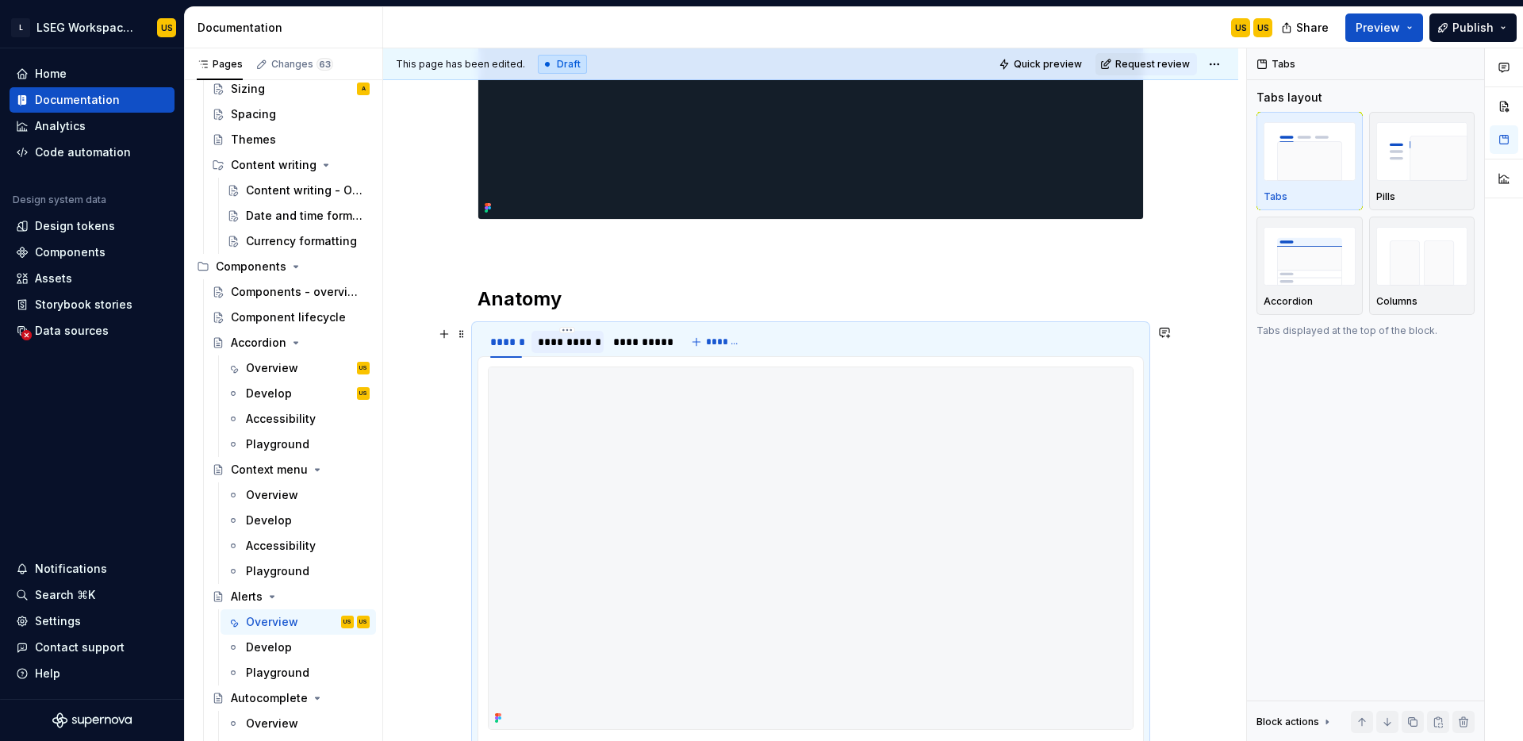
click at [593, 350] on div "**********" at bounding box center [568, 342] width 72 height 22
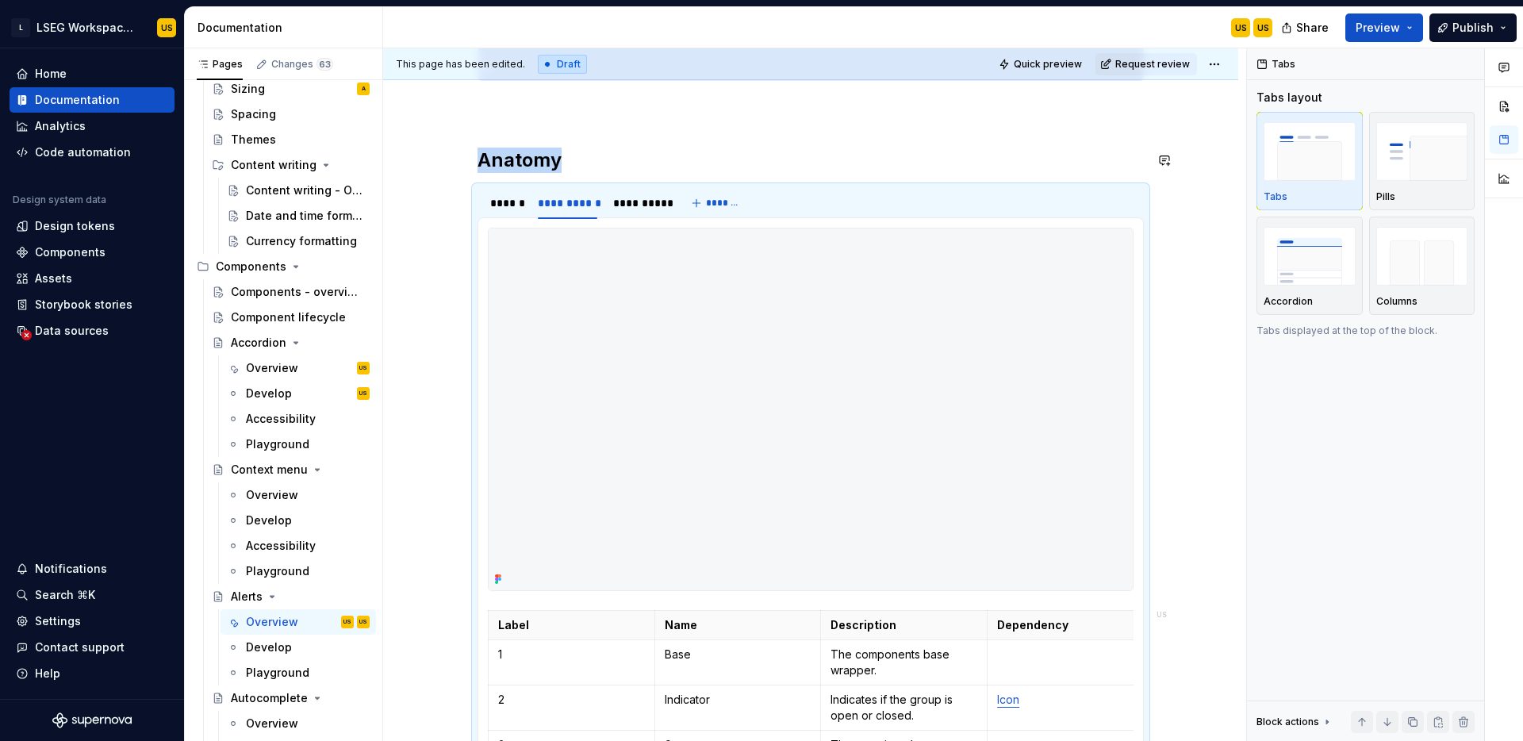
scroll to position [616, 0]
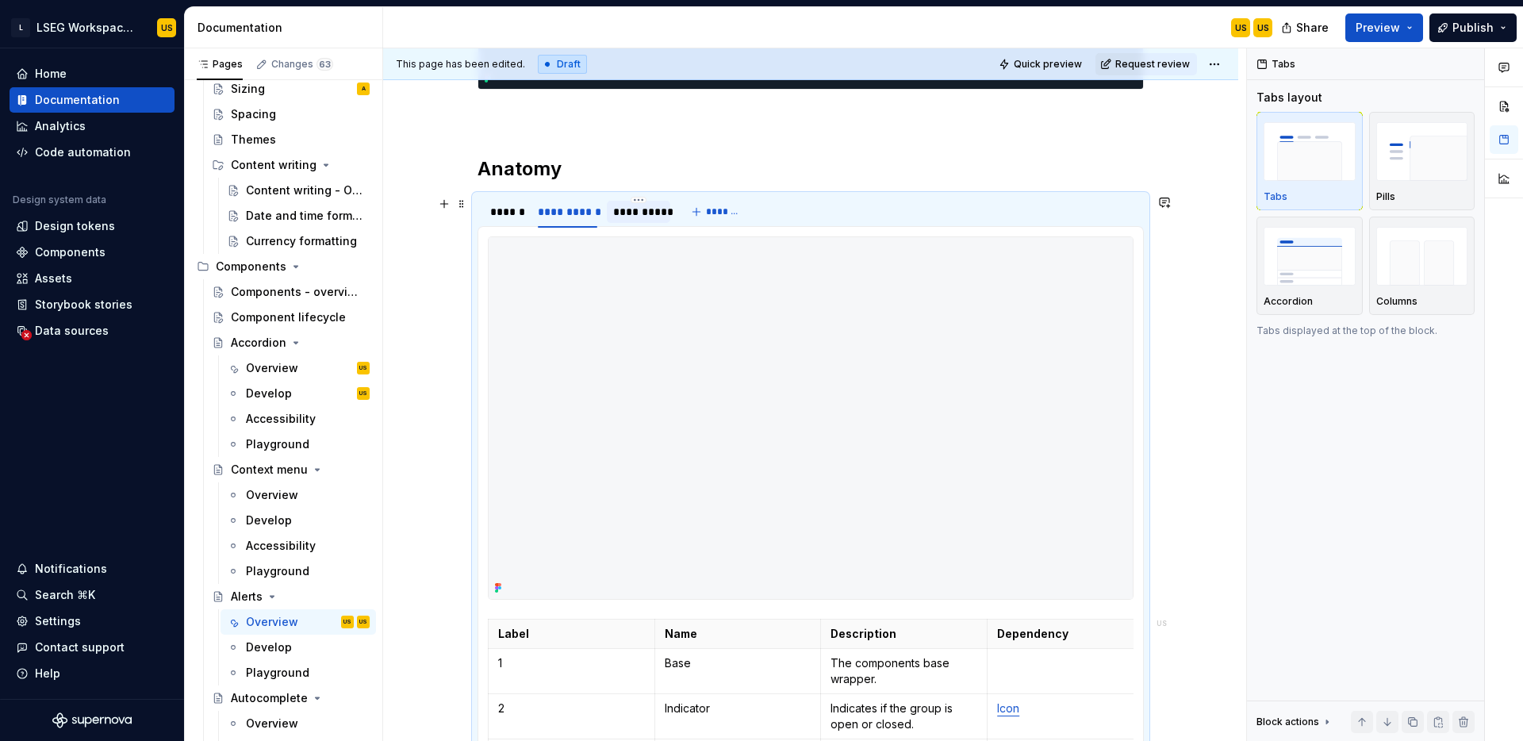
click at [659, 214] on div "**********" at bounding box center [639, 212] width 52 height 16
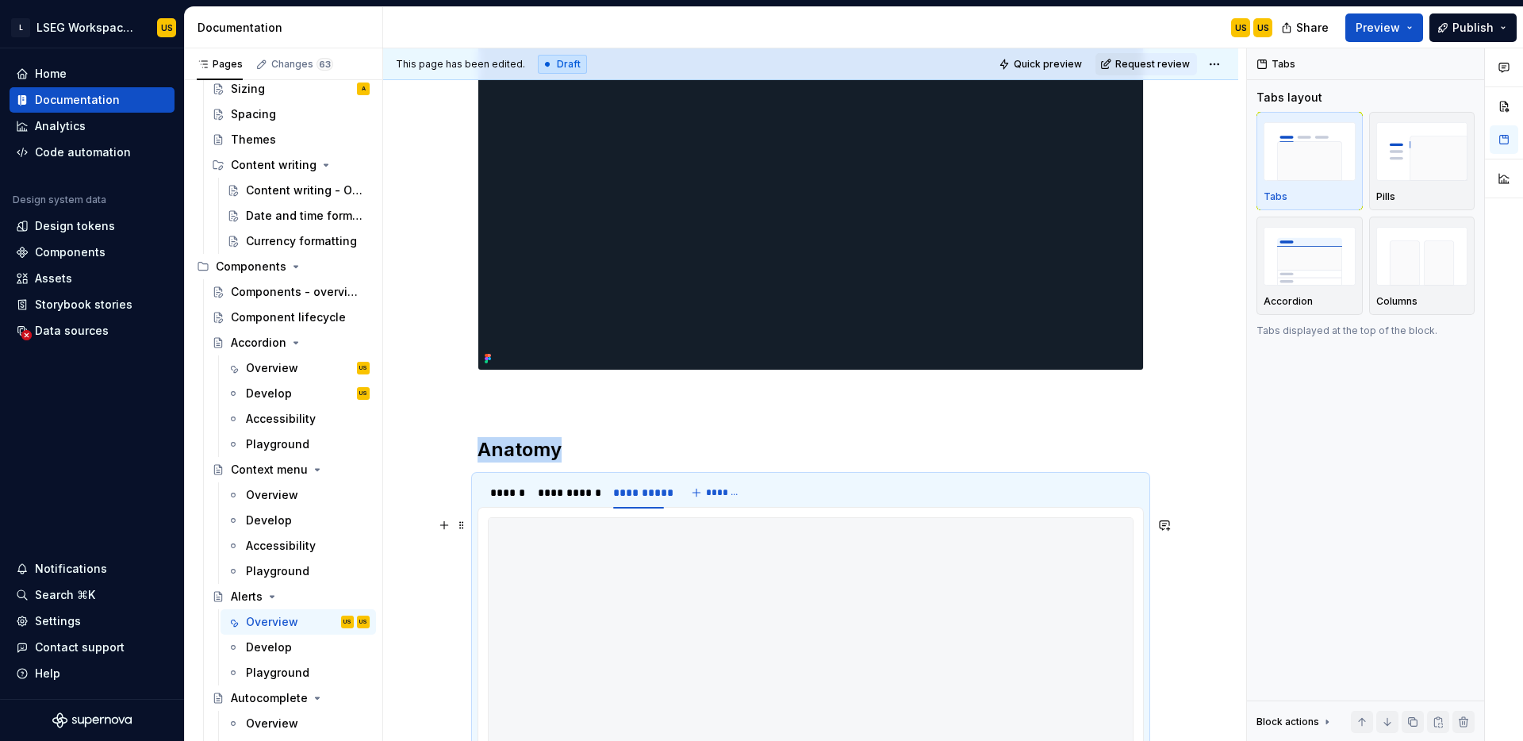
scroll to position [304, 0]
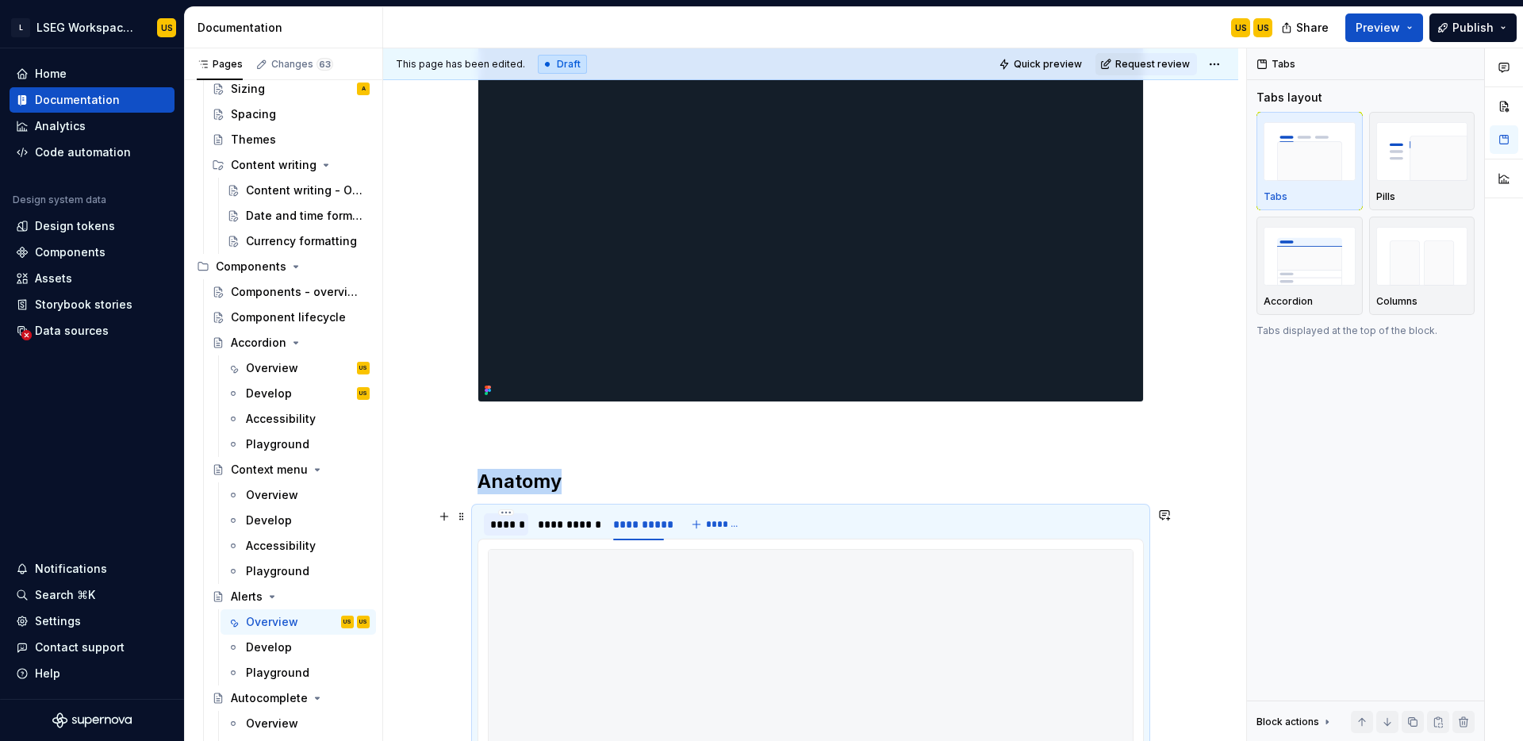
click at [517, 520] on div "******" at bounding box center [506, 525] width 32 height 16
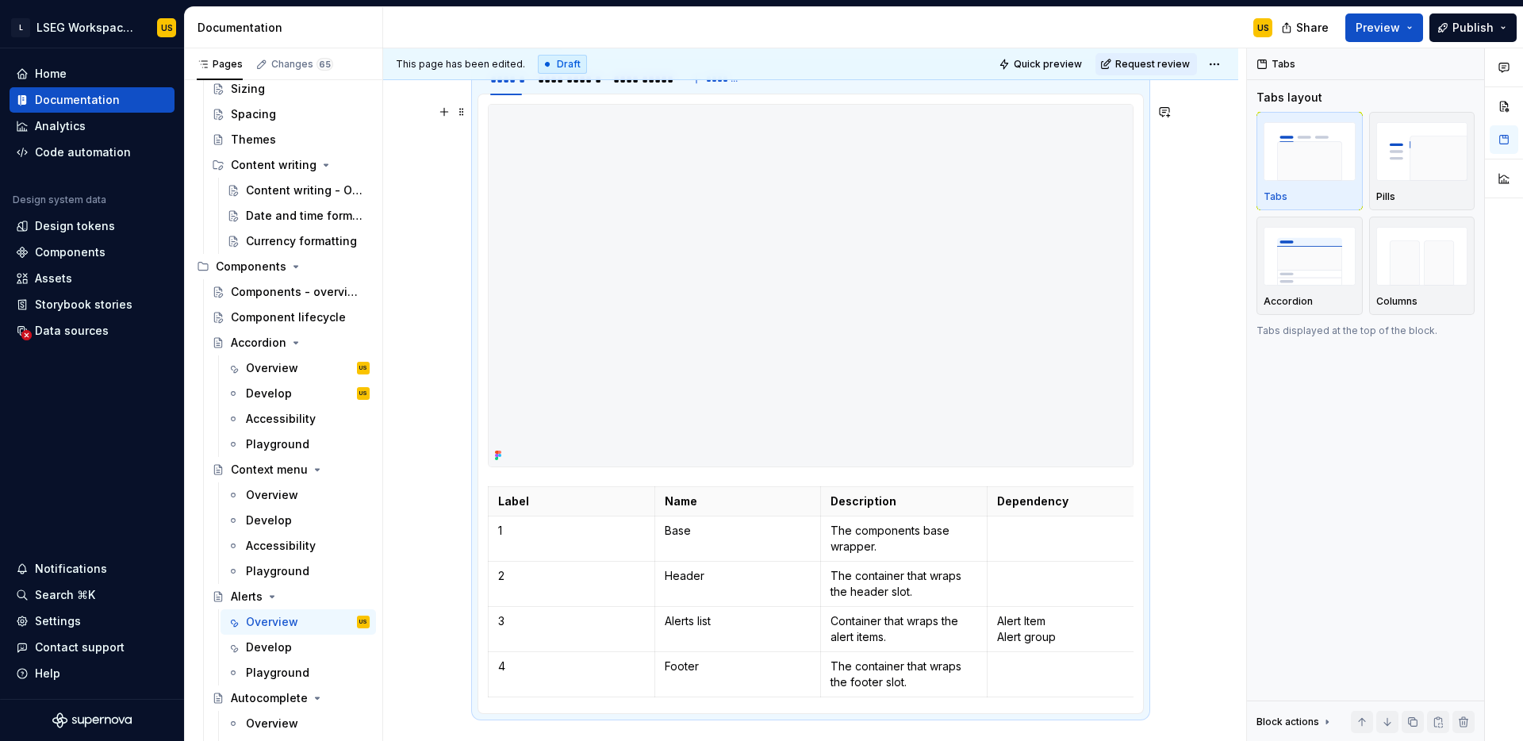
scroll to position [0, 0]
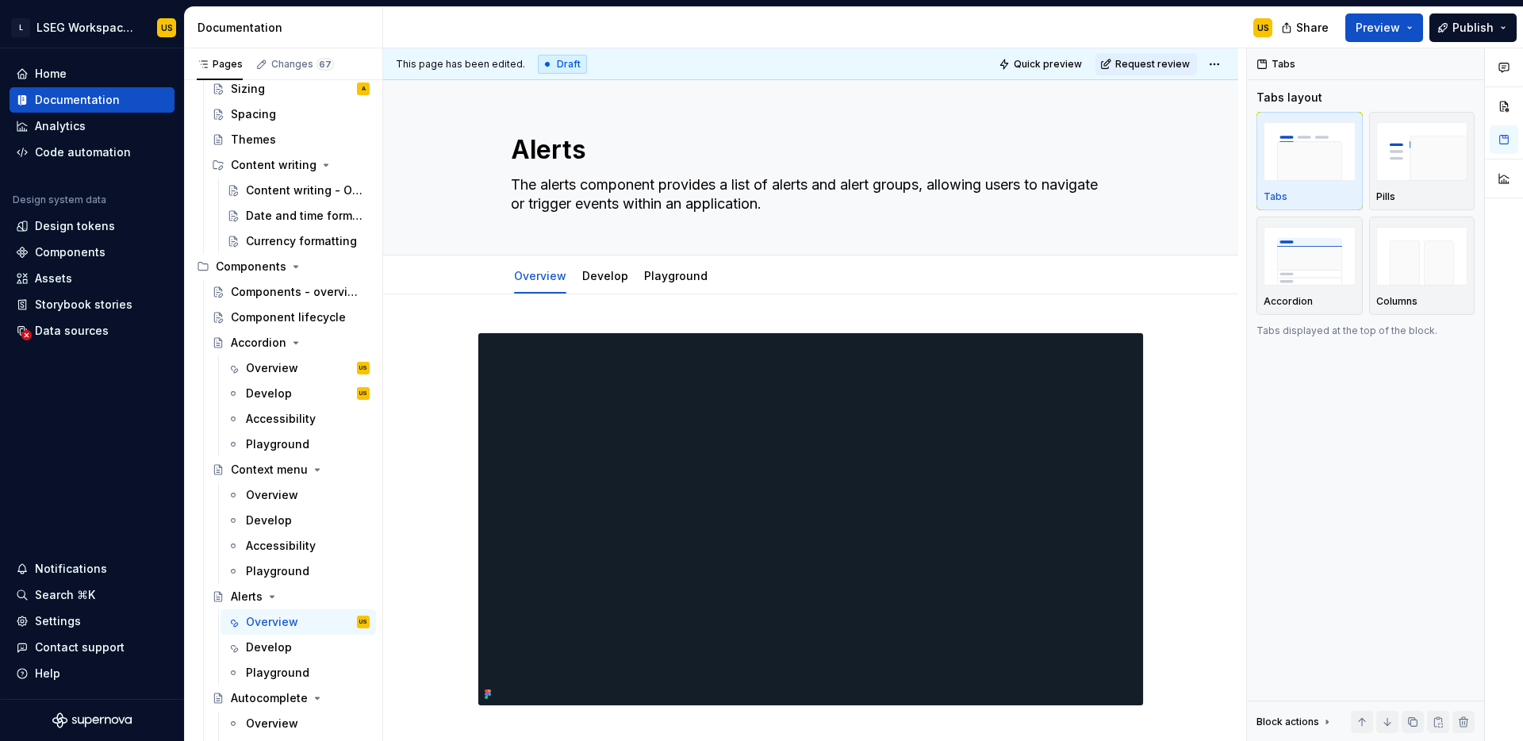
type textarea "*"
